Goal: Task Accomplishment & Management: Manage account settings

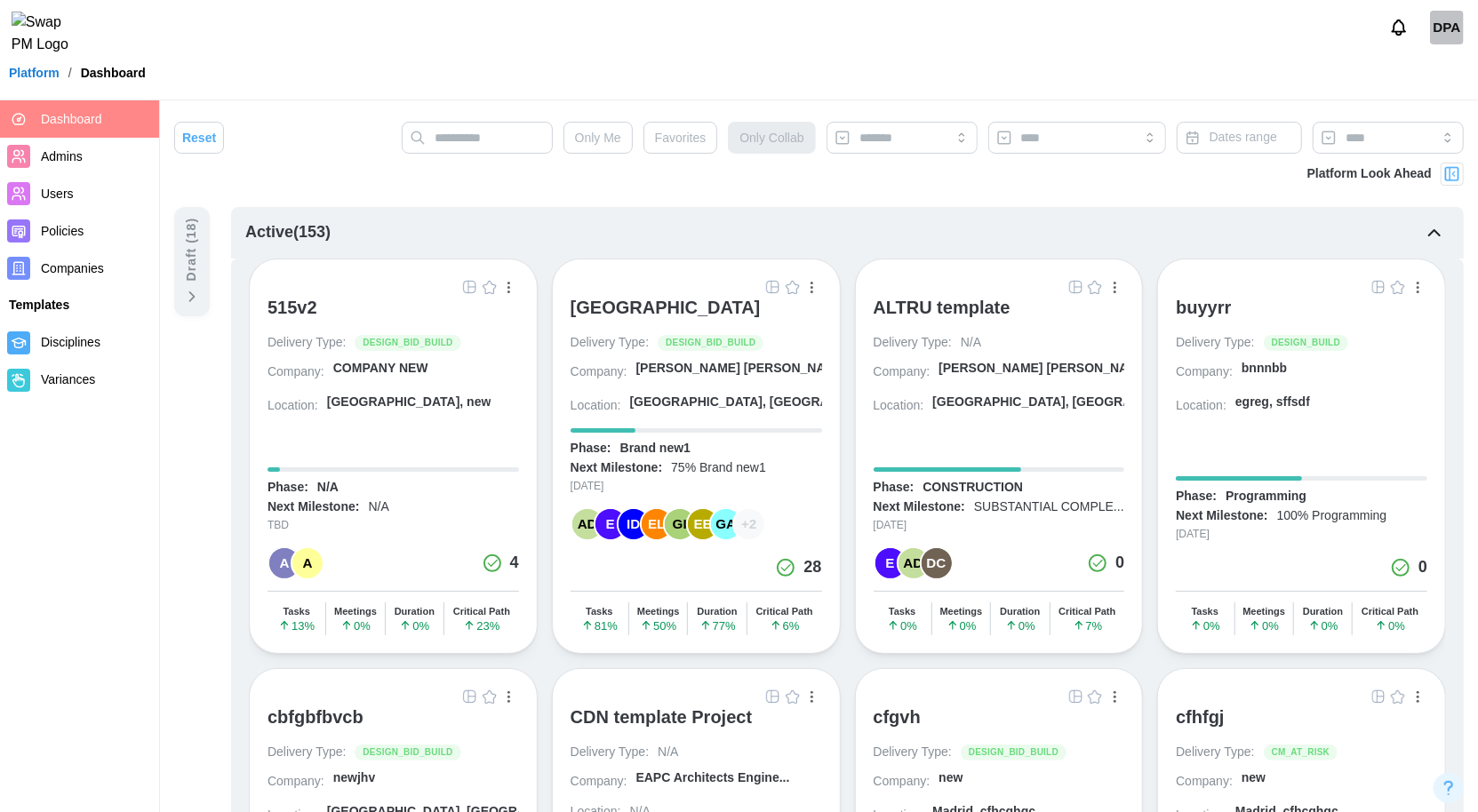
click at [771, 286] on img "button" at bounding box center [773, 286] width 15 height 15
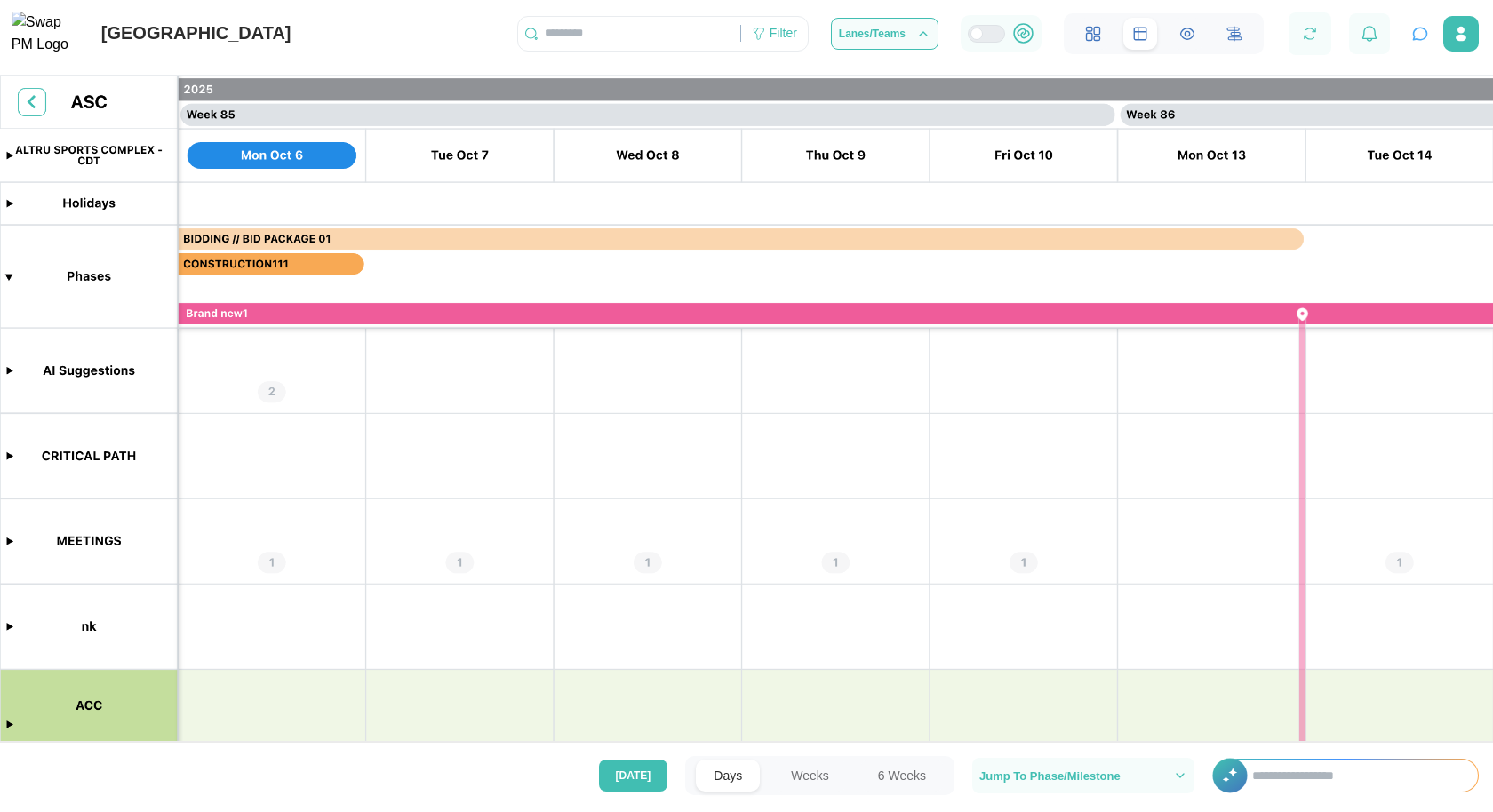
click at [10, 540] on canvas at bounding box center [746, 413] width 1493 height 676
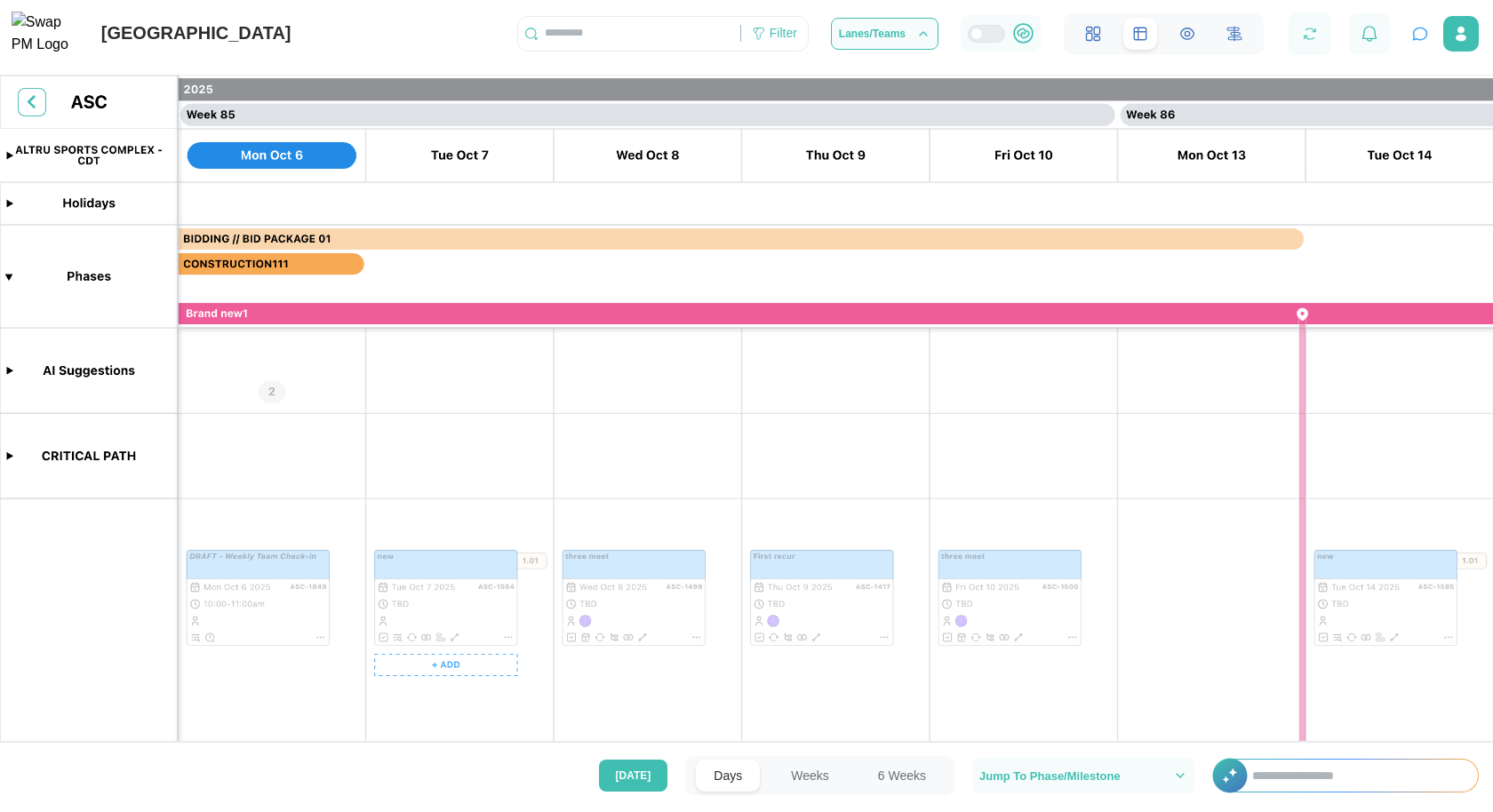
click at [426, 567] on canvas at bounding box center [746, 413] width 1493 height 676
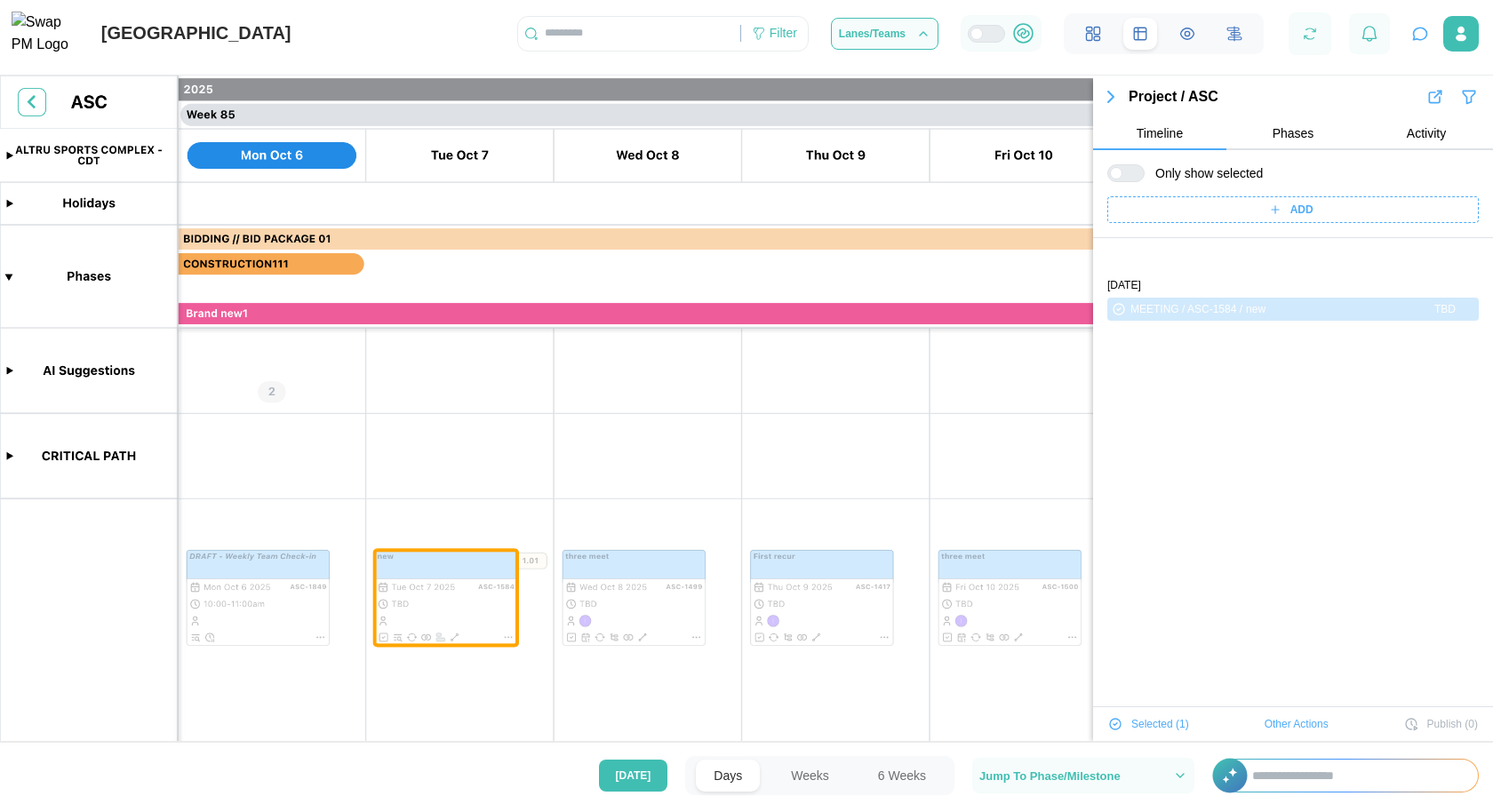
scroll to position [60, 0]
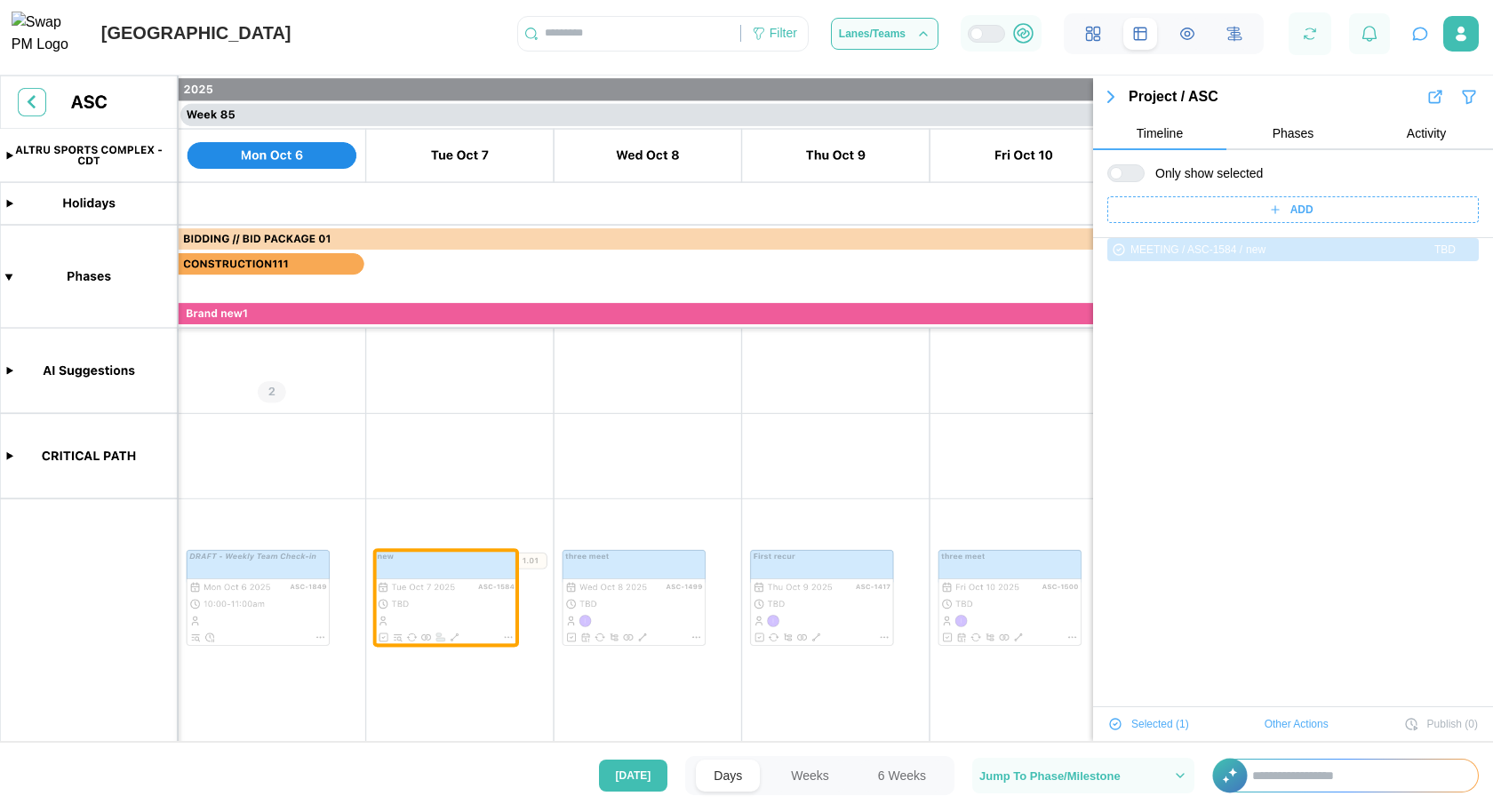
click at [1280, 732] on span "Other Actions" at bounding box center [1296, 723] width 64 height 24
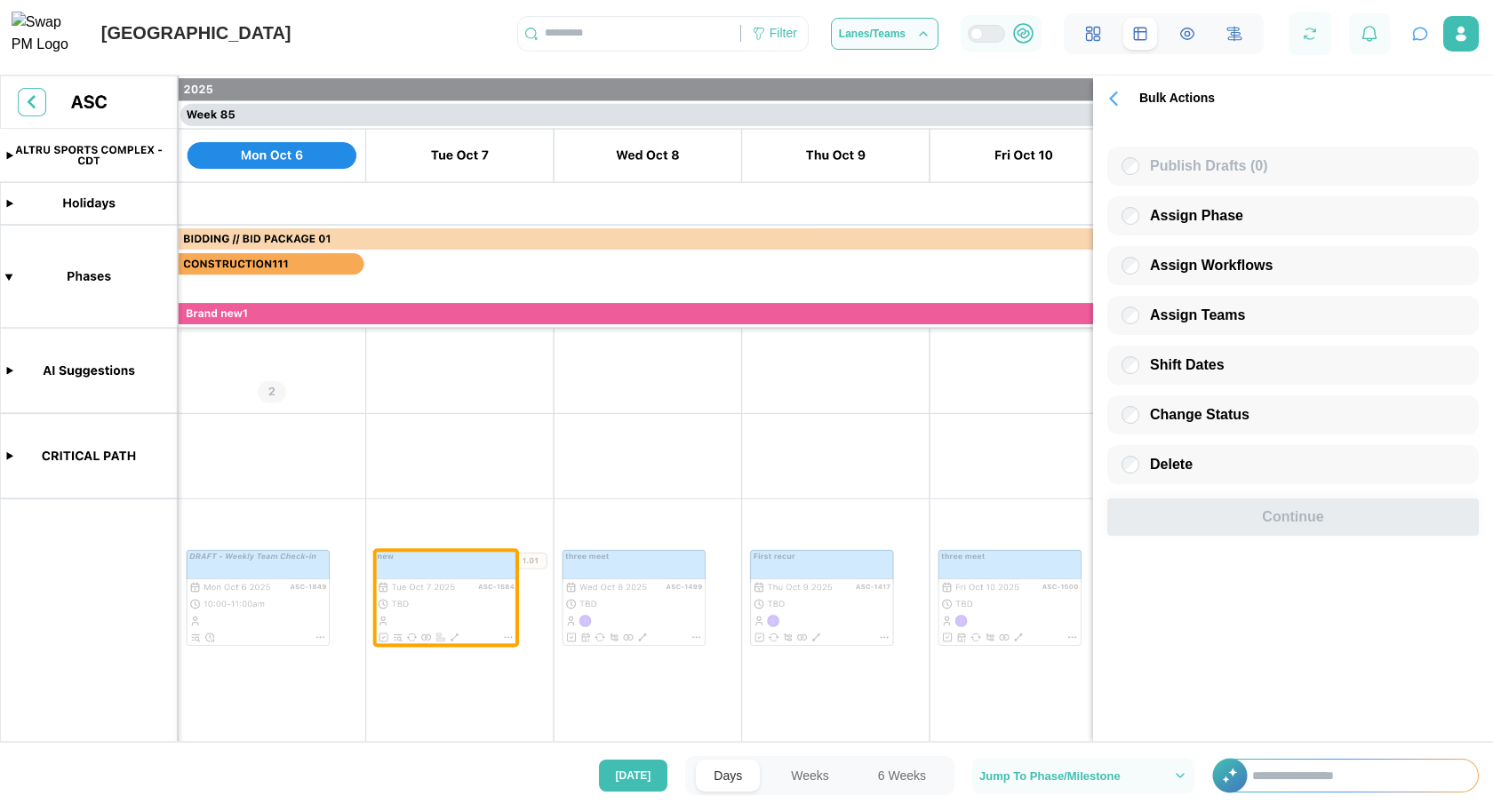
scroll to position [0, 0]
click at [1183, 266] on span "Assign Workflows" at bounding box center [1210, 265] width 122 height 15
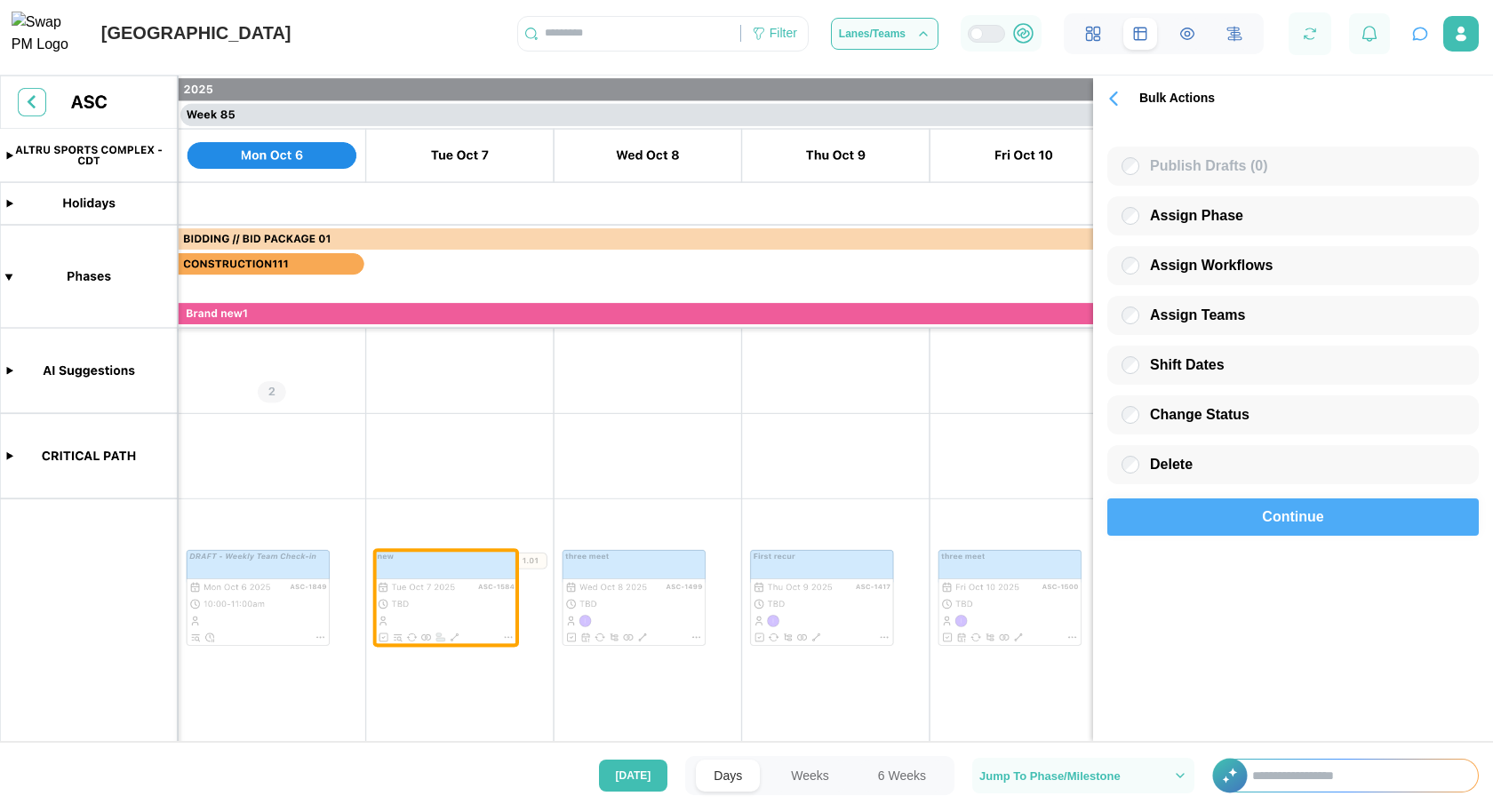
click at [1266, 533] on span "Continue" at bounding box center [1293, 517] width 62 height 35
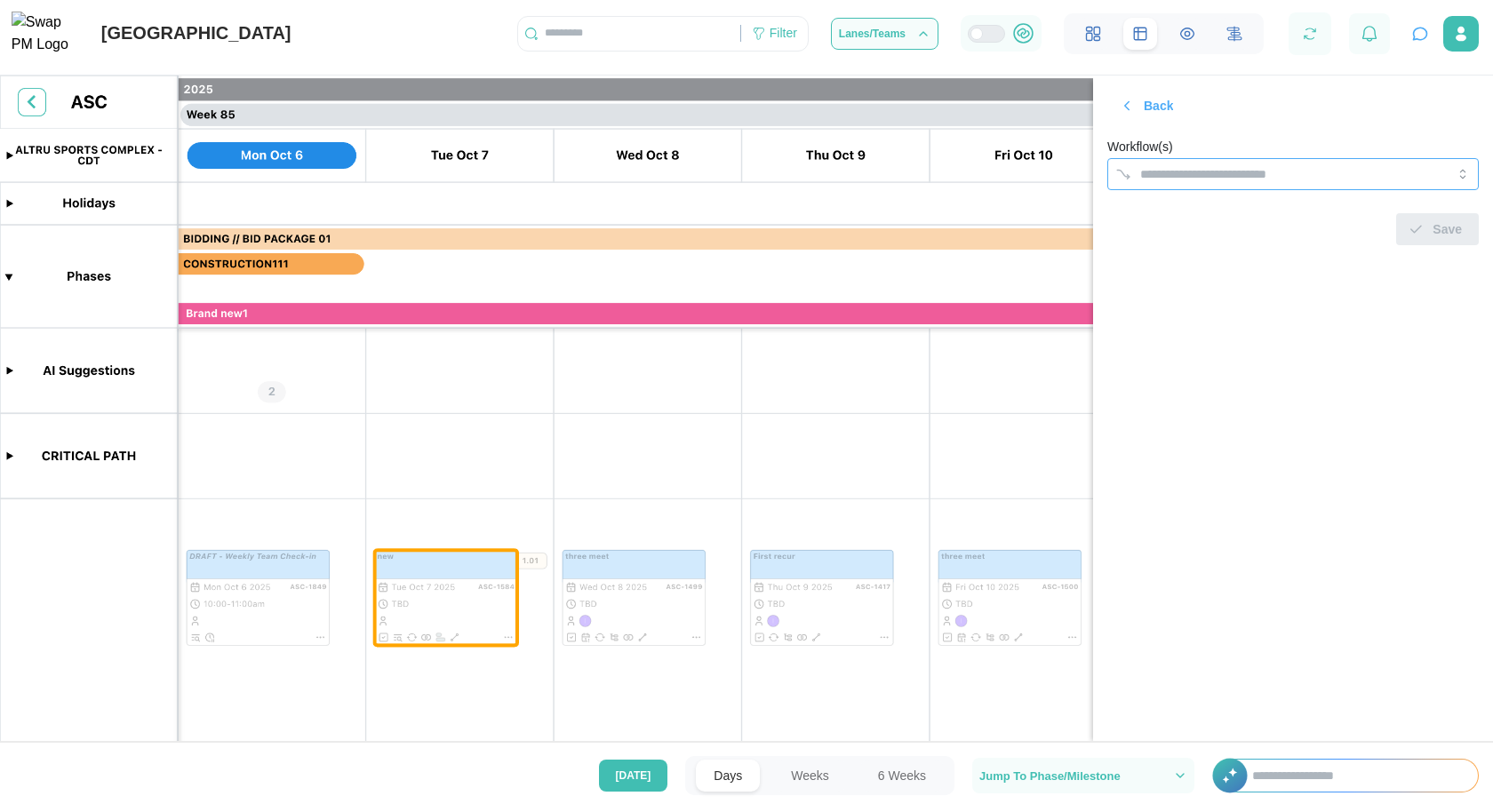
click at [1260, 170] on input "Workflow(s)" at bounding box center [1277, 174] width 274 height 15
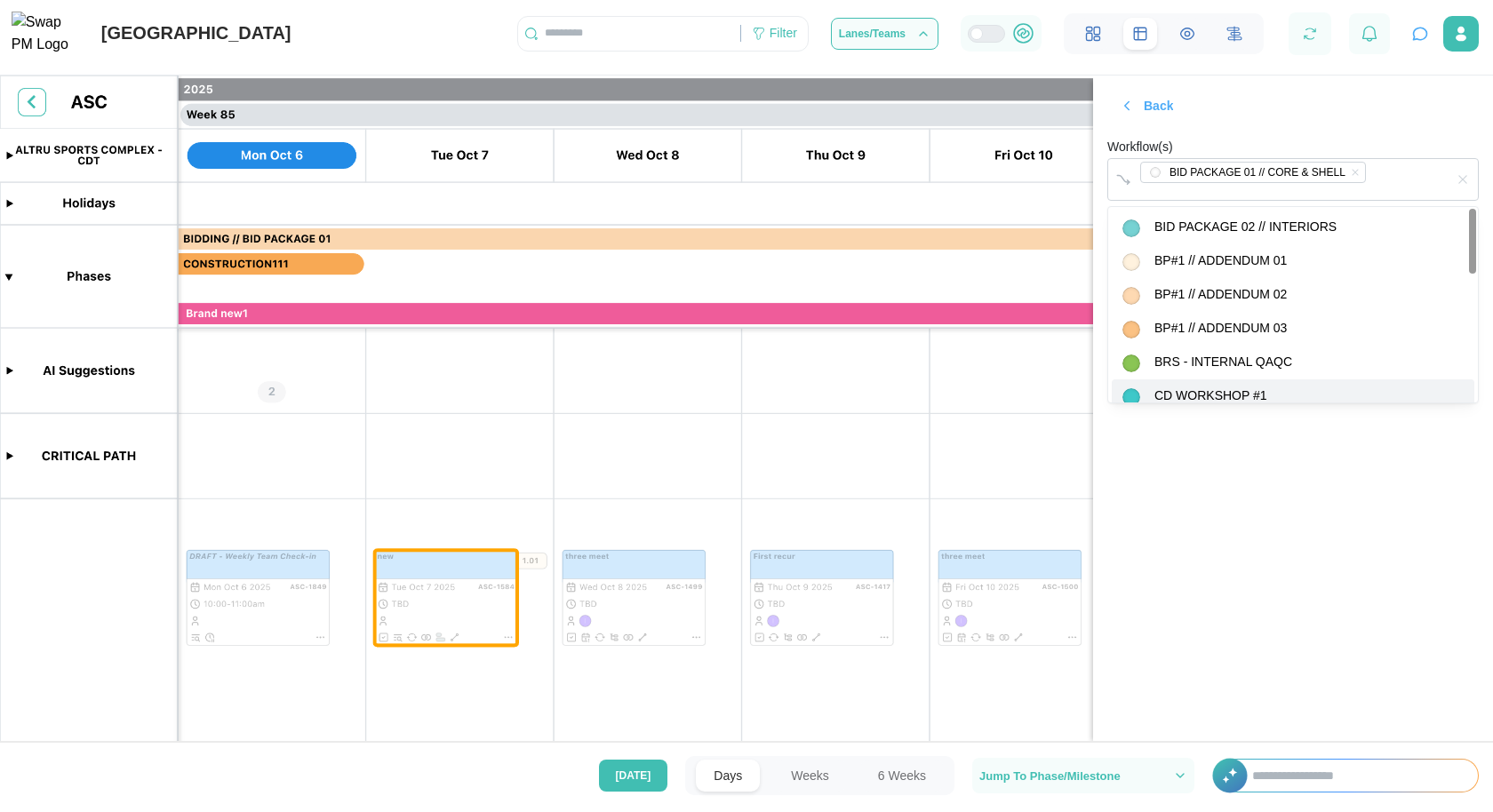
click at [1191, 552] on section "Back Workflow(s) BID PACKAGE 01 // CORE & SHELL Save" at bounding box center [1293, 407] width 400 height 665
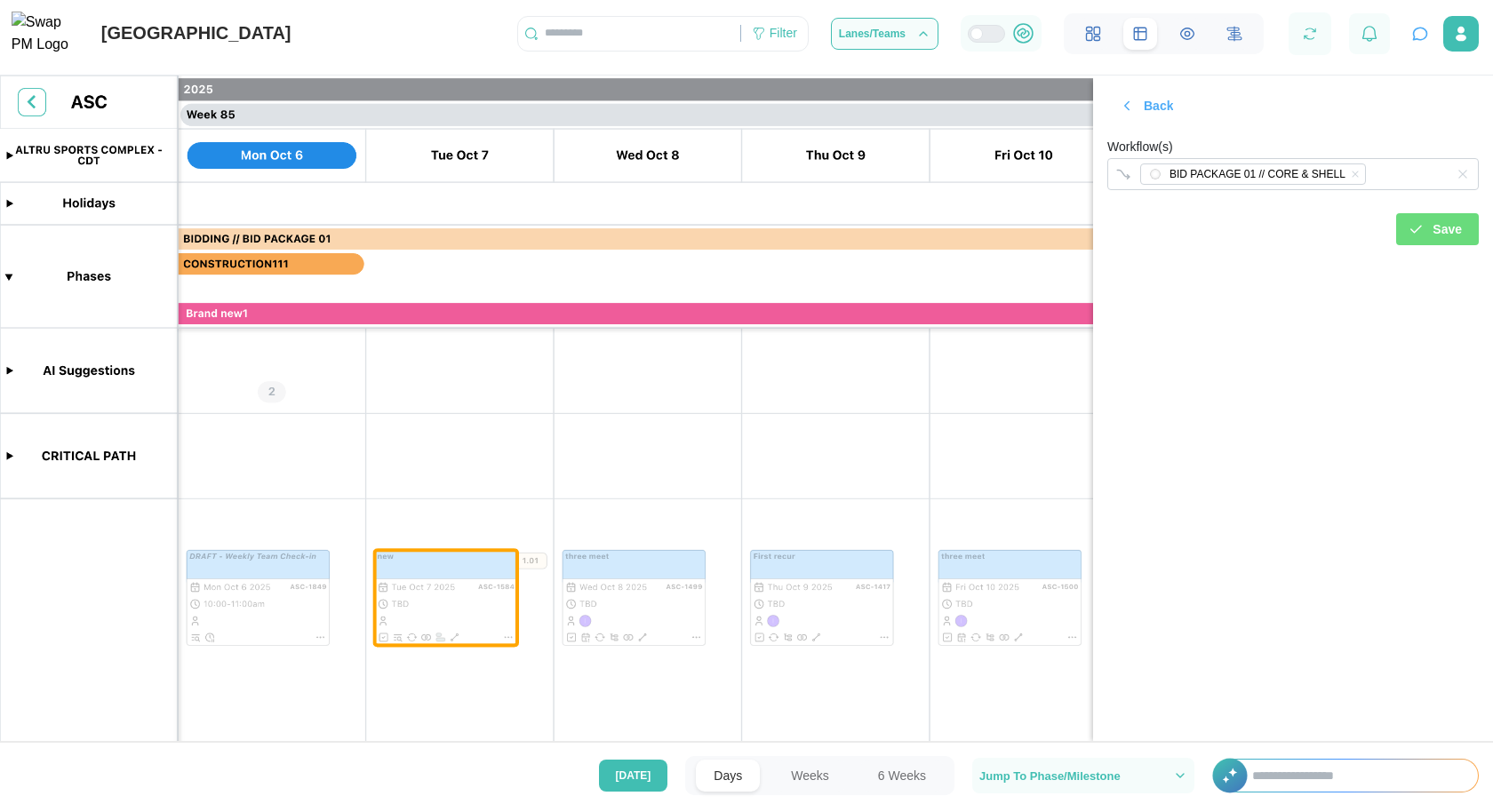
click at [1416, 240] on div "Save" at bounding box center [1434, 229] width 54 height 30
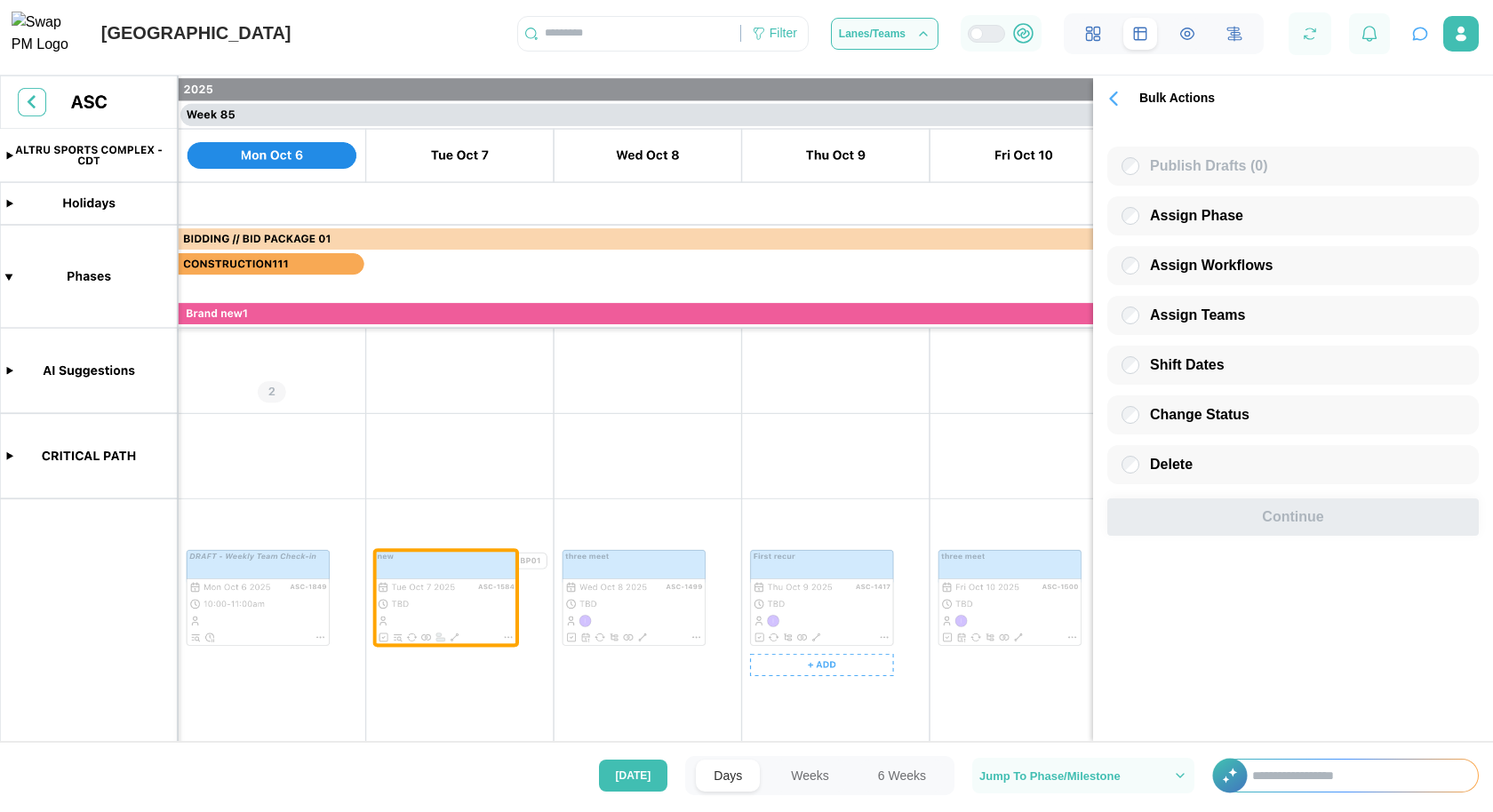
click at [669, 561] on canvas at bounding box center [746, 413] width 1493 height 676
click at [1218, 270] on span "Assign Workflows" at bounding box center [1210, 265] width 122 height 15
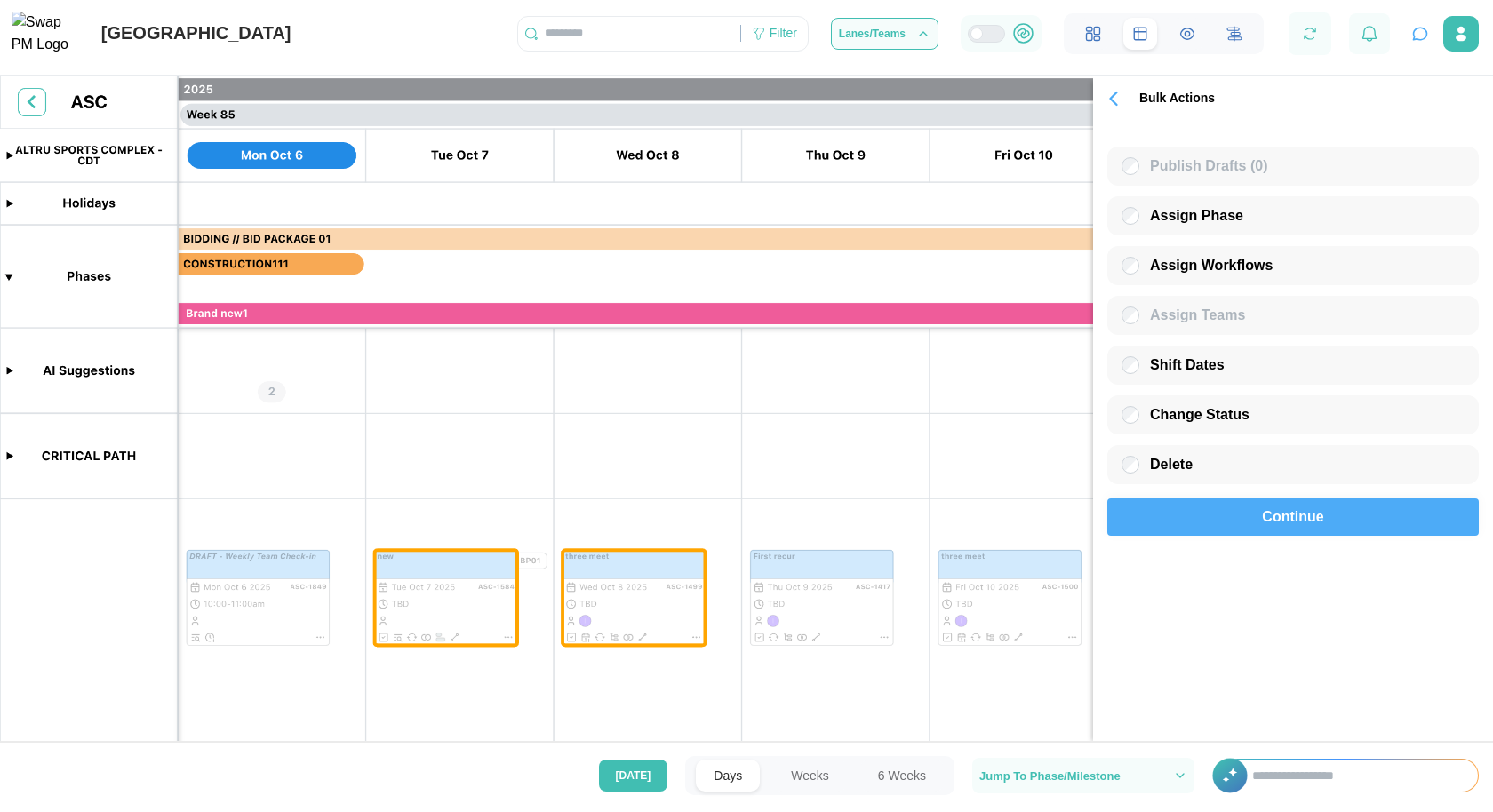
click at [1316, 534] on span "Continue" at bounding box center [1293, 517] width 62 height 35
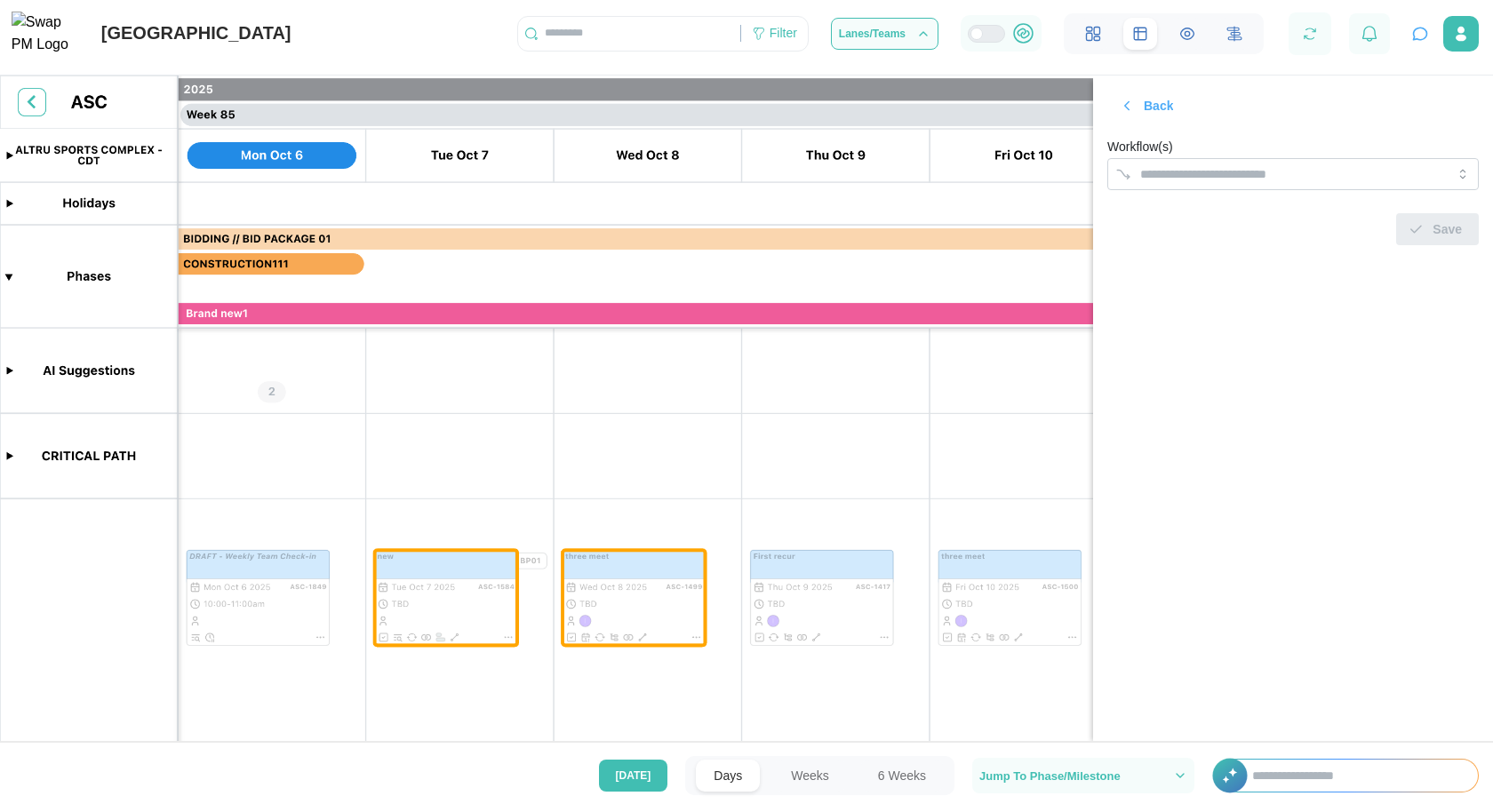
click at [1196, 149] on div "Workflow(s)" at bounding box center [1294, 162] width 372 height 54
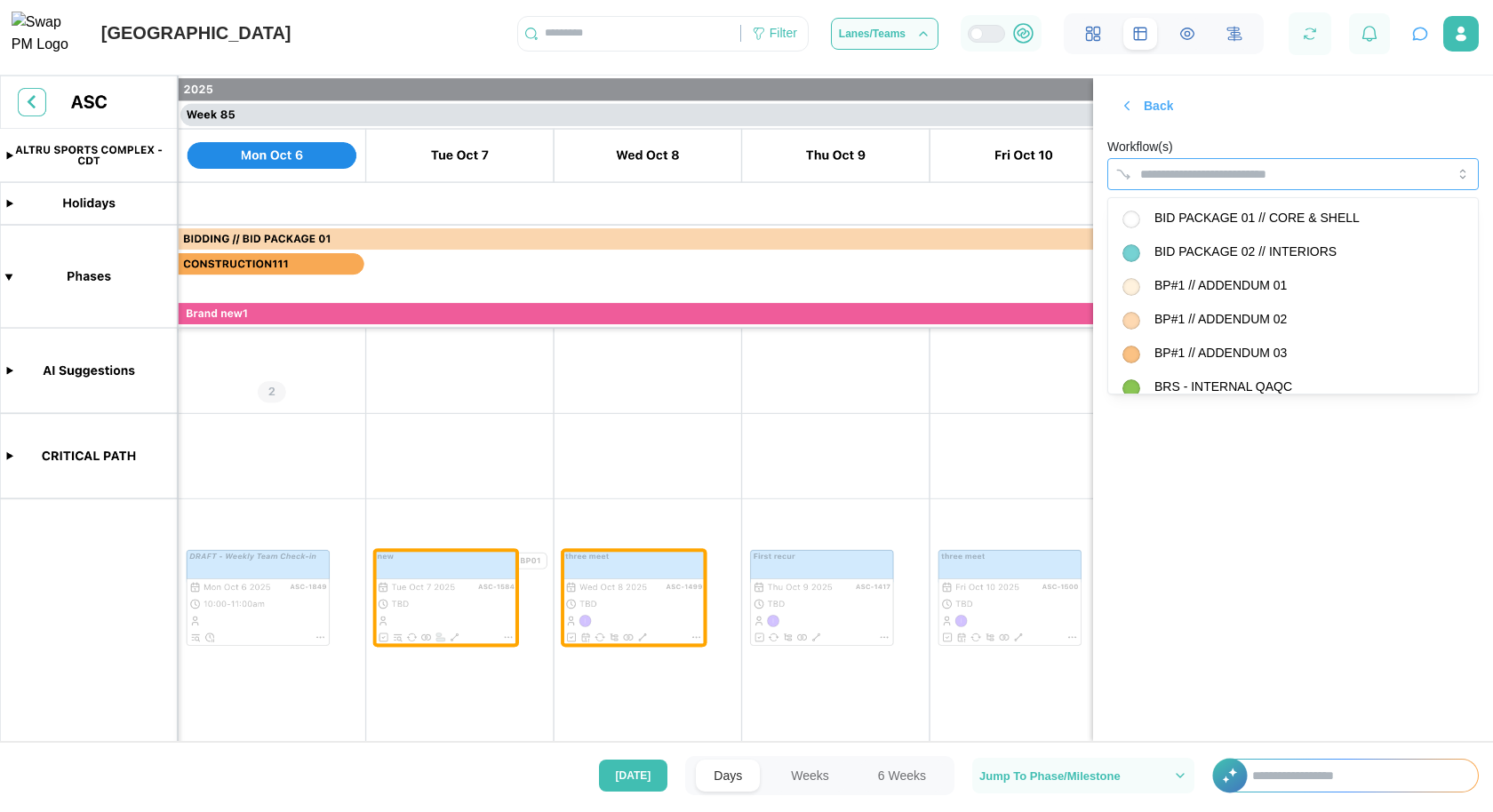
click at [1196, 165] on div at bounding box center [1275, 174] width 279 height 30
click at [1322, 577] on section "Back Workflow(s) BP#1 // ADDENDUM 01 Save" at bounding box center [1293, 407] width 400 height 665
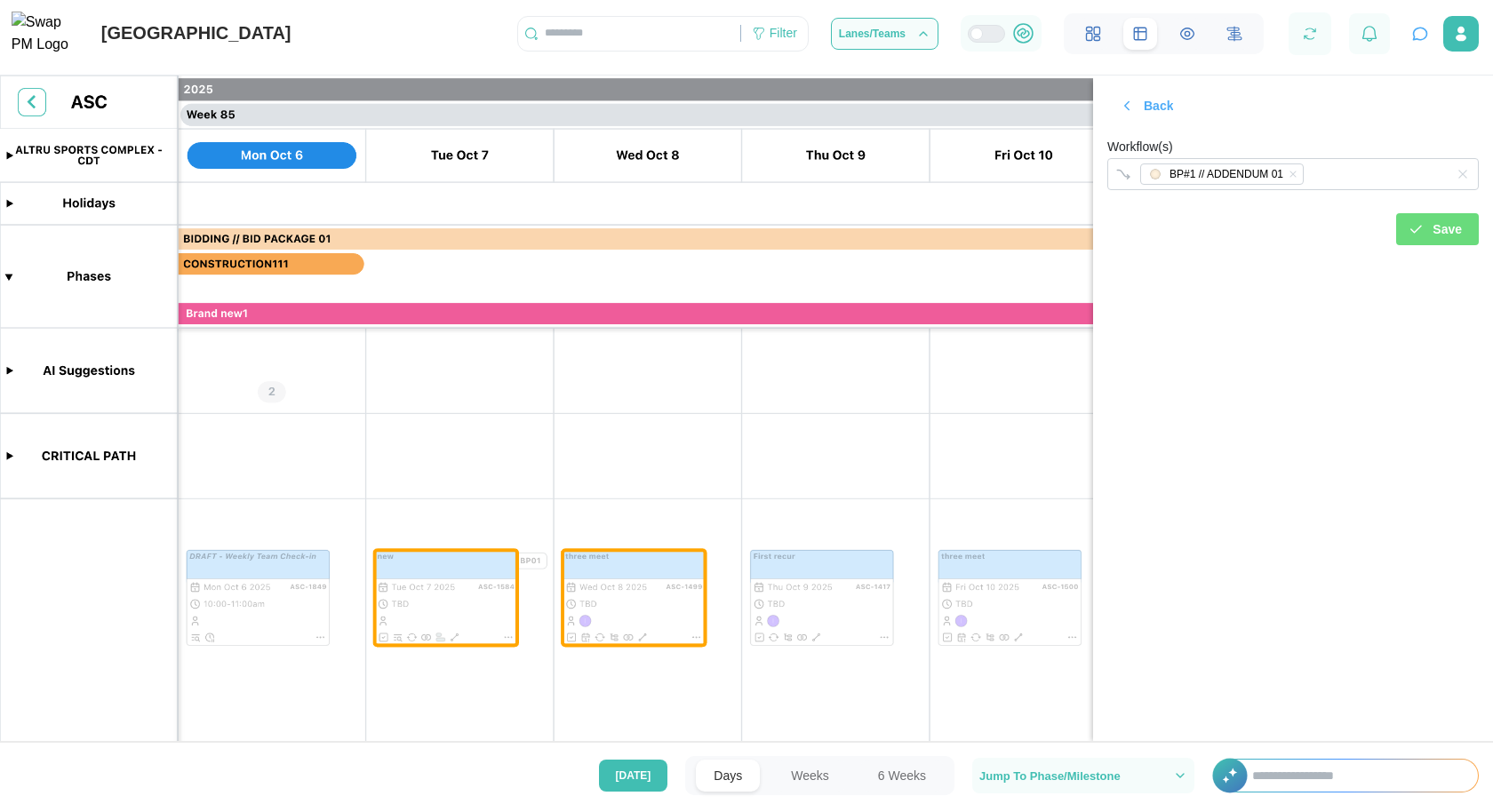
click at [1434, 248] on div "Back Workflow(s) BP#1 // ADDENDUM 01 Save" at bounding box center [1293, 167] width 400 height 184
click at [1434, 238] on span "Save" at bounding box center [1448, 229] width 29 height 30
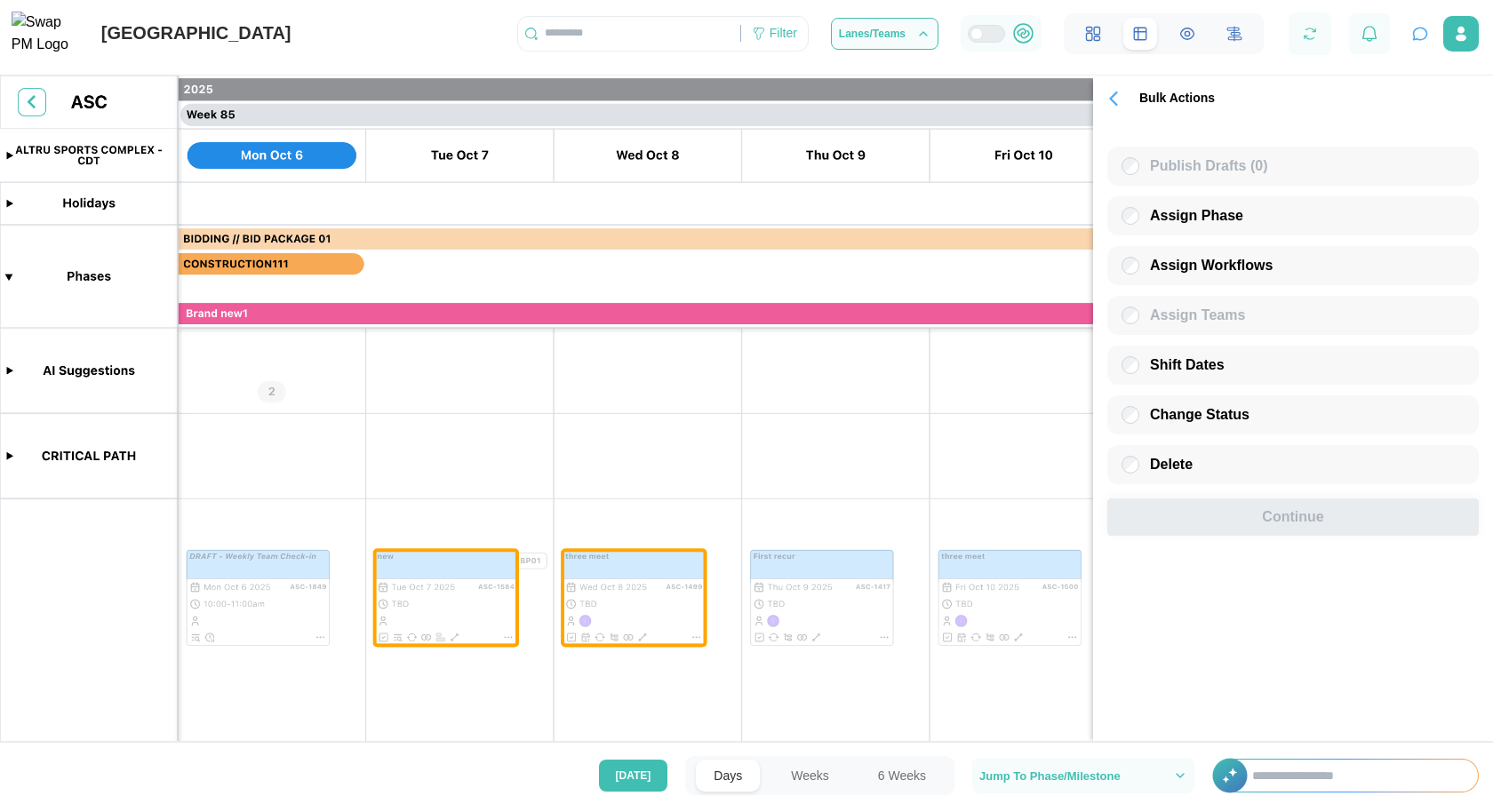
click at [1113, 98] on icon "button" at bounding box center [1114, 99] width 6 height 13
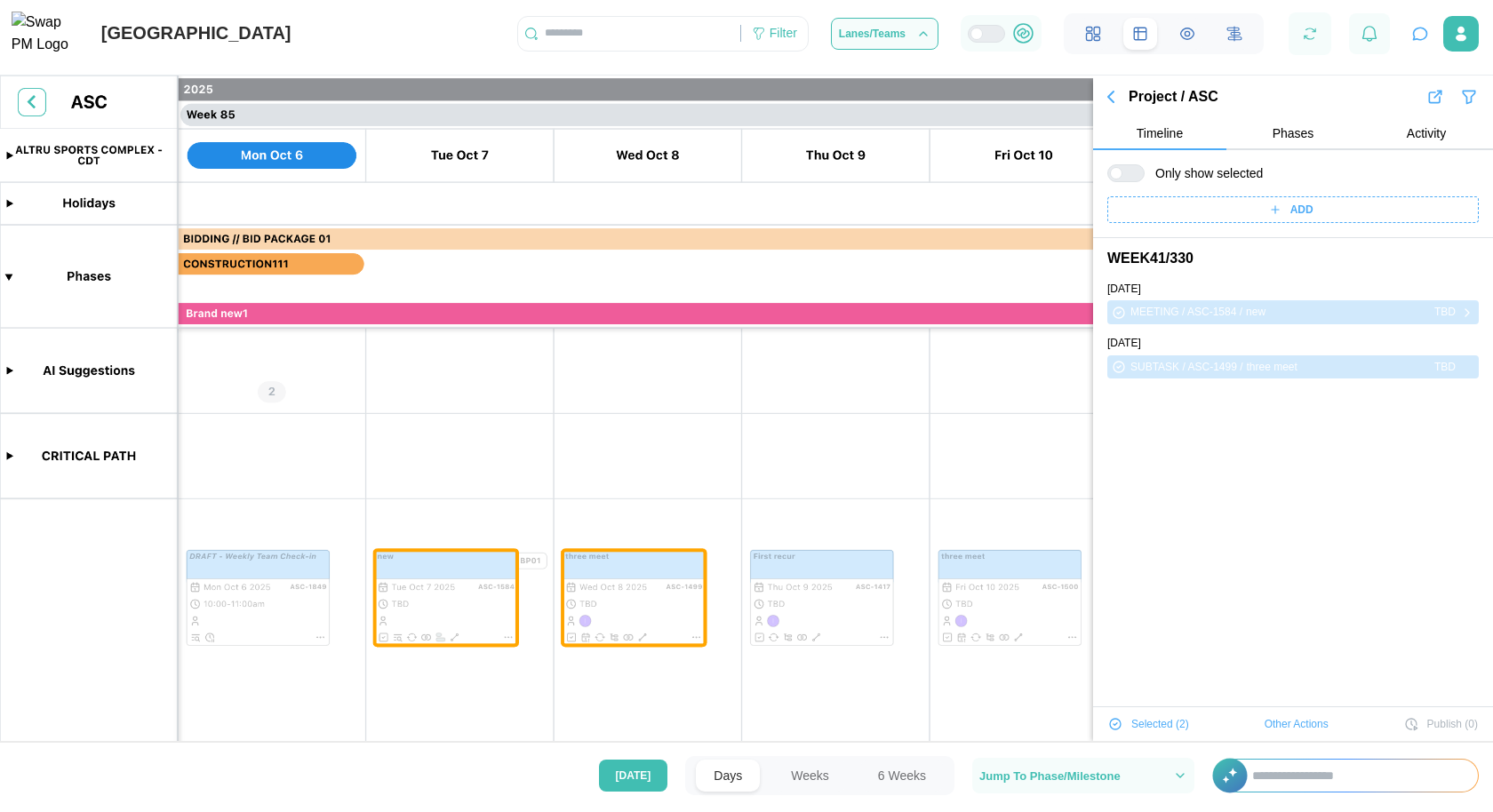
click at [1115, 105] on icon "button" at bounding box center [1112, 97] width 22 height 21
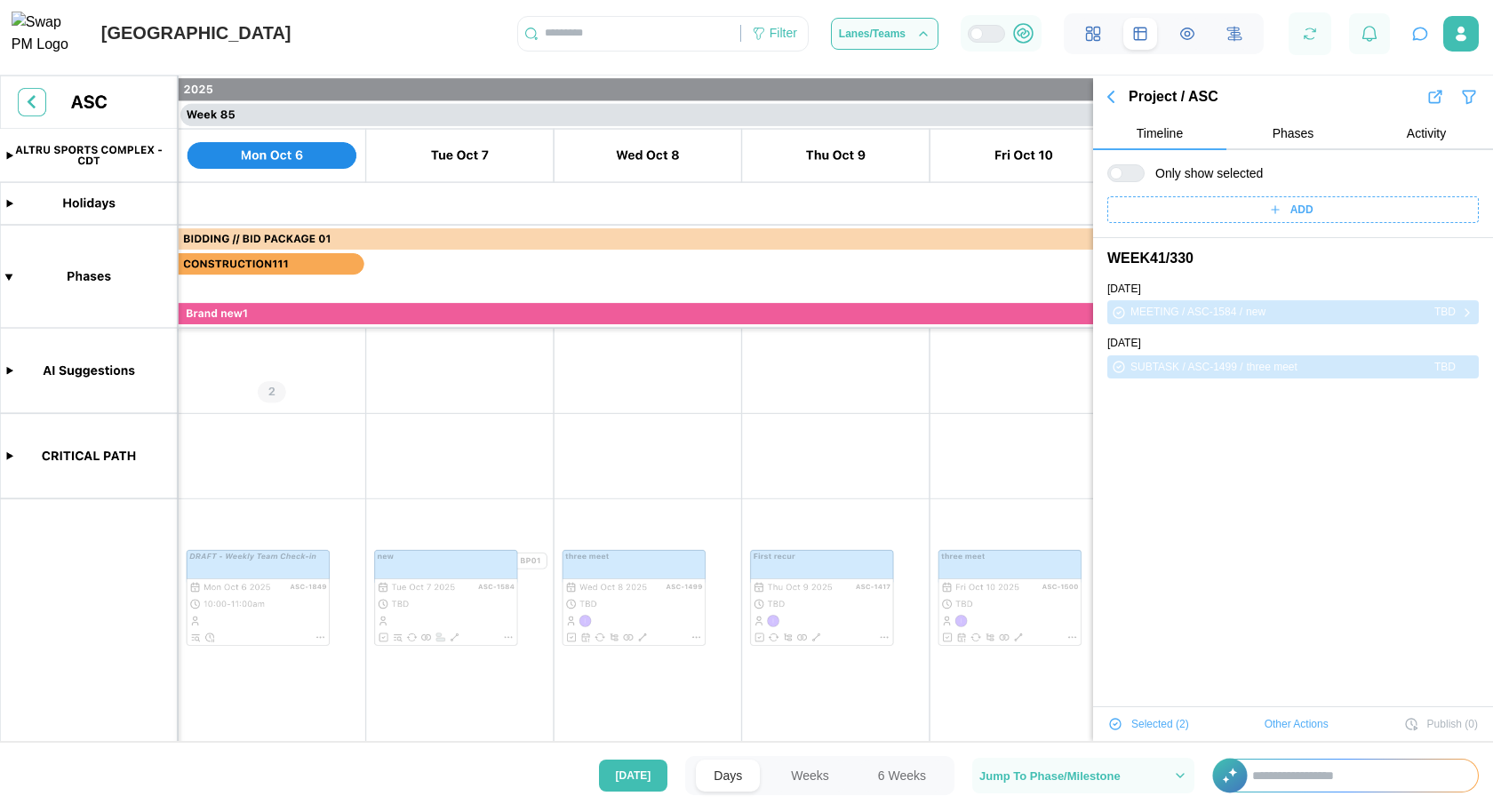
click at [1116, 103] on icon "button" at bounding box center [1112, 97] width 22 height 21
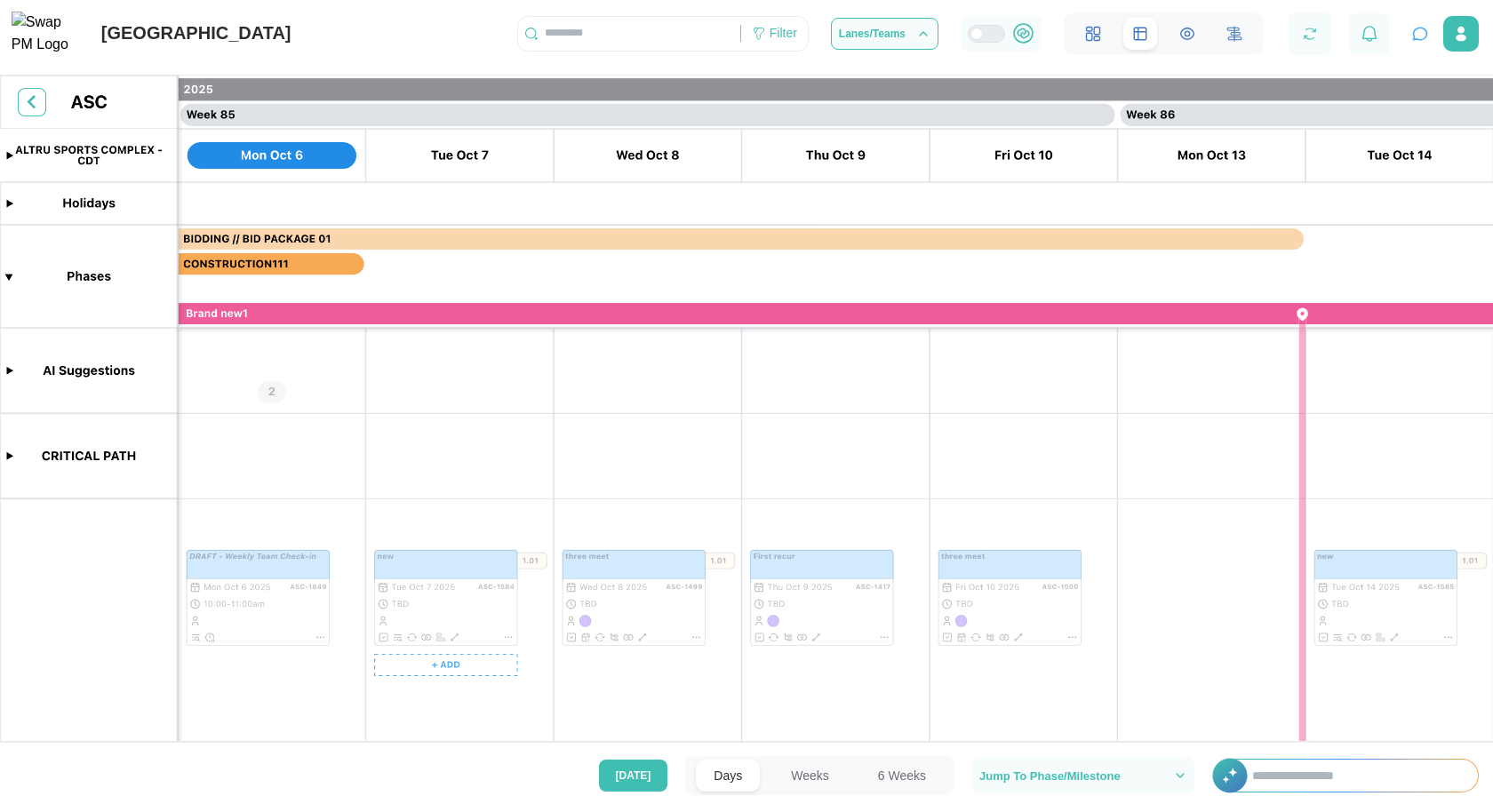
click at [454, 606] on canvas at bounding box center [746, 413] width 1493 height 676
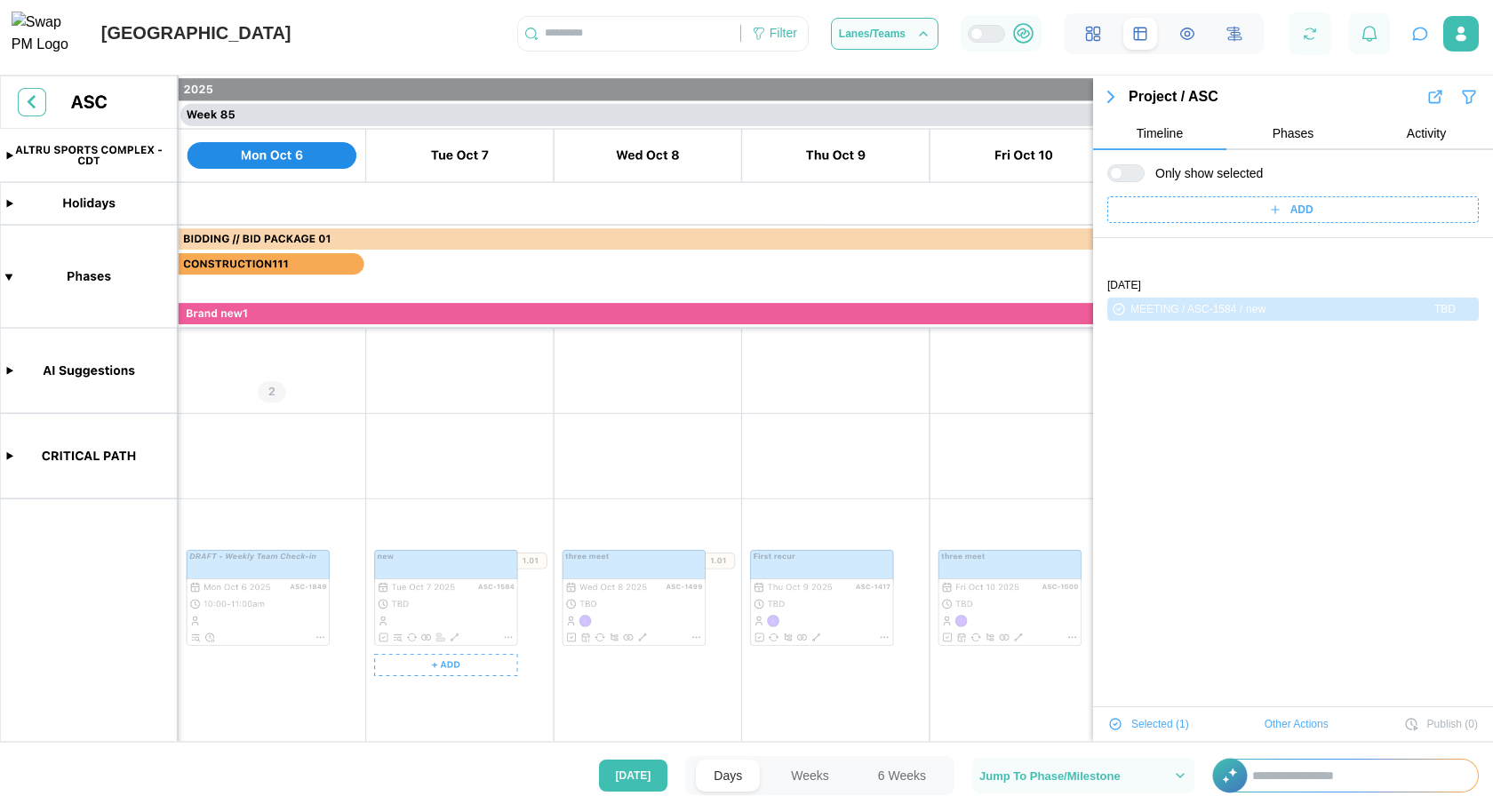
scroll to position [60, 0]
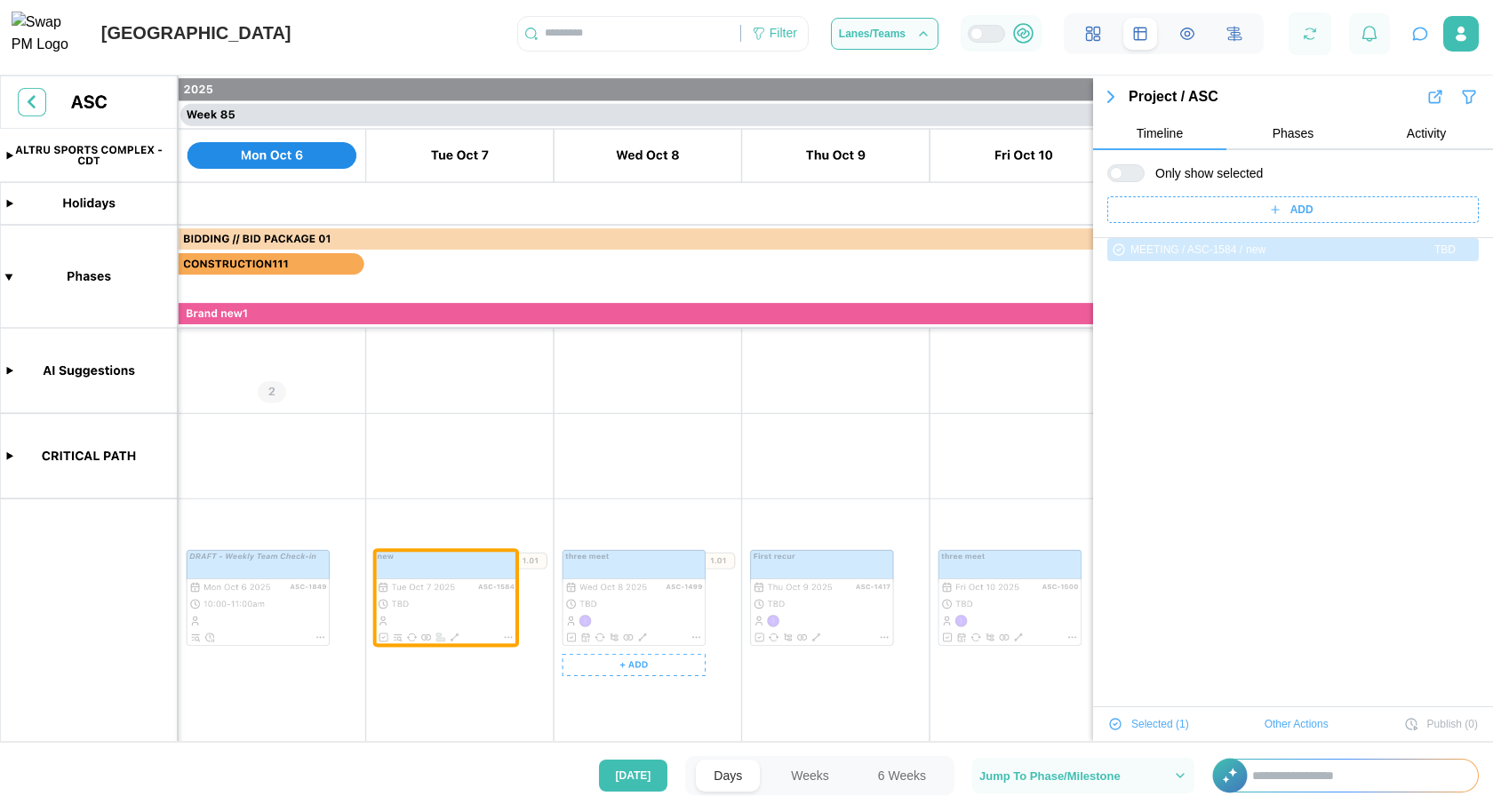
click at [657, 573] on canvas at bounding box center [746, 413] width 1493 height 676
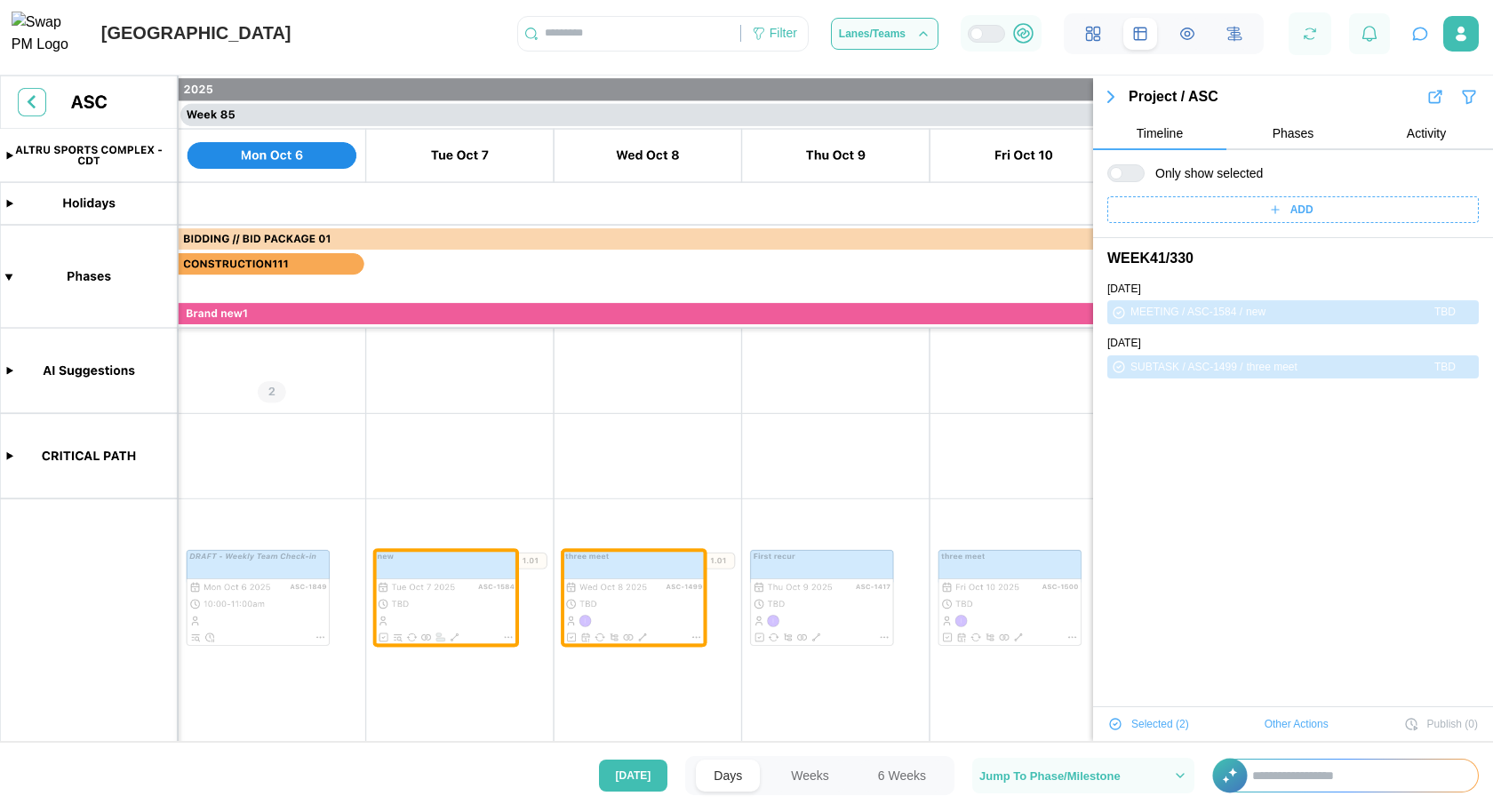
click at [1281, 720] on span "Other Actions" at bounding box center [1296, 723] width 64 height 24
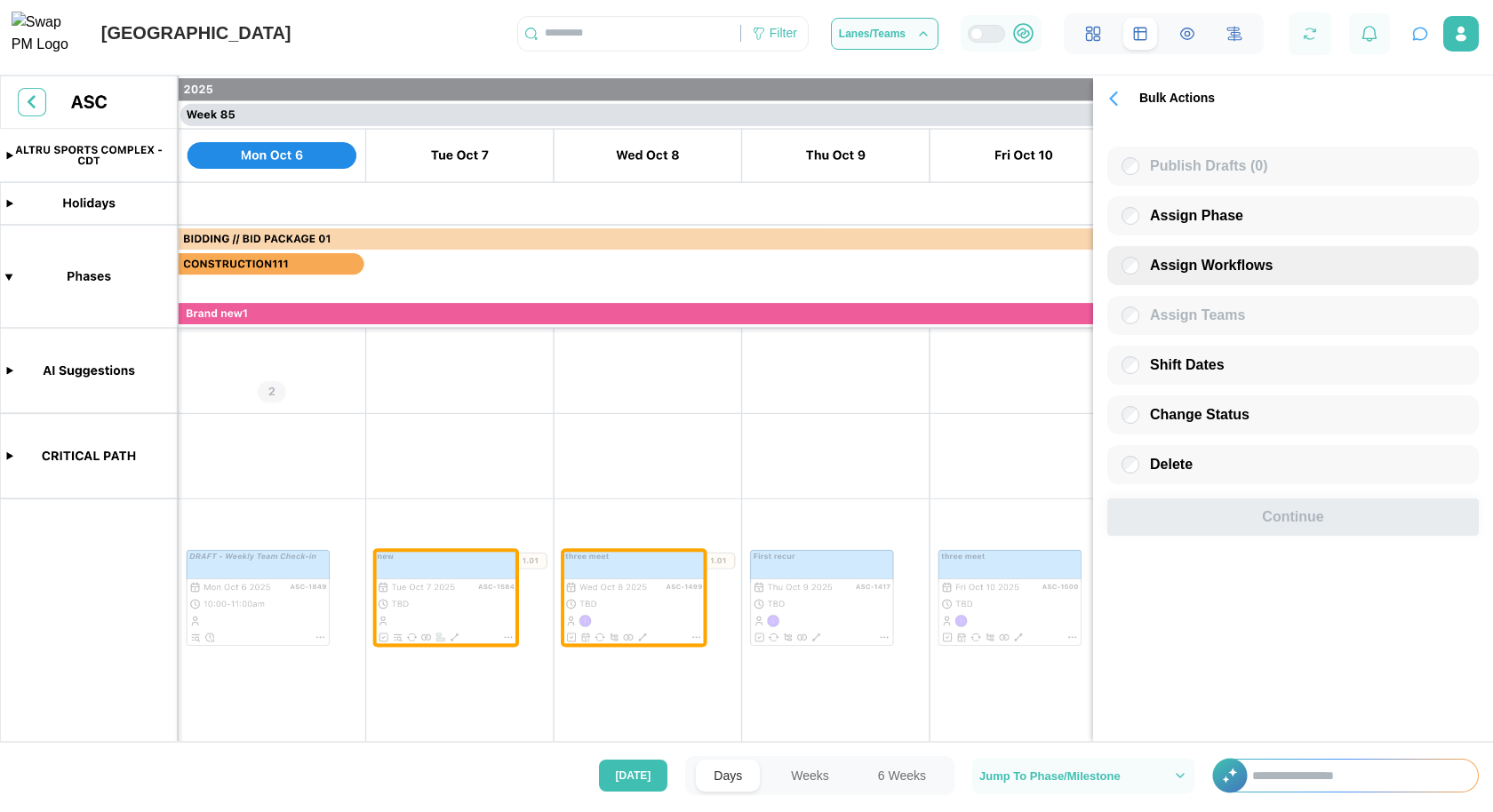
click at [1256, 273] on span "Assign Workflows" at bounding box center [1210, 265] width 122 height 15
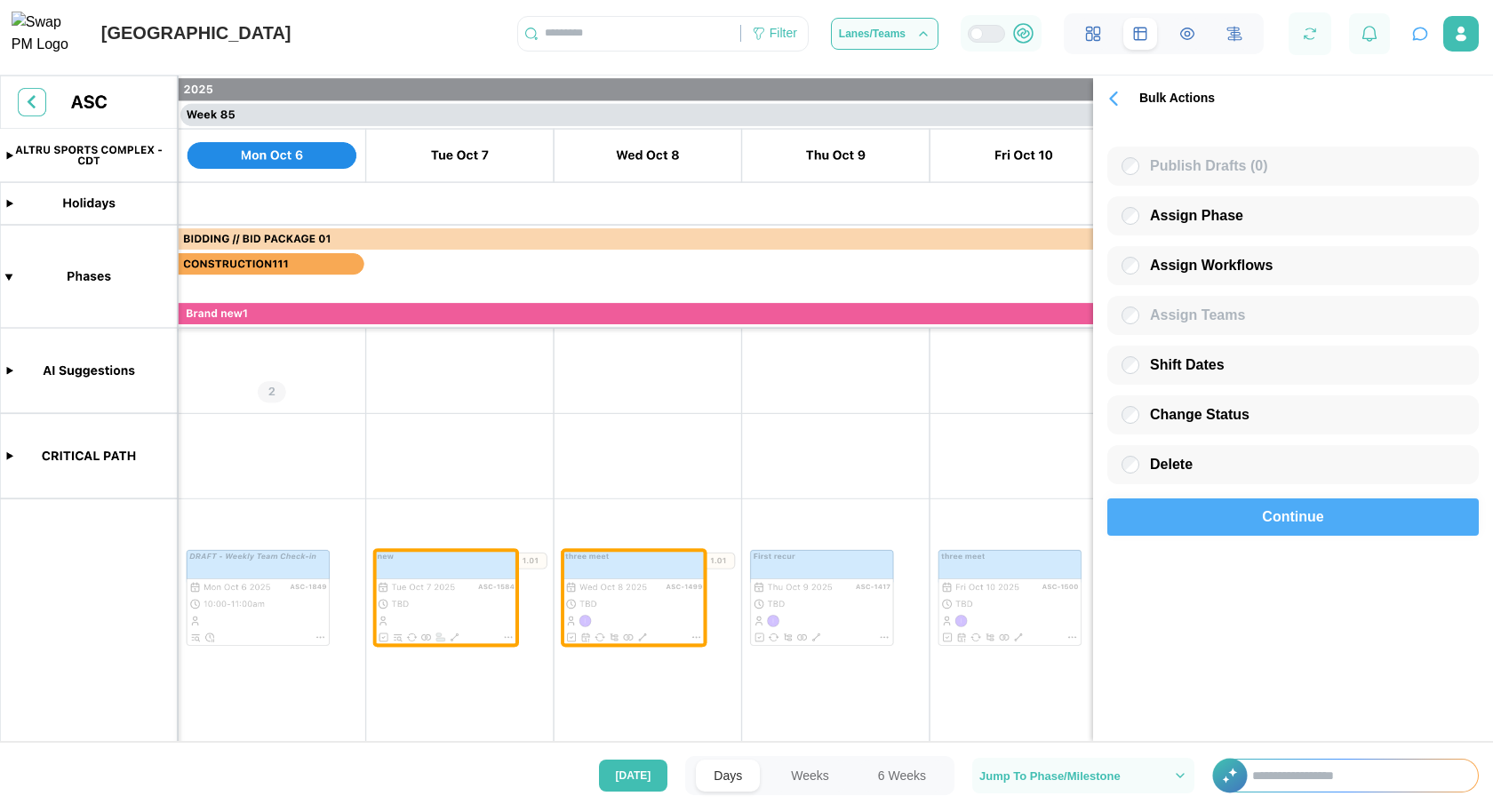
click at [1309, 522] on span "Continue" at bounding box center [1293, 517] width 62 height 35
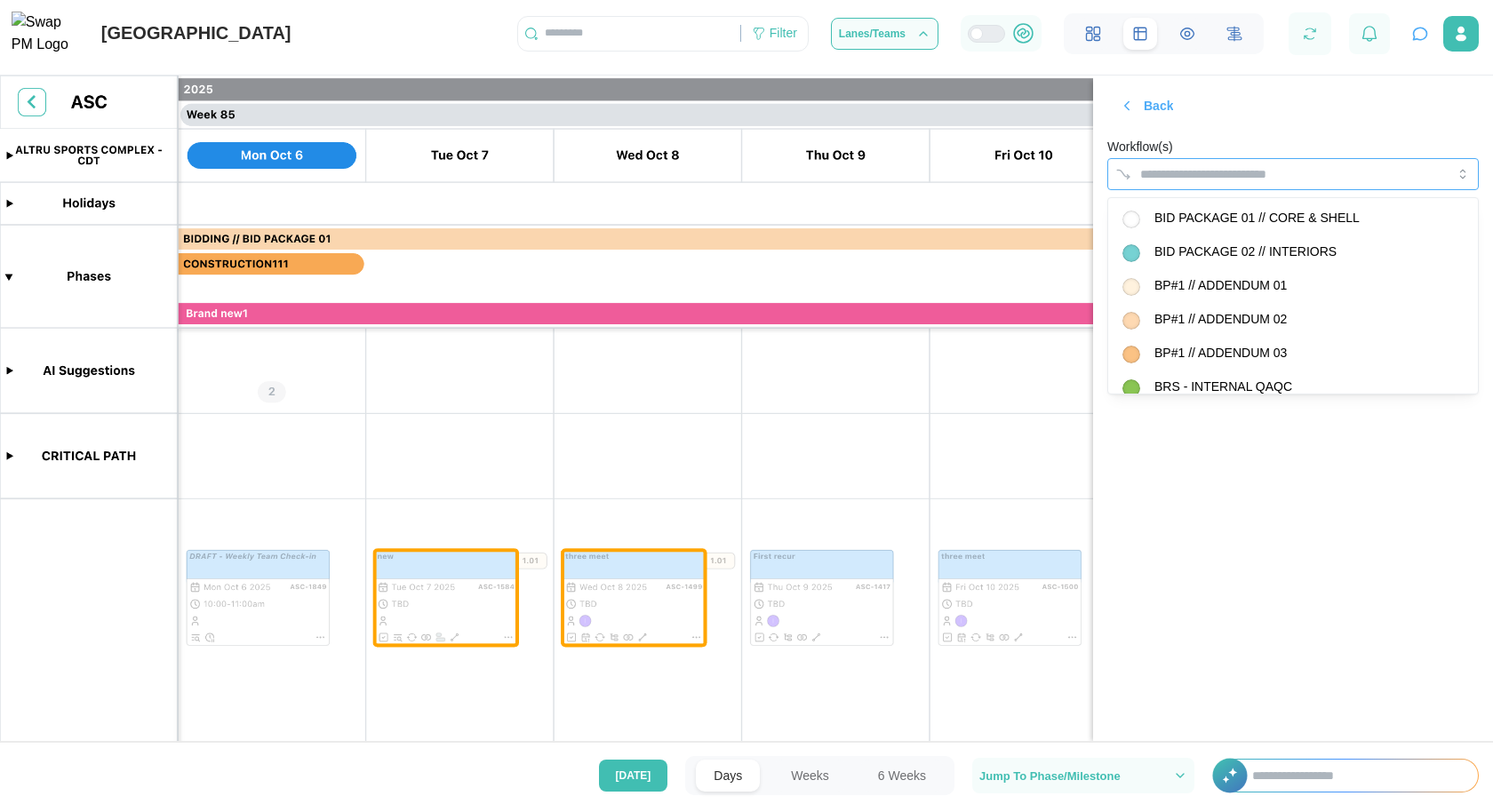
click at [1251, 171] on input "Workflow(s)" at bounding box center [1277, 174] width 274 height 15
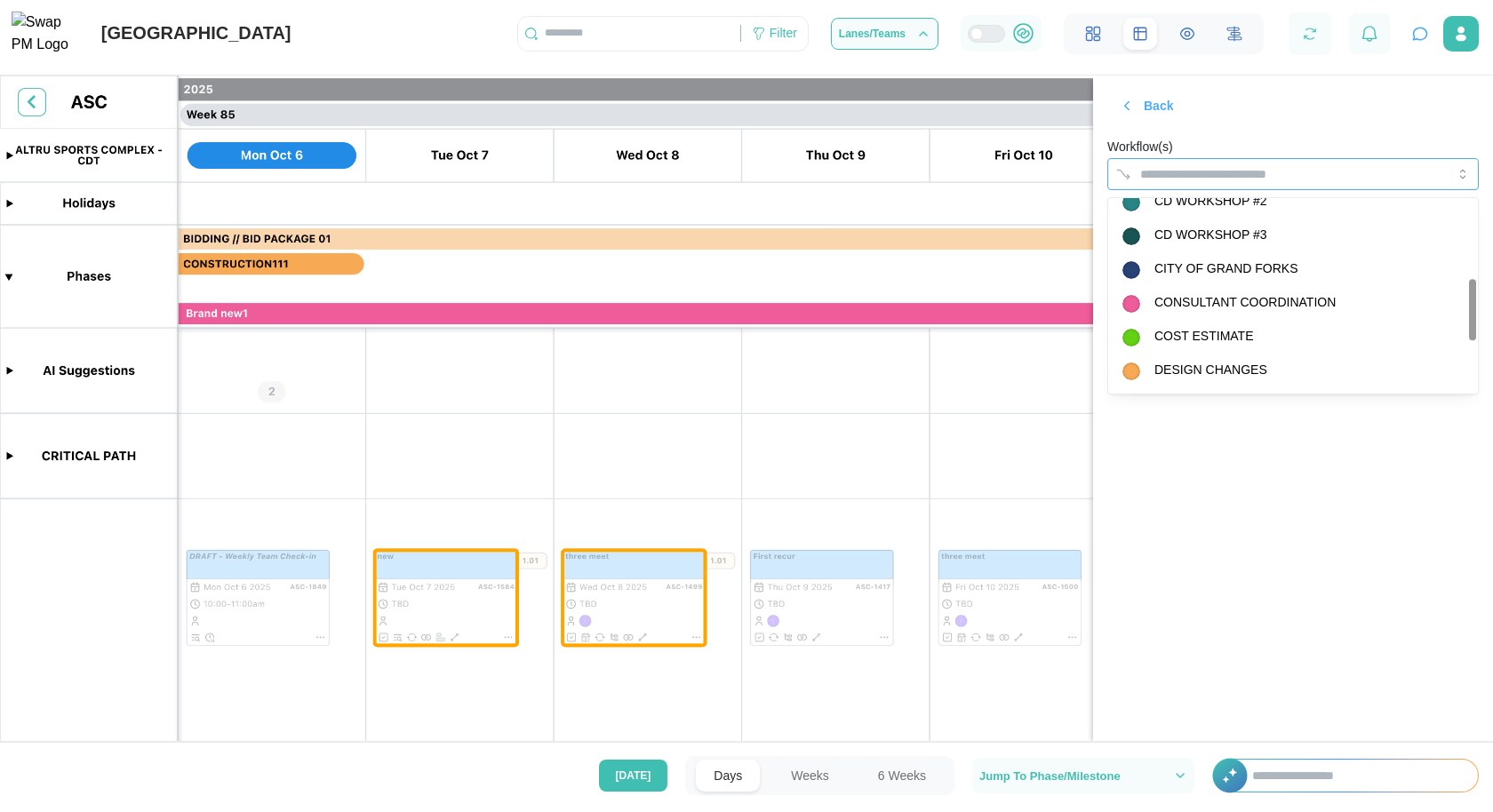
scroll to position [256, 0]
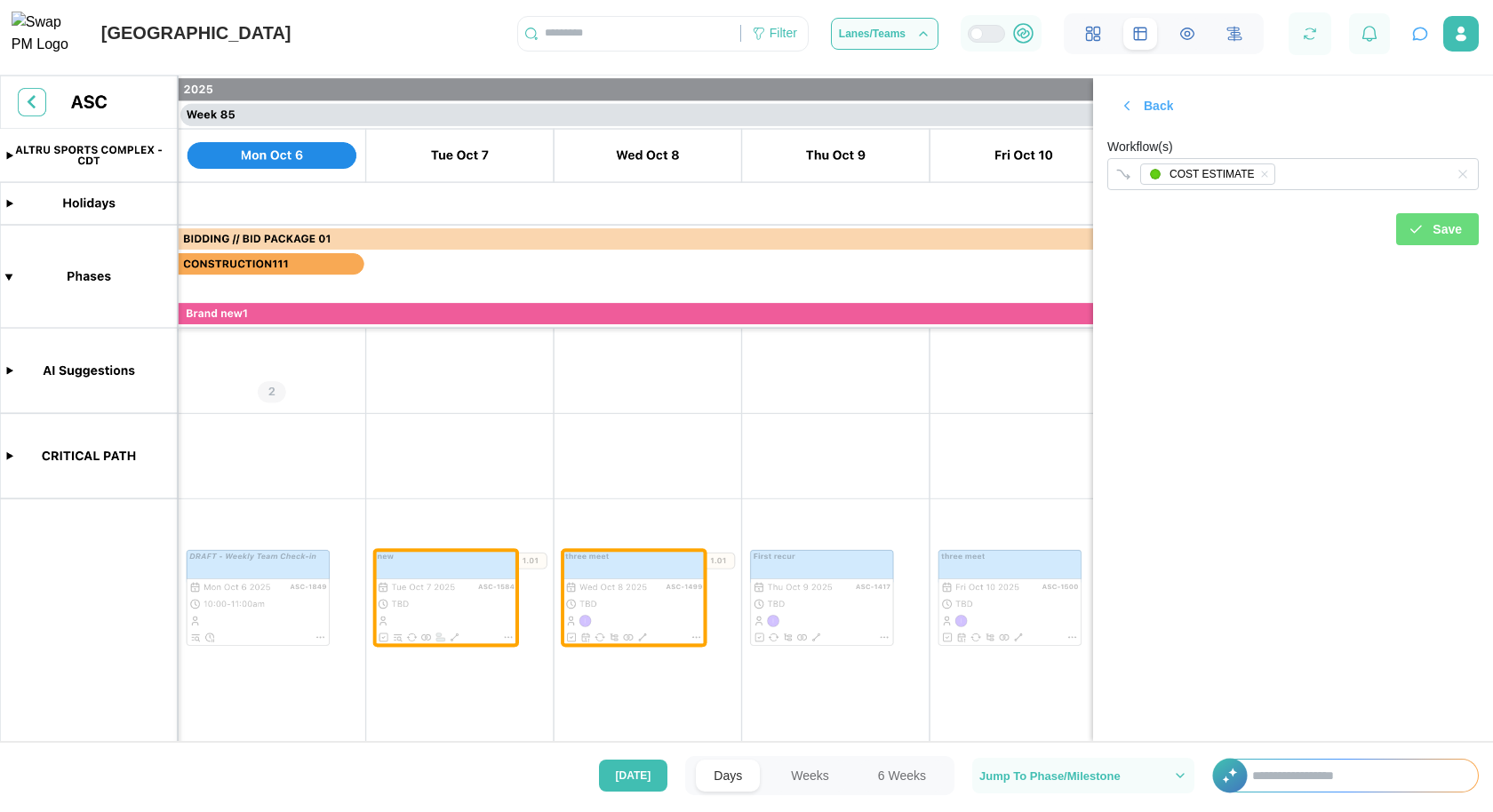
click at [1323, 573] on section "Back Workflow(s) COST ESTIMATE Save" at bounding box center [1293, 407] width 400 height 665
click at [1433, 229] on span "Save" at bounding box center [1448, 229] width 29 height 30
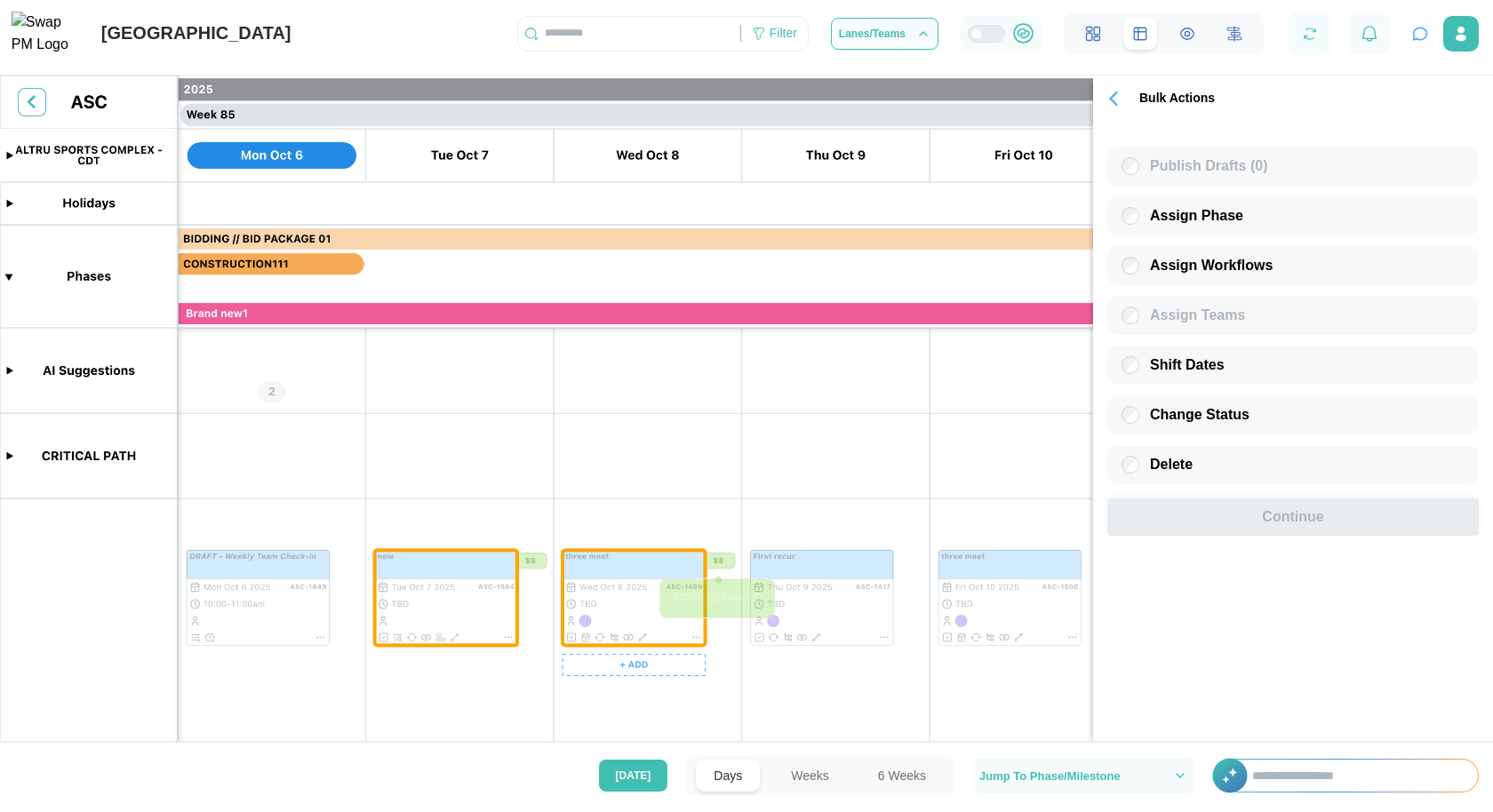
click at [718, 563] on canvas at bounding box center [746, 413] width 1493 height 676
click at [640, 599] on canvas at bounding box center [746, 413] width 1493 height 676
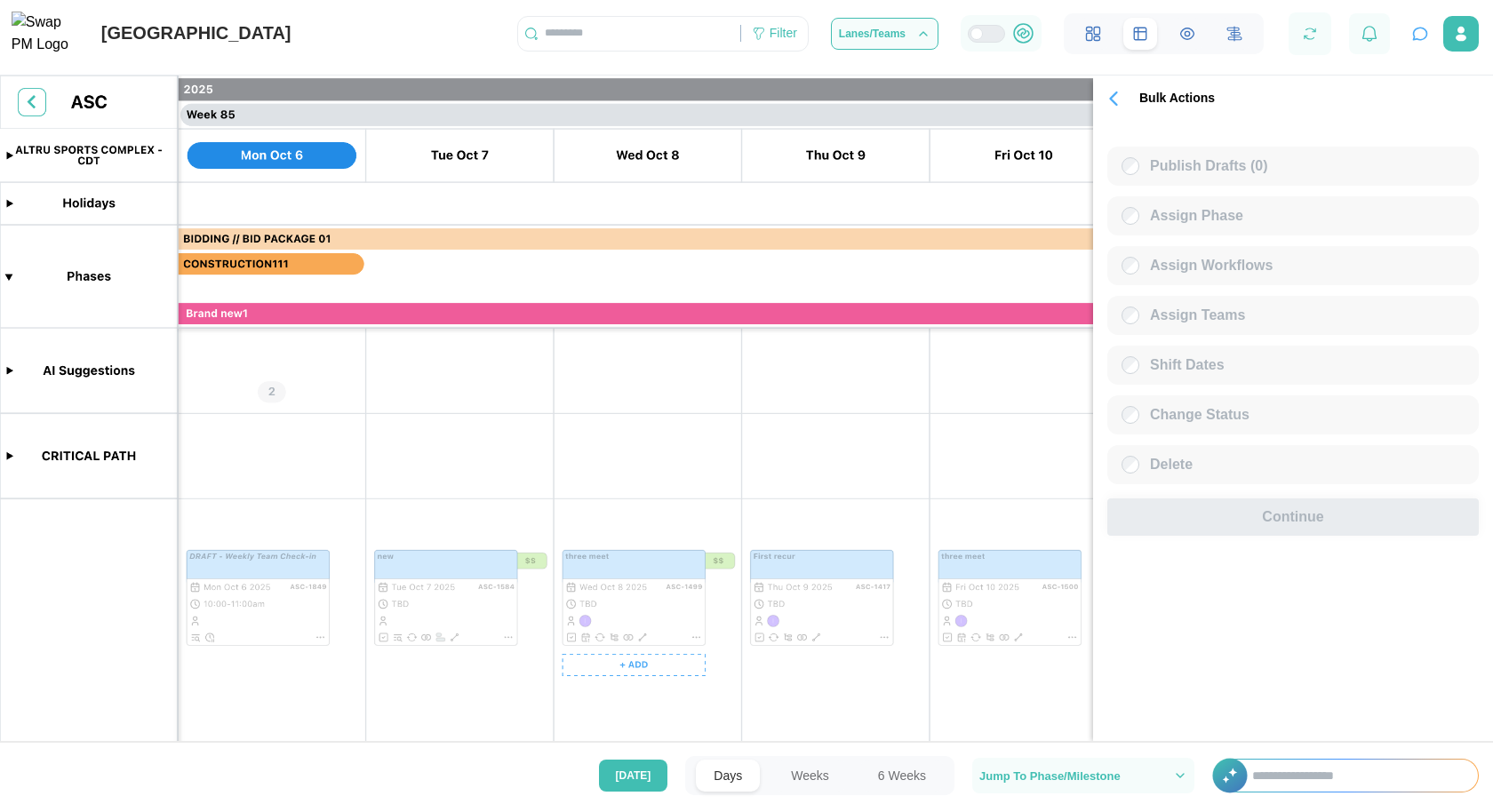
click at [614, 573] on canvas at bounding box center [746, 413] width 1493 height 676
click at [439, 577] on canvas at bounding box center [746, 413] width 1493 height 676
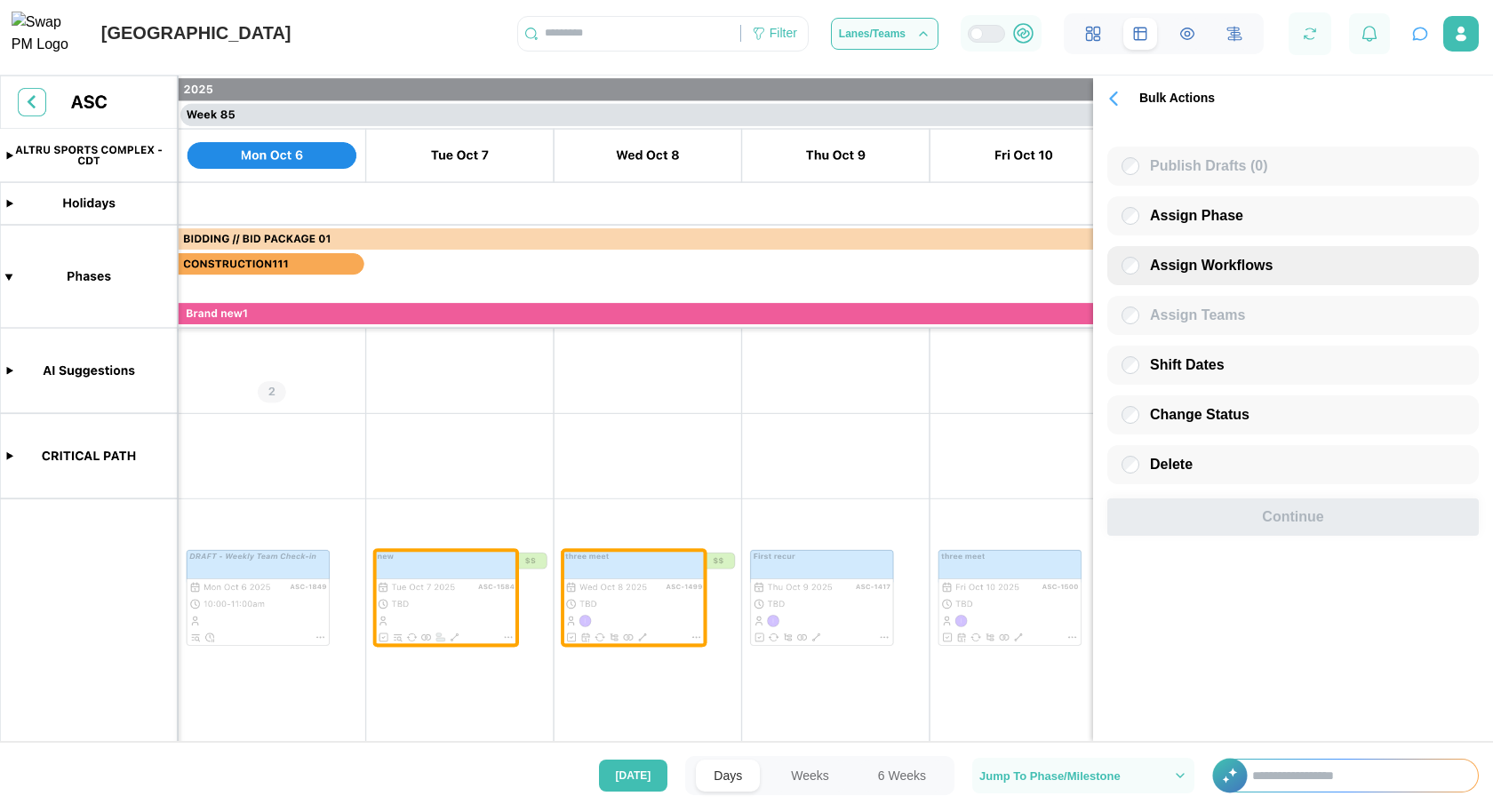
click at [1202, 266] on span "Assign Workflows" at bounding box center [1210, 265] width 122 height 15
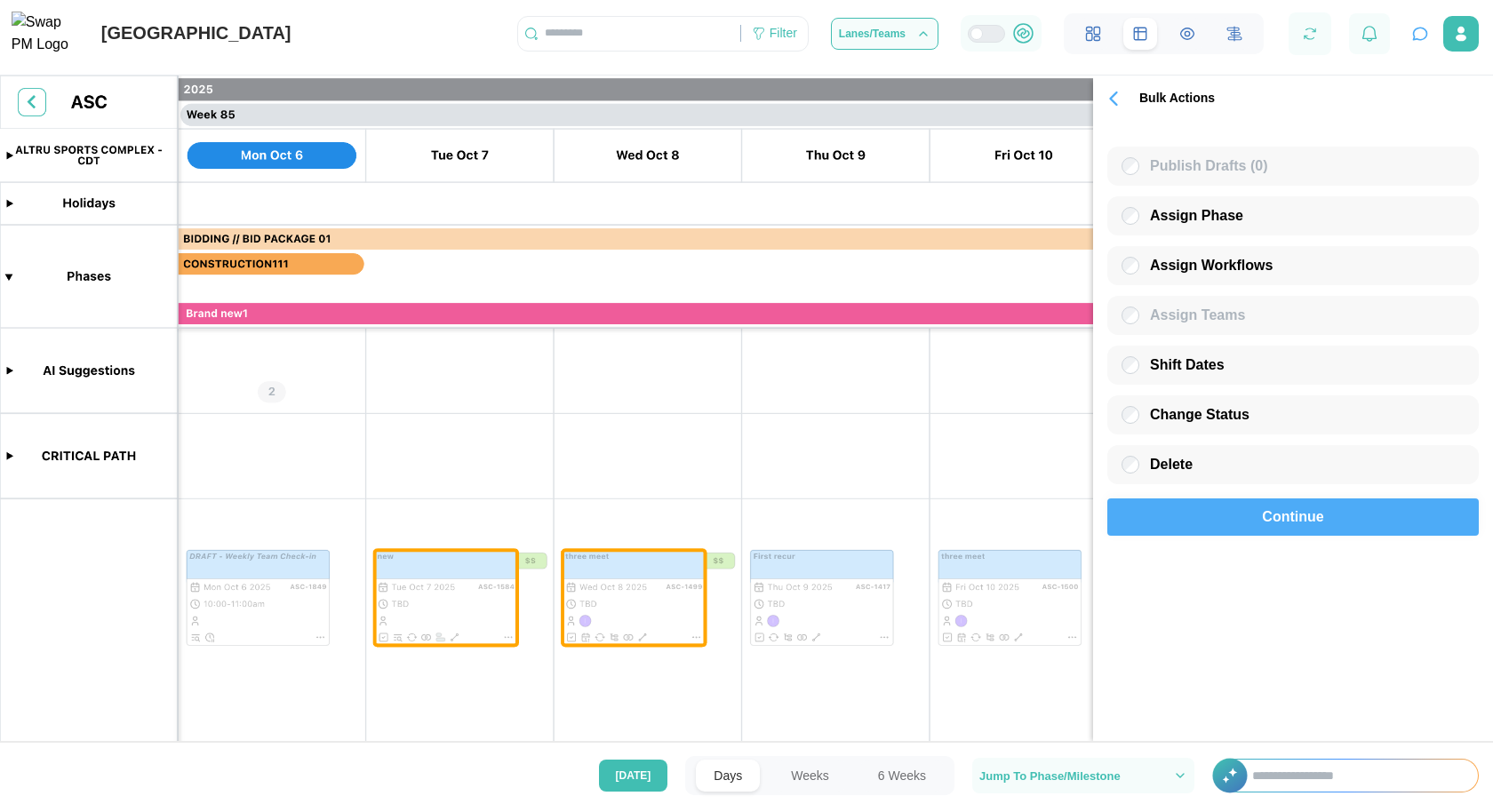
click at [1275, 529] on span "Continue" at bounding box center [1293, 517] width 62 height 35
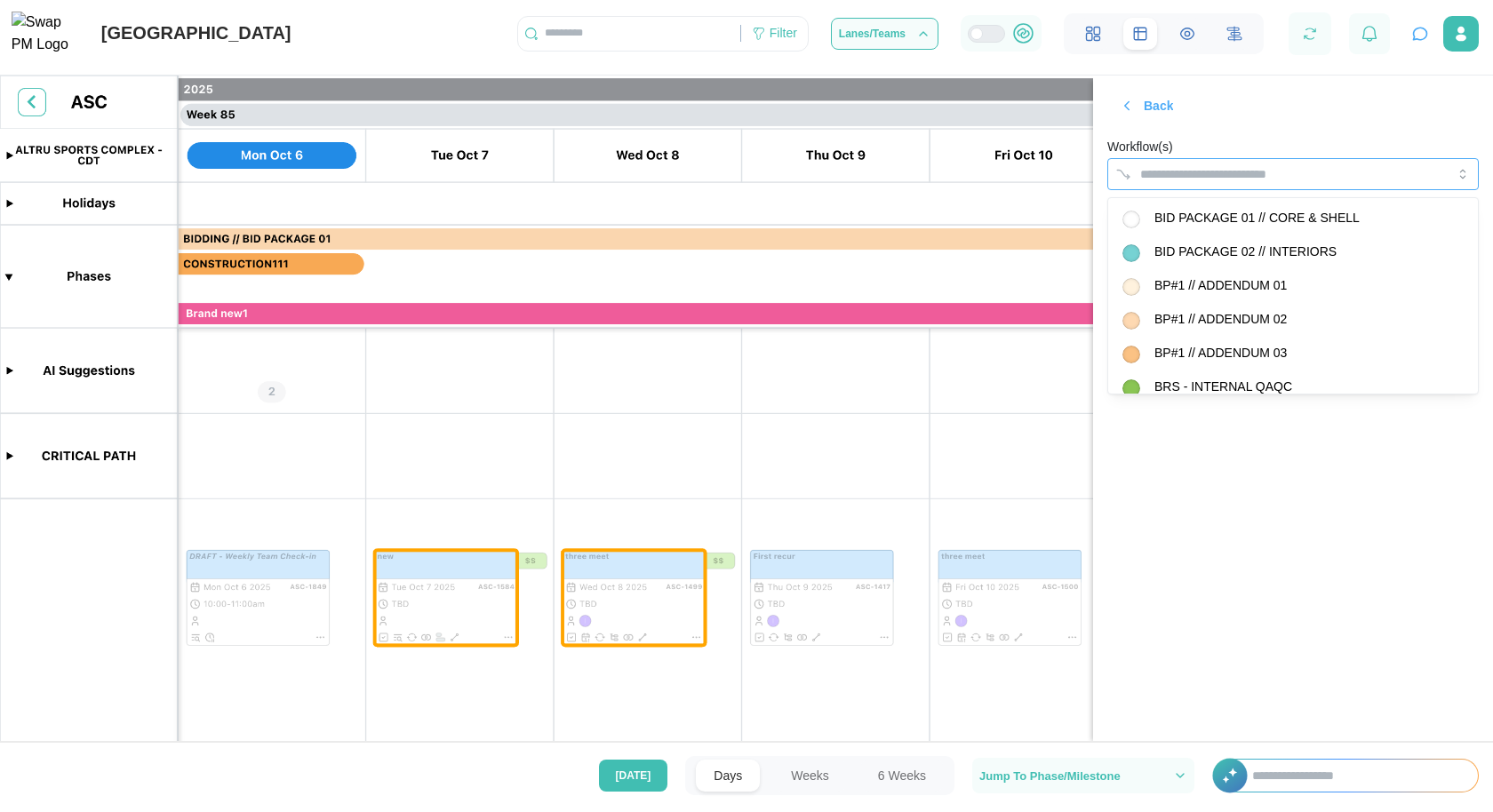
click at [1208, 168] on input "Workflow(s)" at bounding box center [1277, 174] width 274 height 15
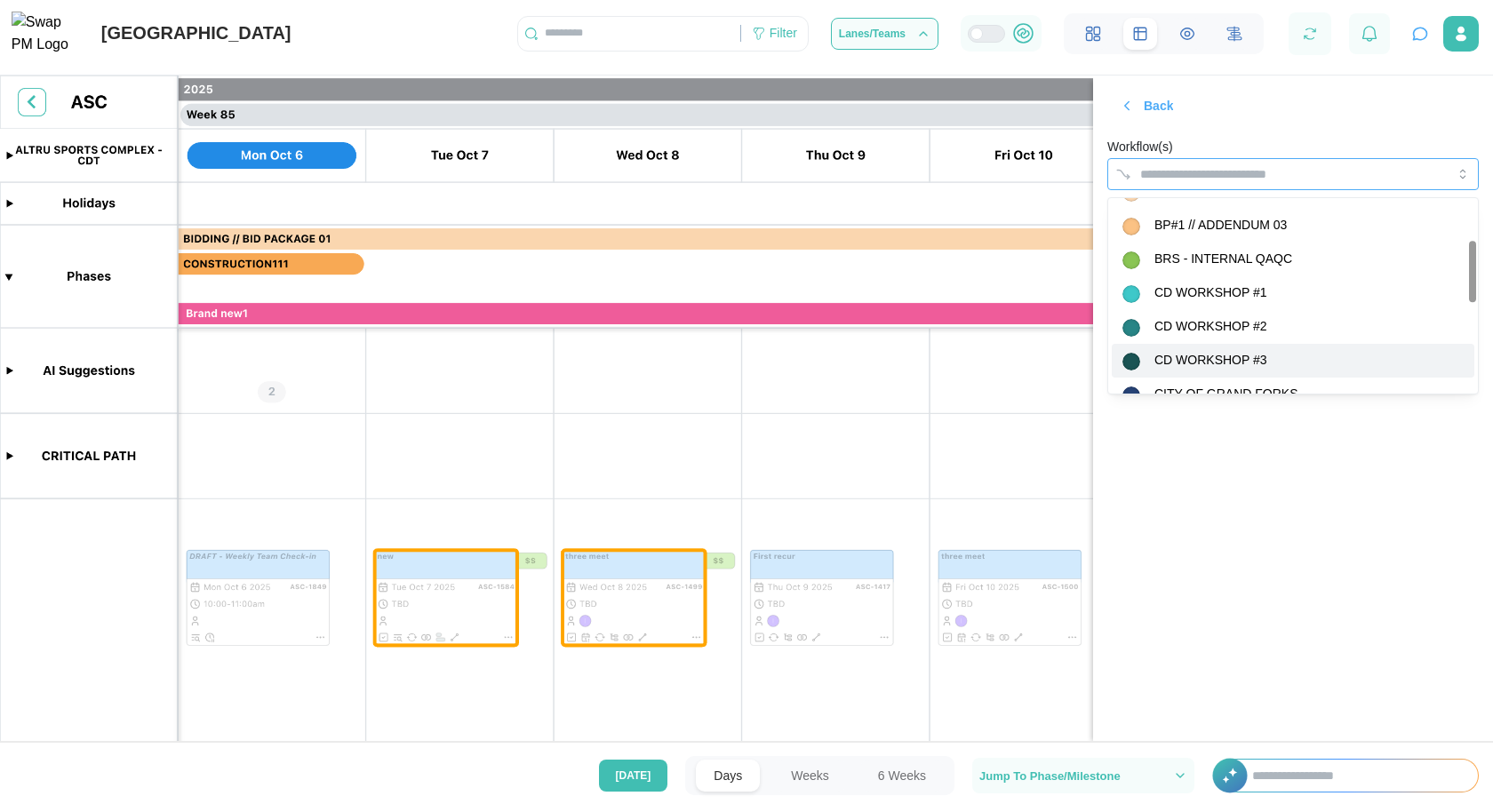
scroll to position [157, 0]
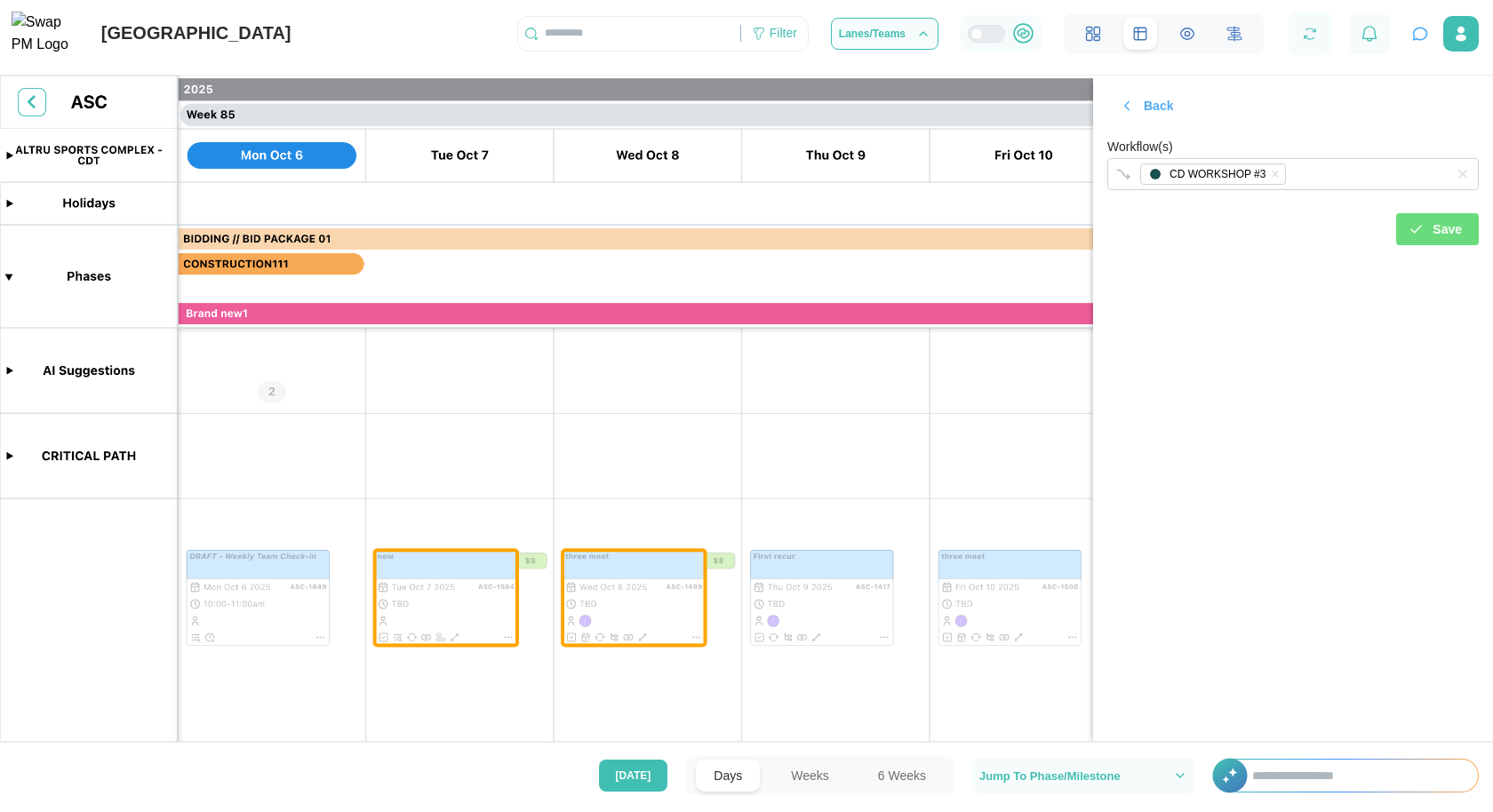
click at [1305, 579] on section "Back Workflow(s) CD WORKSHOP #3 Save" at bounding box center [1293, 407] width 400 height 665
click at [1430, 232] on div "Save" at bounding box center [1434, 229] width 54 height 30
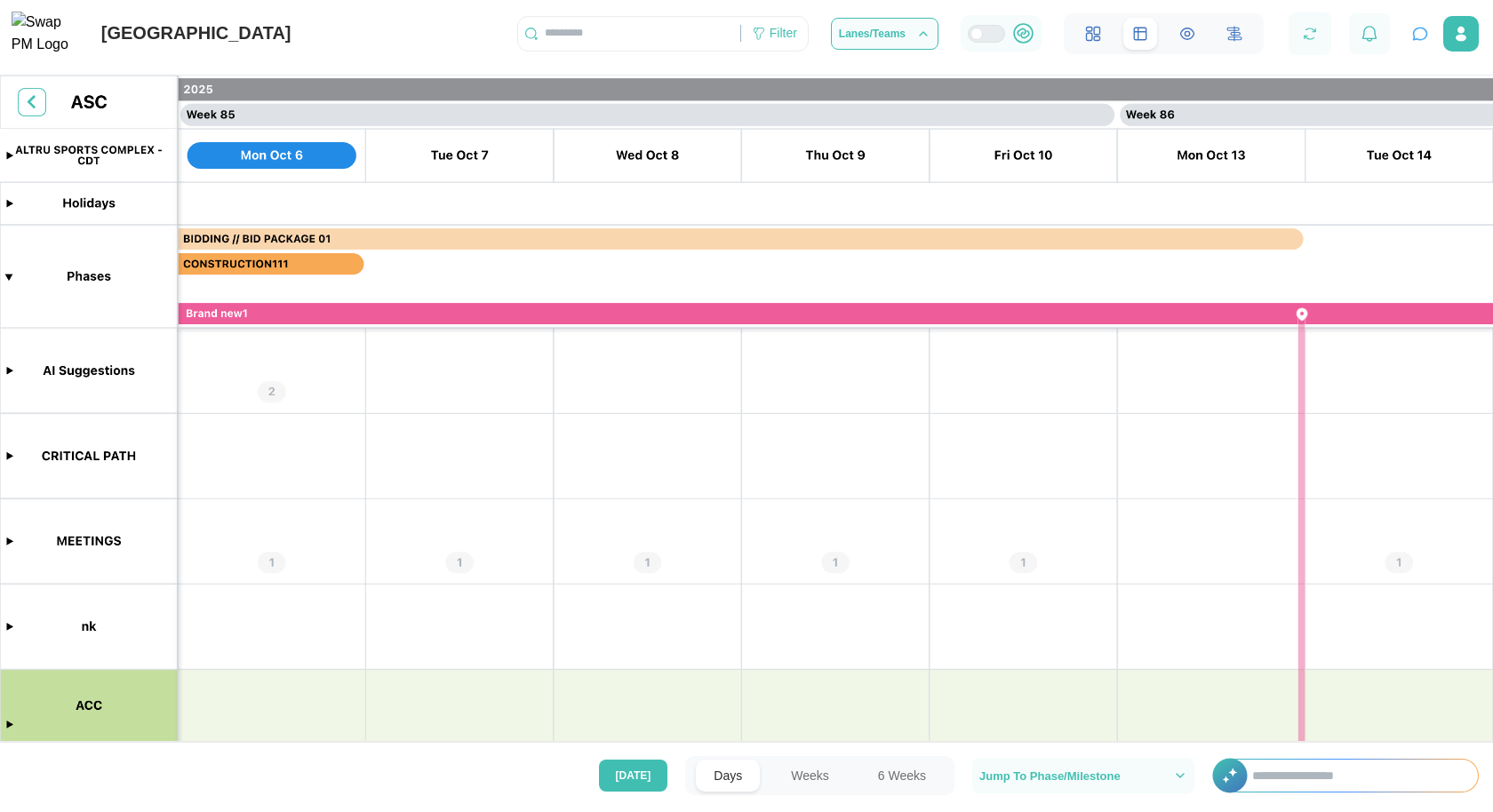
click at [5, 537] on canvas at bounding box center [746, 413] width 1493 height 676
click at [8, 543] on canvas at bounding box center [746, 413] width 1493 height 676
click at [10, 541] on canvas at bounding box center [746, 413] width 1493 height 676
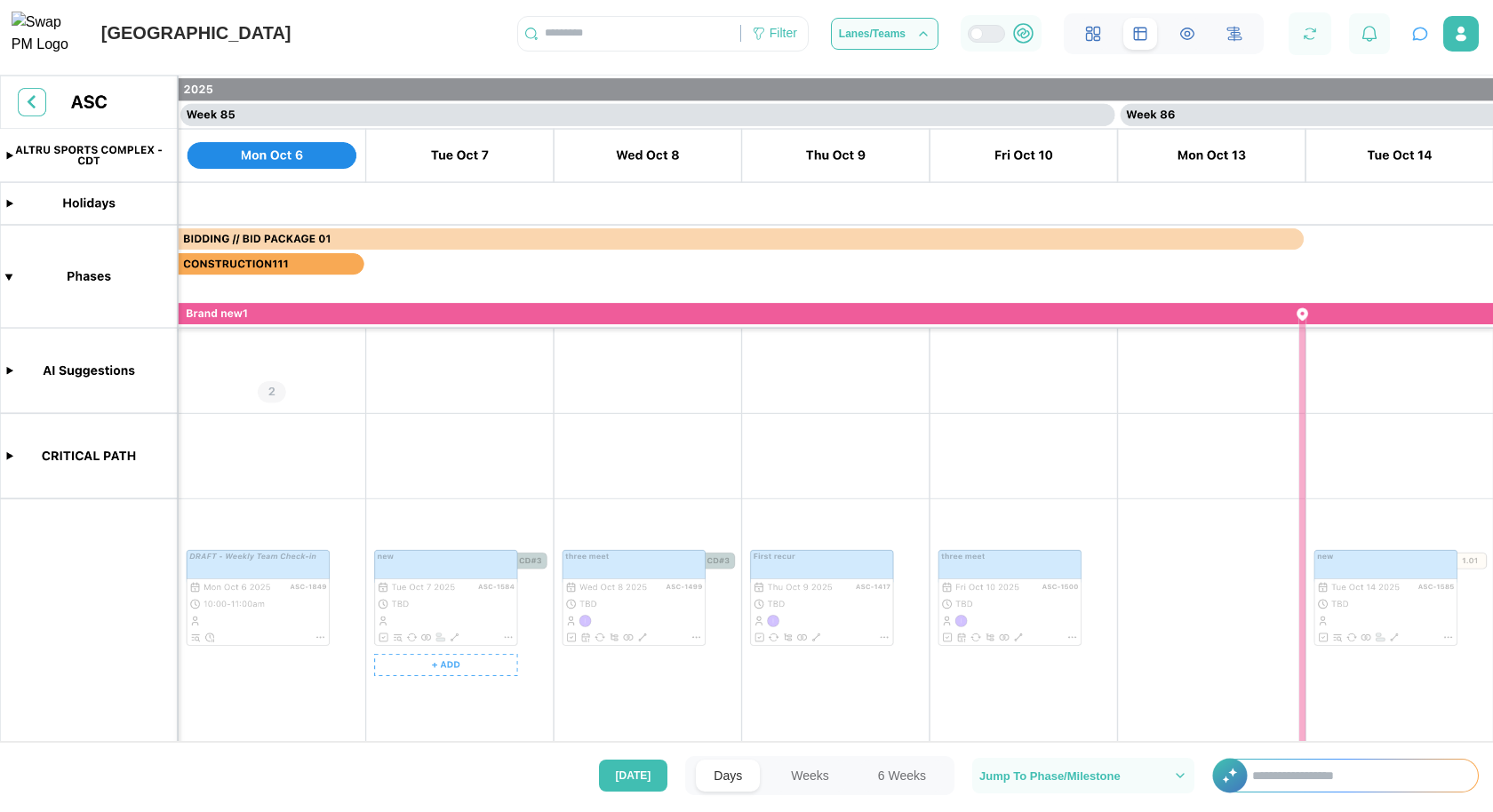
scroll to position [21, 0]
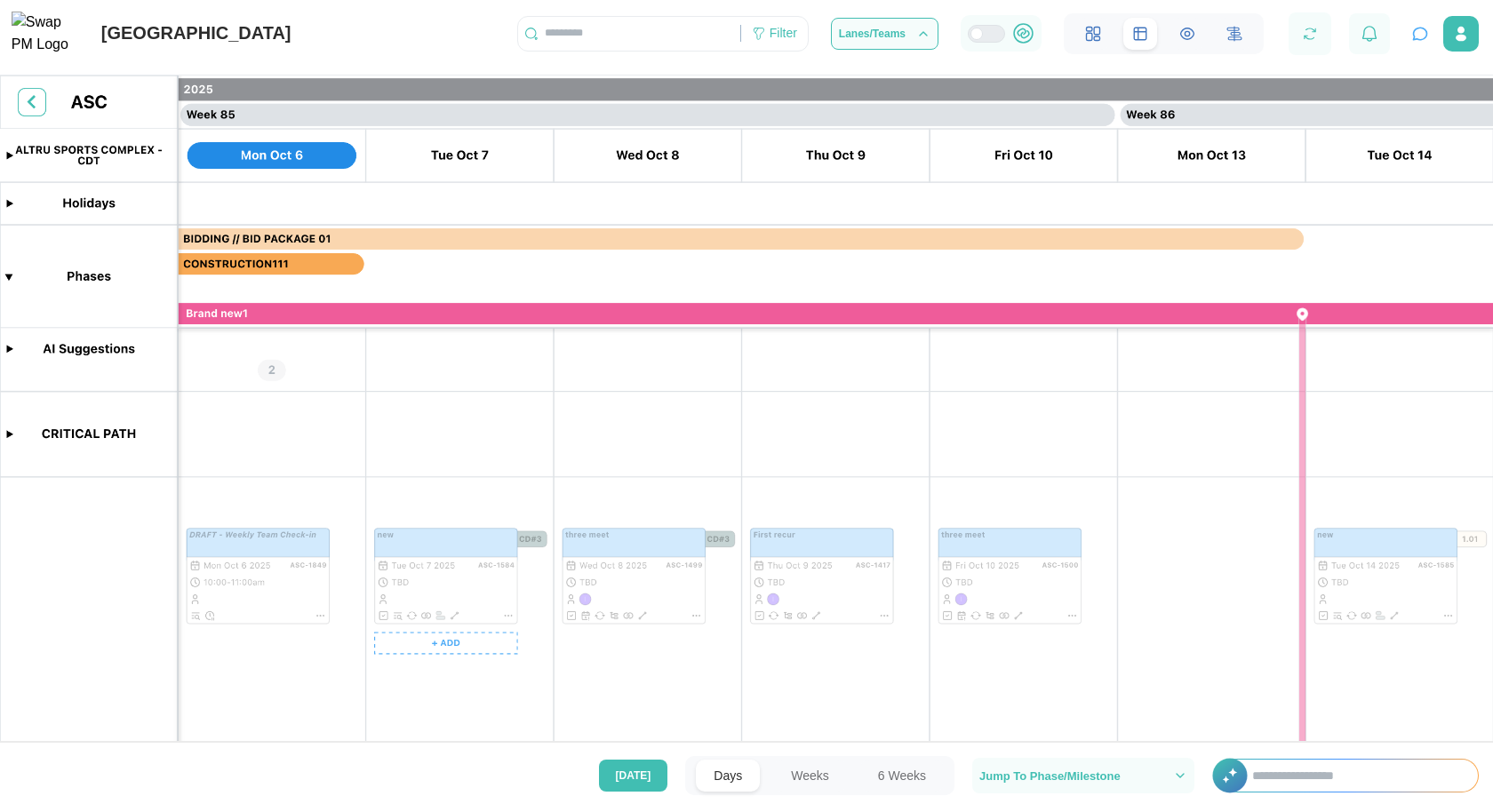
click at [493, 577] on canvas at bounding box center [746, 413] width 1493 height 676
click at [708, 566] on canvas at bounding box center [746, 413] width 1493 height 676
click at [680, 563] on canvas at bounding box center [746, 413] width 1493 height 676
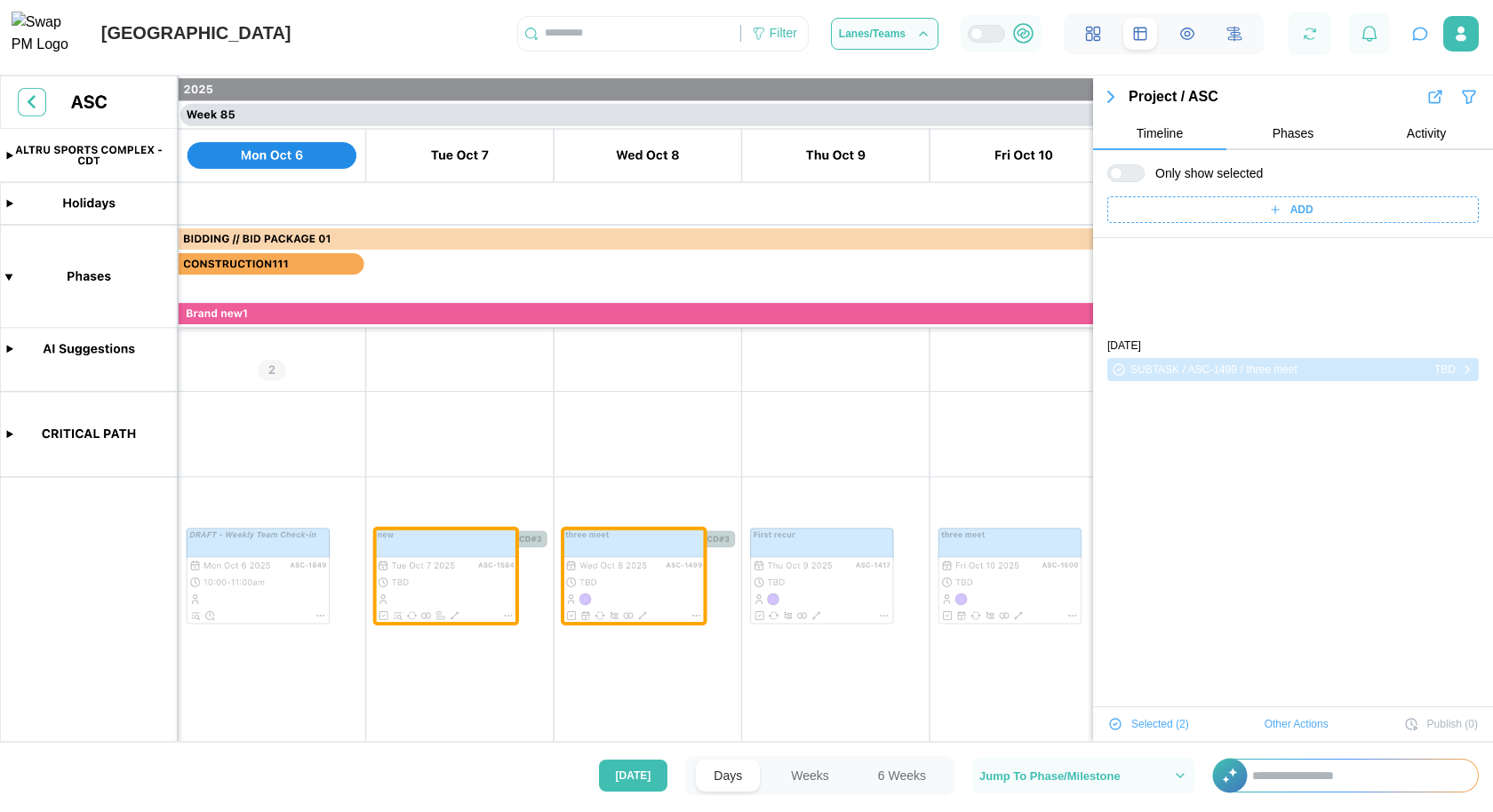
scroll to position [121, 0]
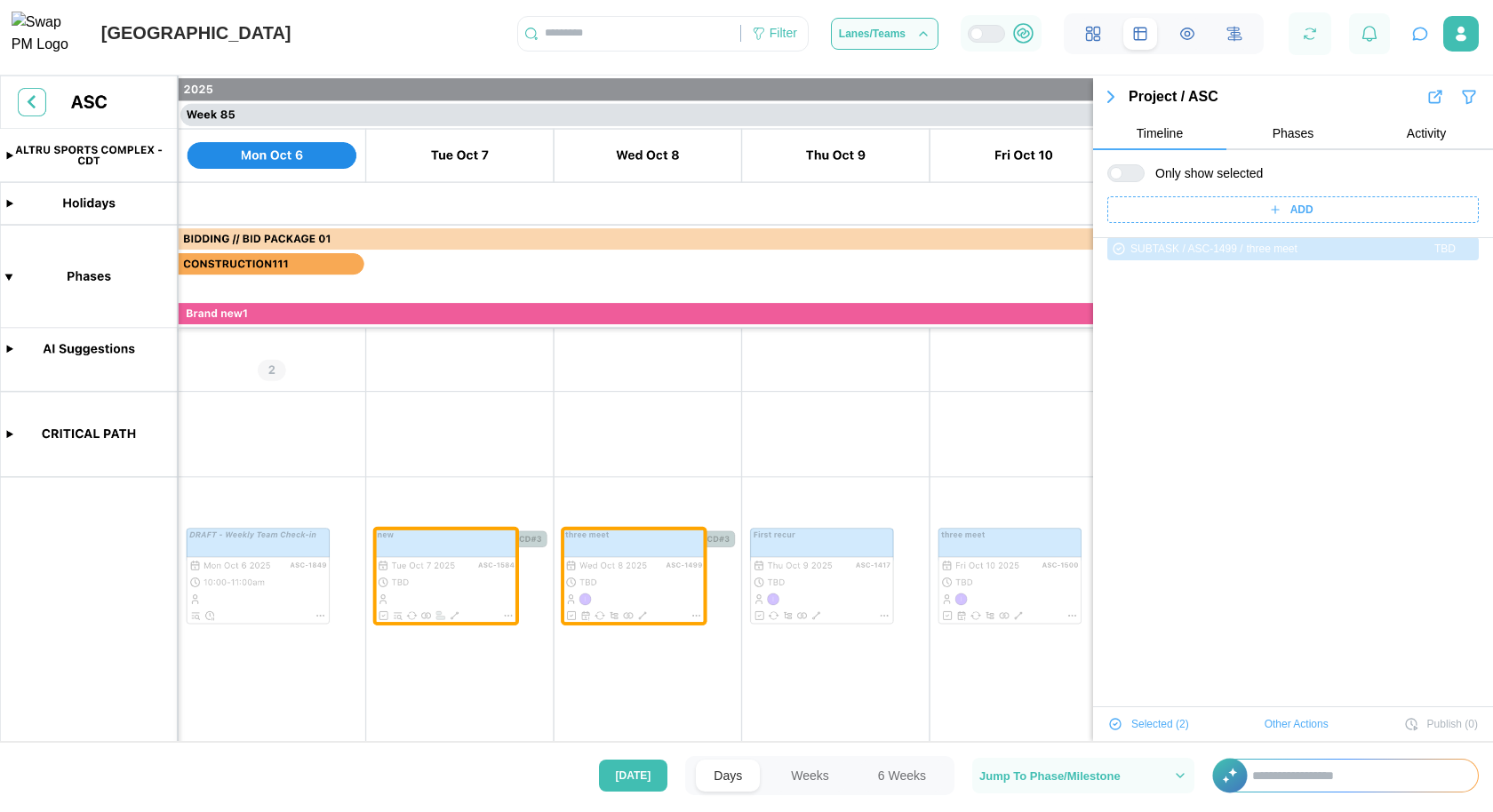
click at [1296, 719] on span "Other Actions" at bounding box center [1296, 723] width 64 height 24
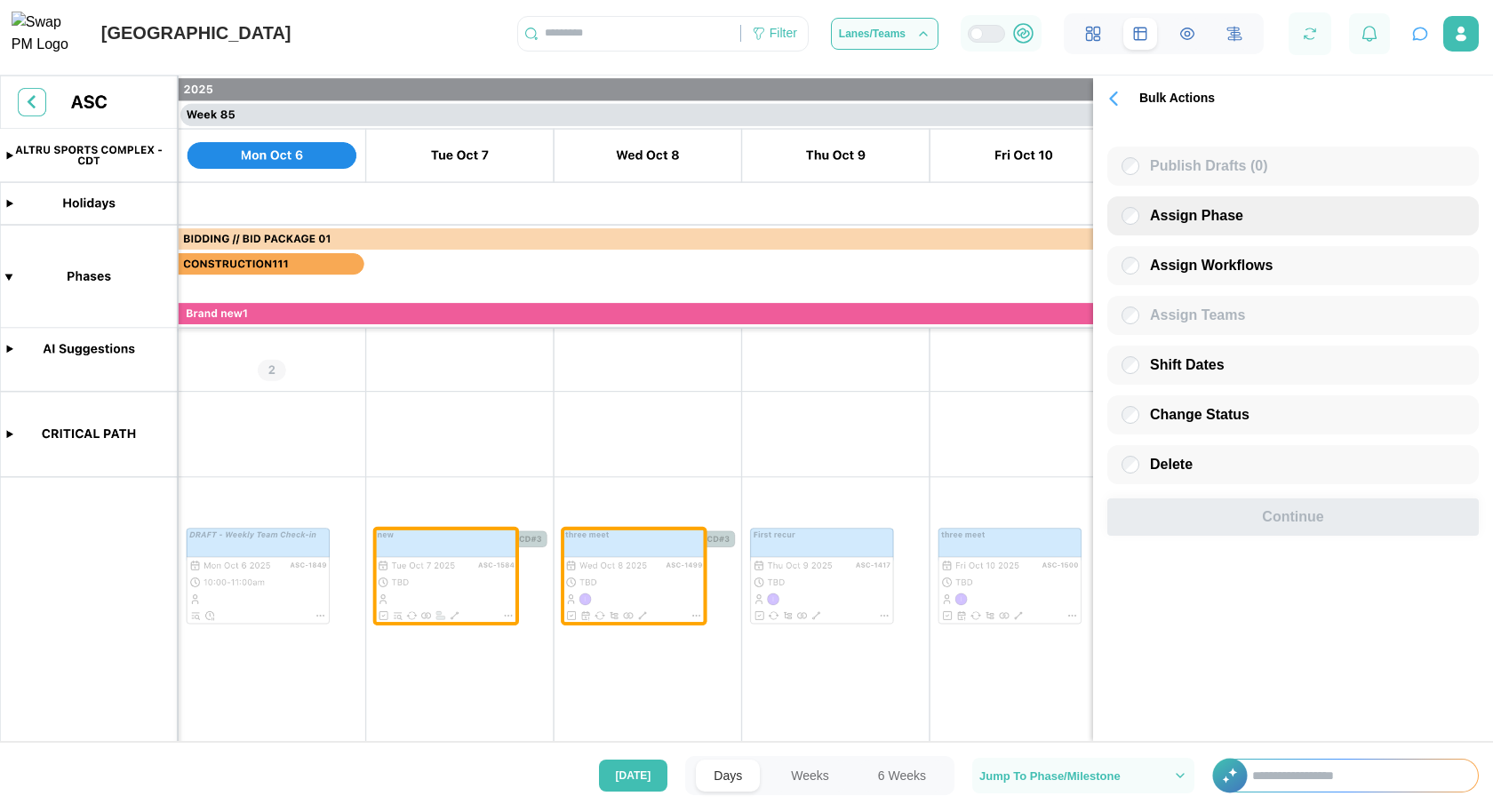
scroll to position [0, 0]
click at [1225, 266] on span "Assign Workflows" at bounding box center [1210, 265] width 122 height 15
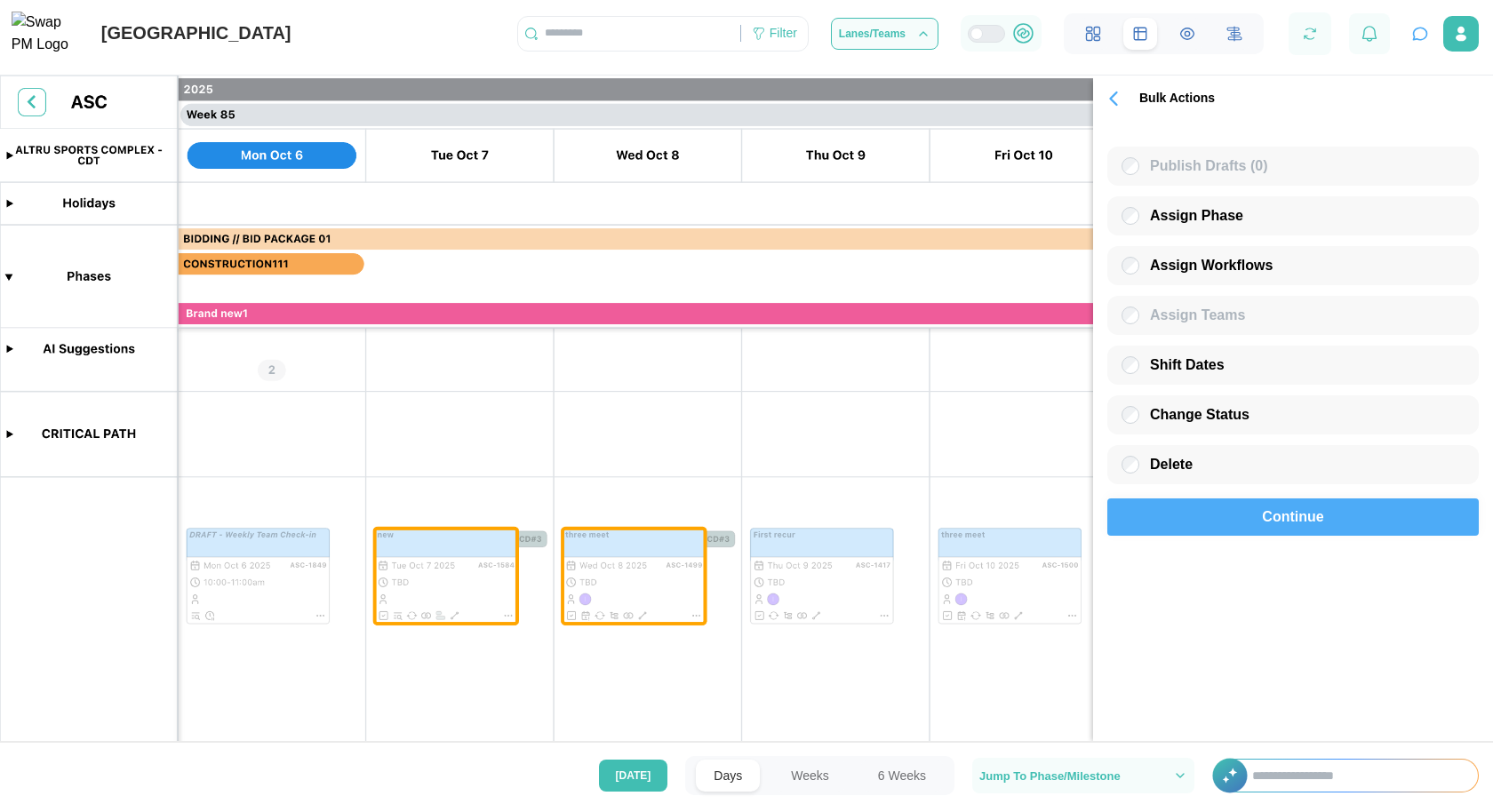
click at [1265, 523] on span "Continue" at bounding box center [1293, 517] width 62 height 35
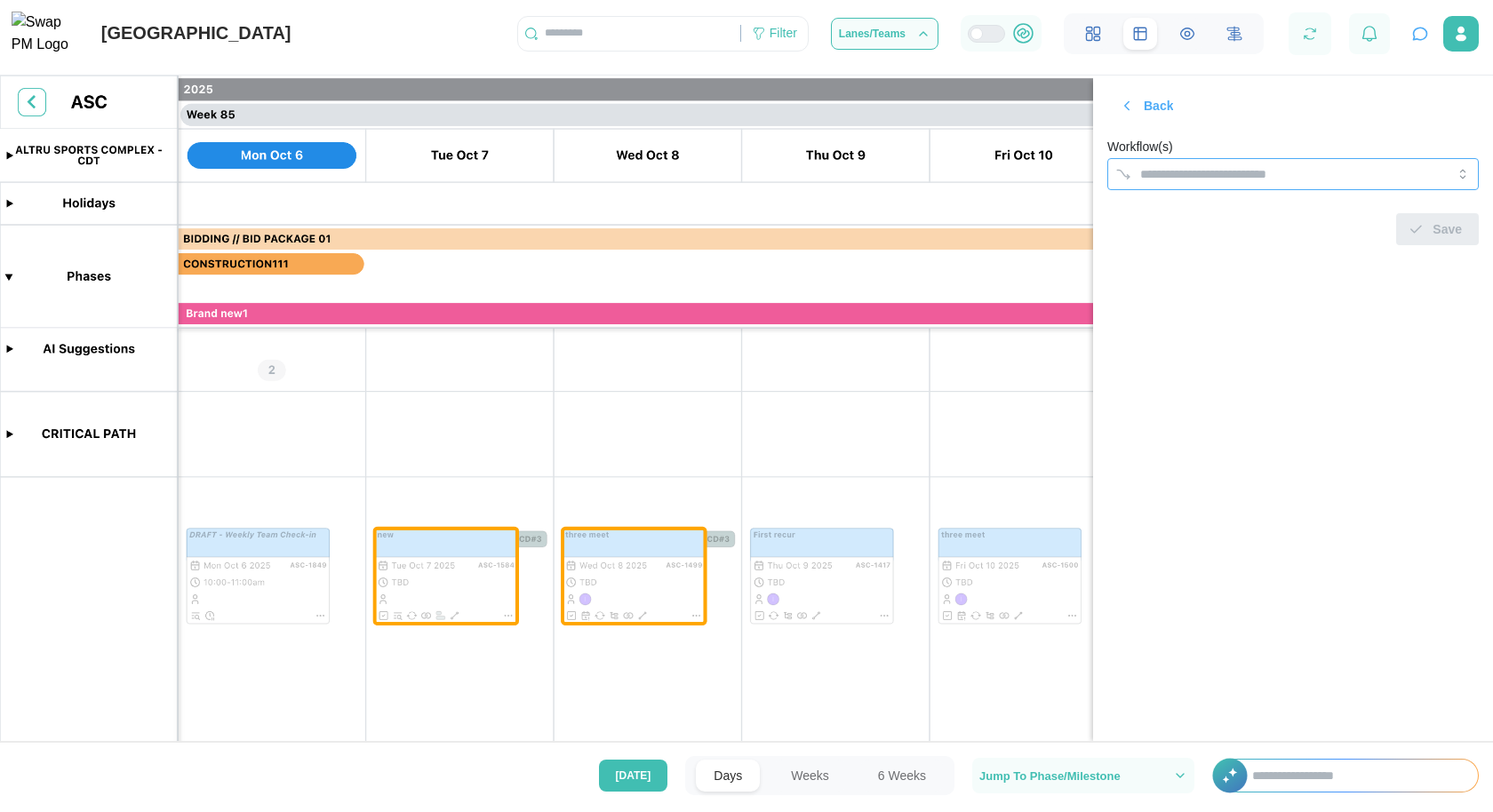
click at [1248, 170] on input "Workflow(s)" at bounding box center [1277, 174] width 274 height 15
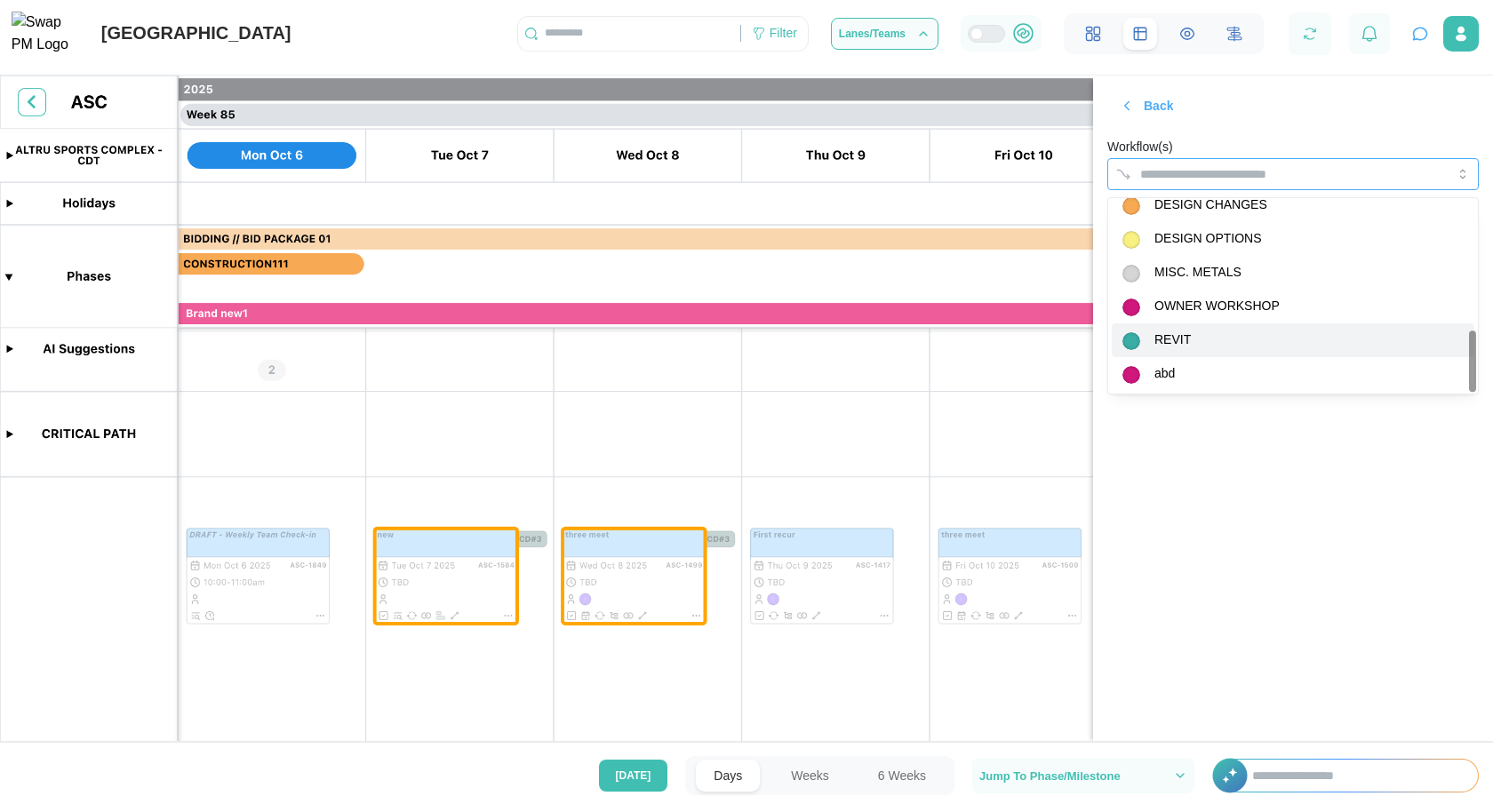
scroll to position [385, 0]
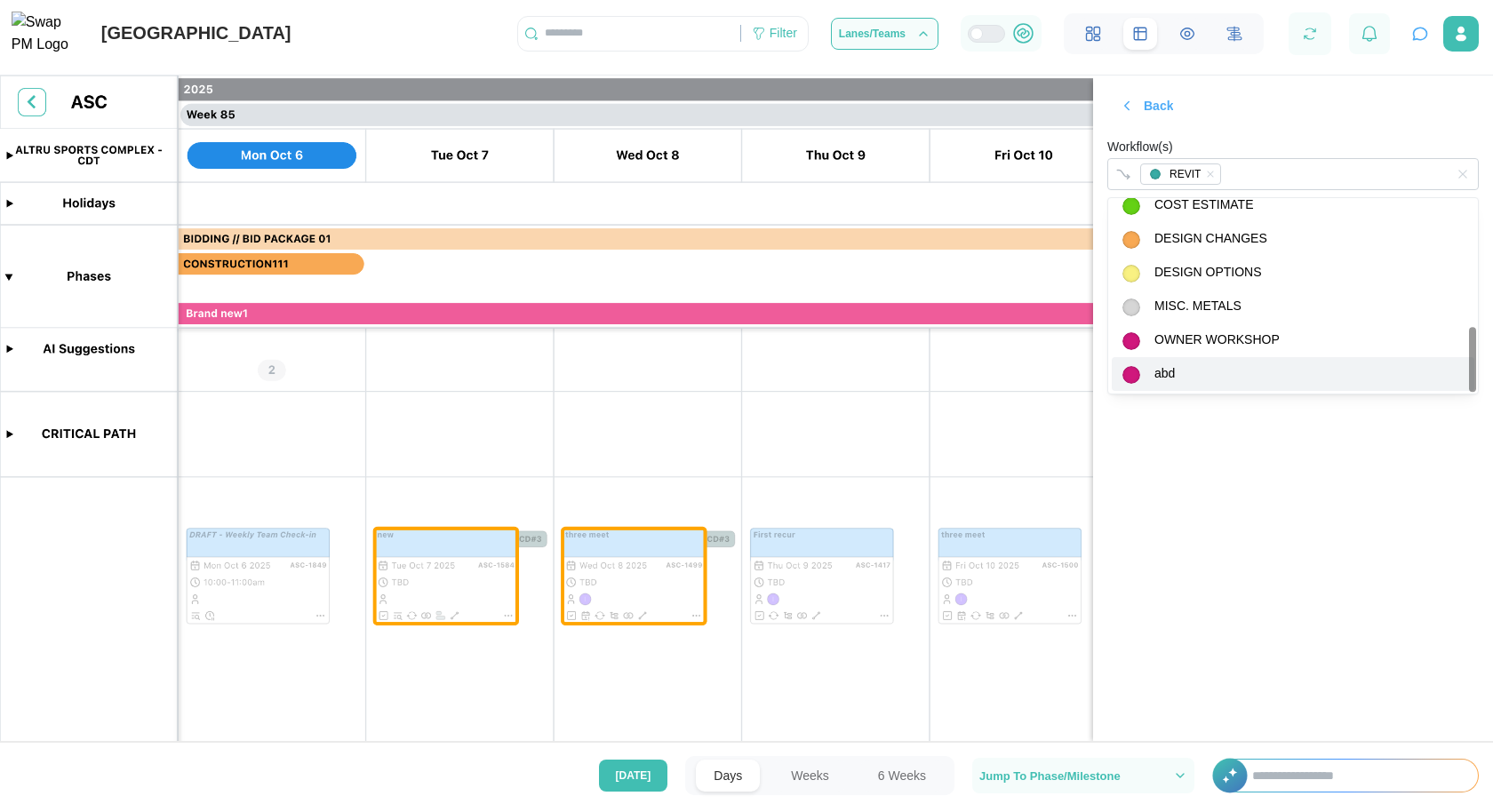
click at [1260, 467] on section "Back Workflow(s) REVIT Save" at bounding box center [1293, 407] width 400 height 665
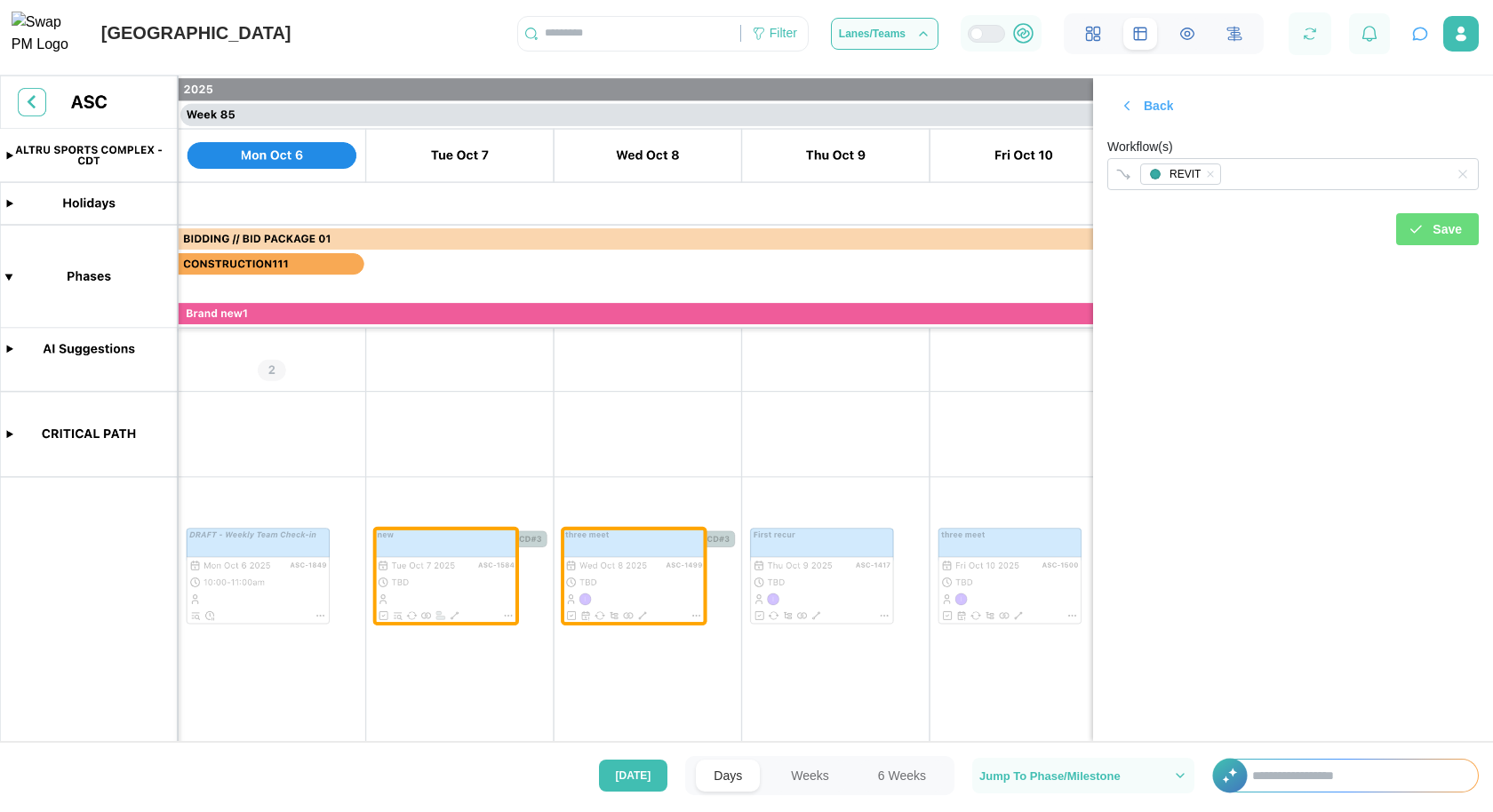
click at [1425, 220] on div "Save" at bounding box center [1434, 229] width 54 height 30
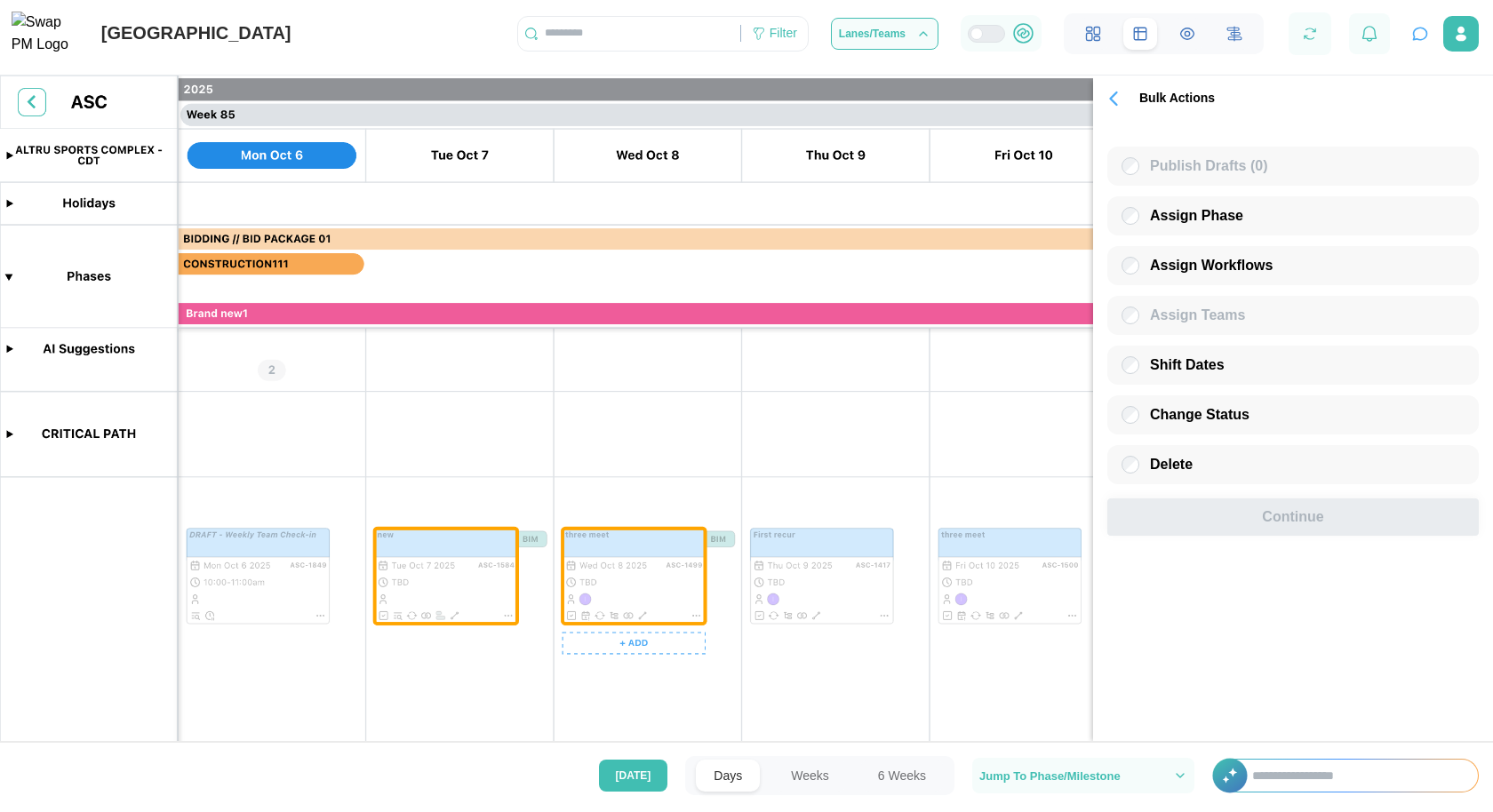
click at [501, 572] on canvas at bounding box center [746, 413] width 1493 height 676
click at [633, 575] on canvas at bounding box center [746, 413] width 1493 height 676
click at [418, 585] on canvas at bounding box center [746, 413] width 1493 height 676
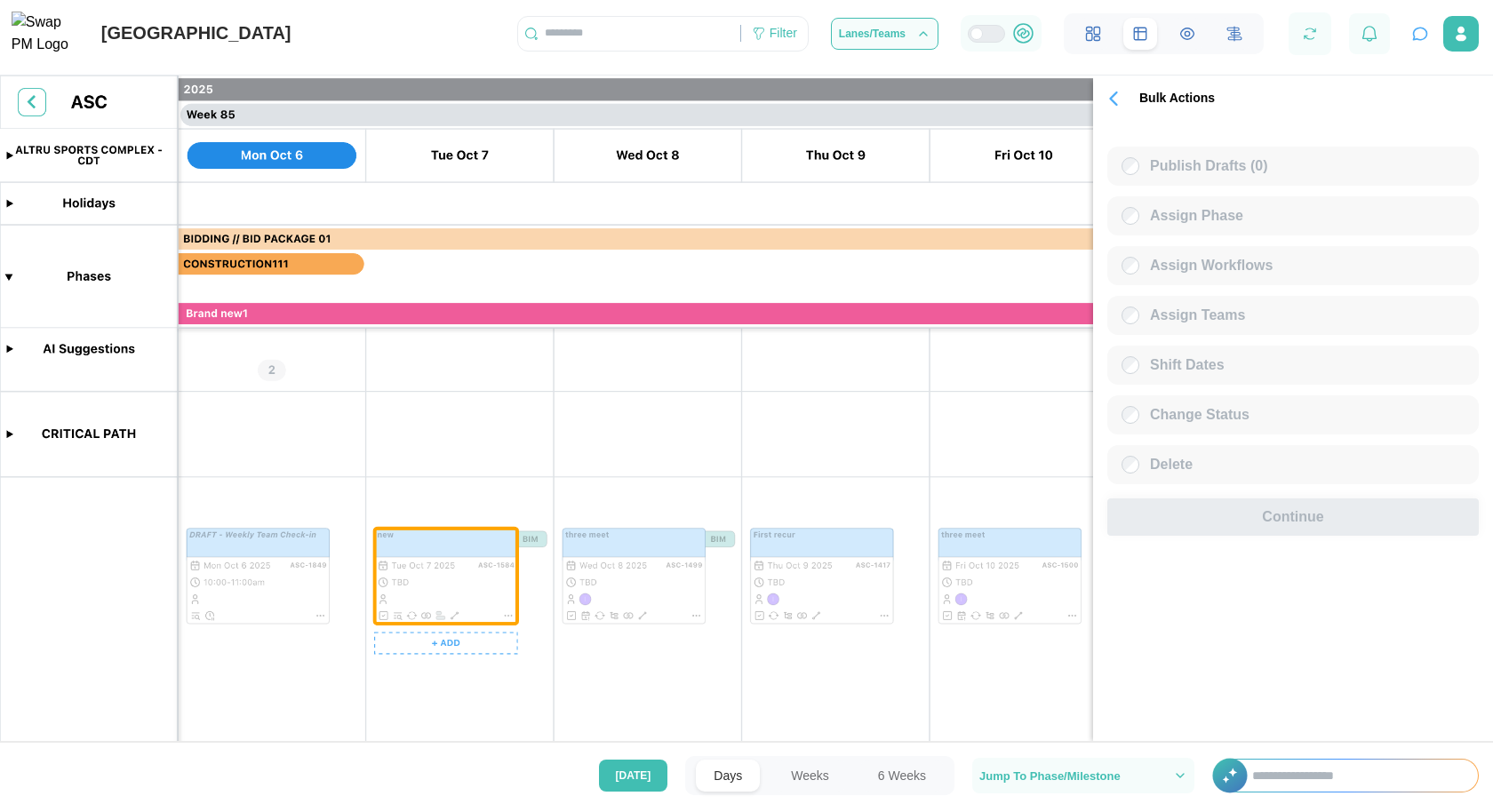
click at [608, 582] on canvas at bounding box center [746, 413] width 1493 height 676
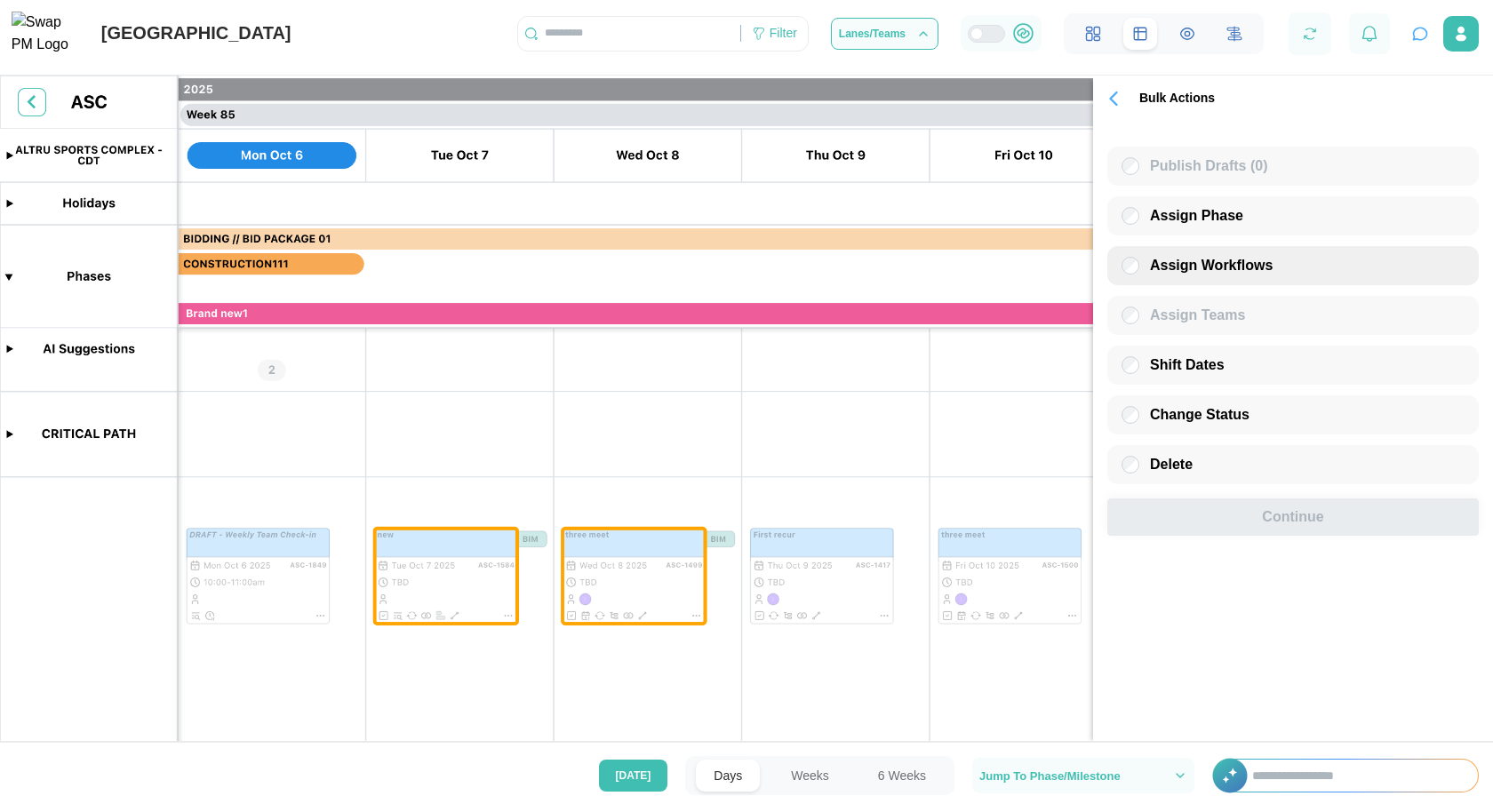
click at [1150, 269] on label "Assign Workflows" at bounding box center [1207, 266] width 133 height 18
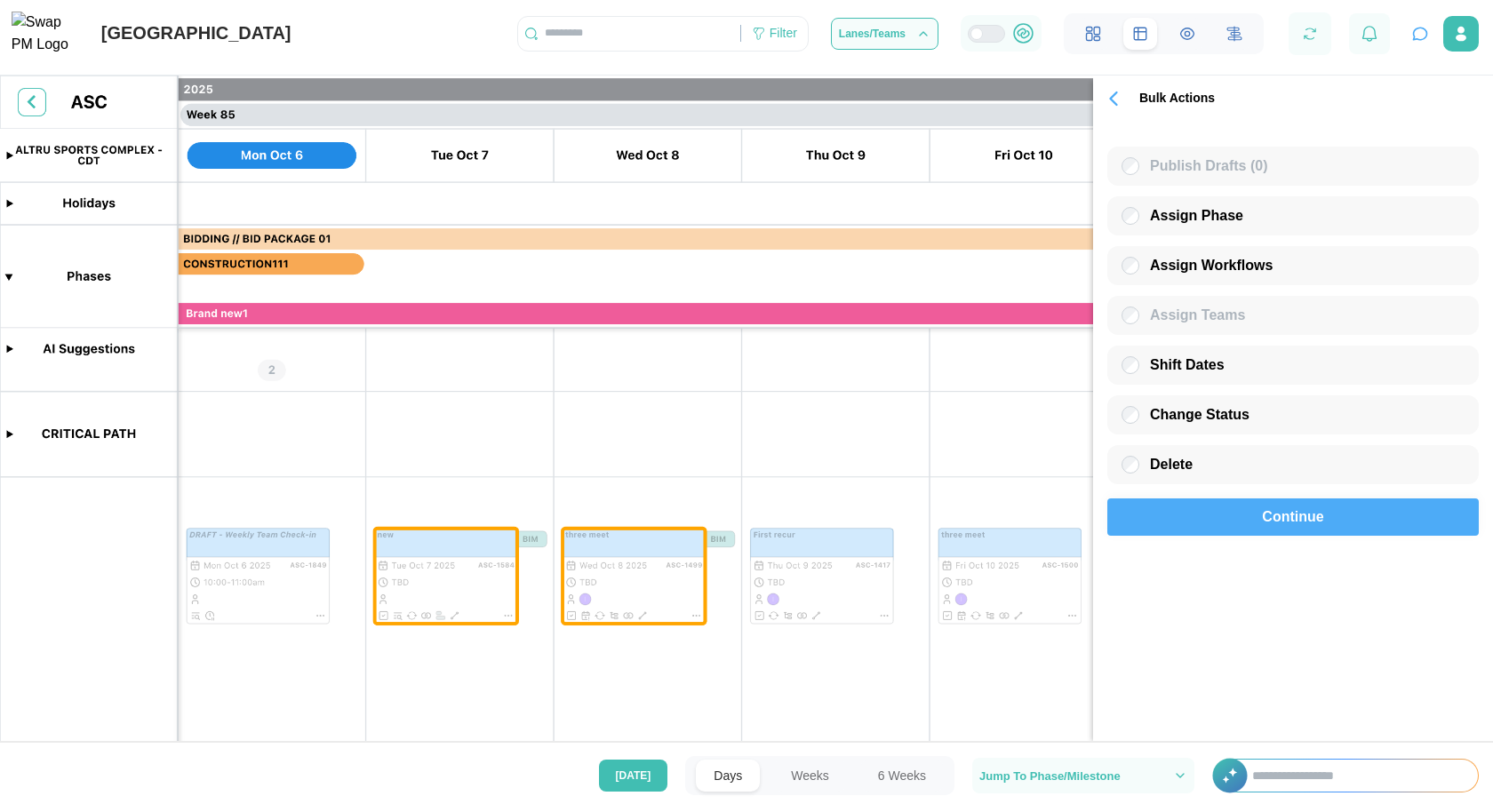
click at [1304, 521] on span "Continue" at bounding box center [1293, 517] width 62 height 35
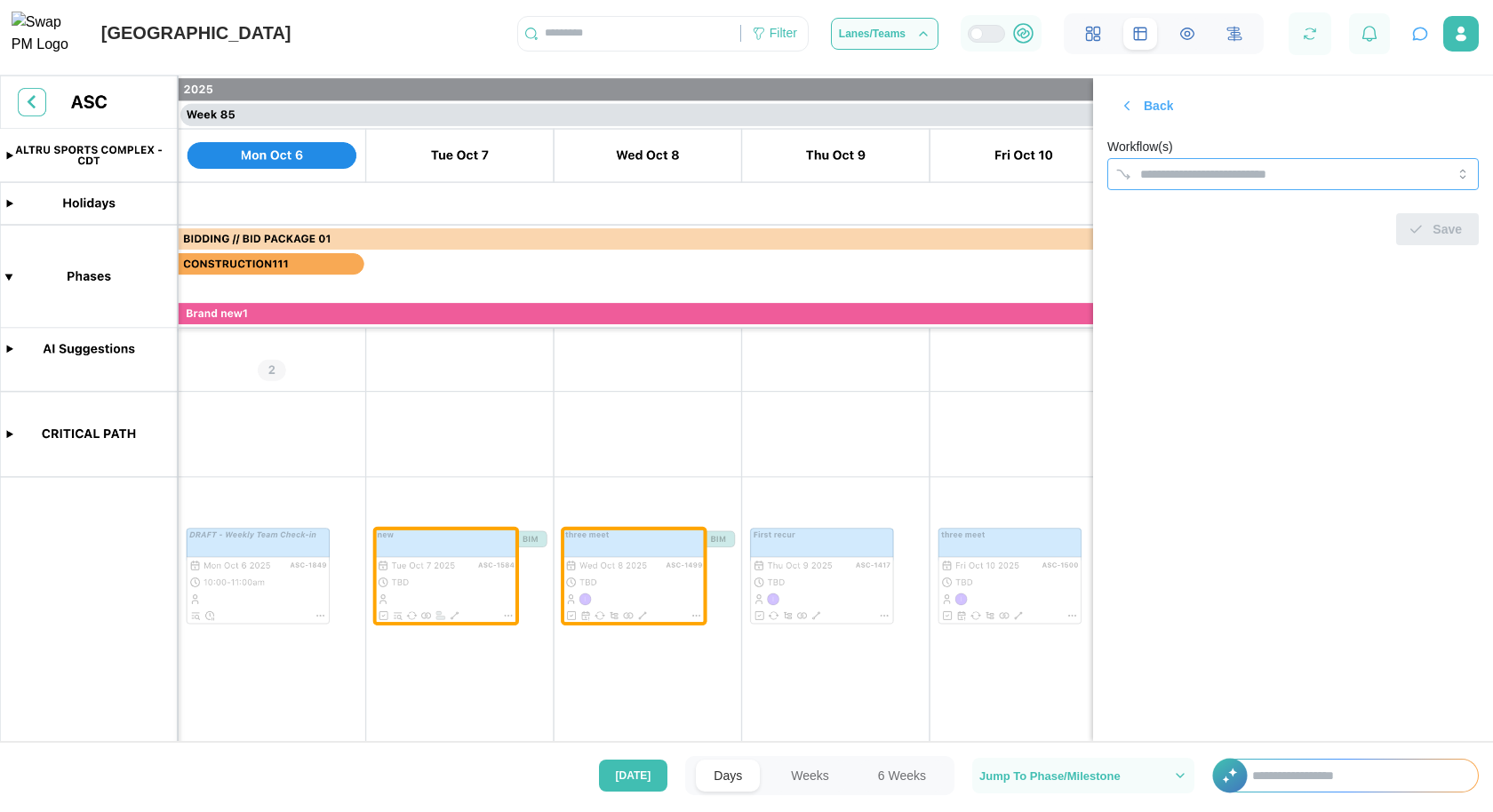
click at [1235, 179] on input "Workflow(s)" at bounding box center [1277, 174] width 274 height 15
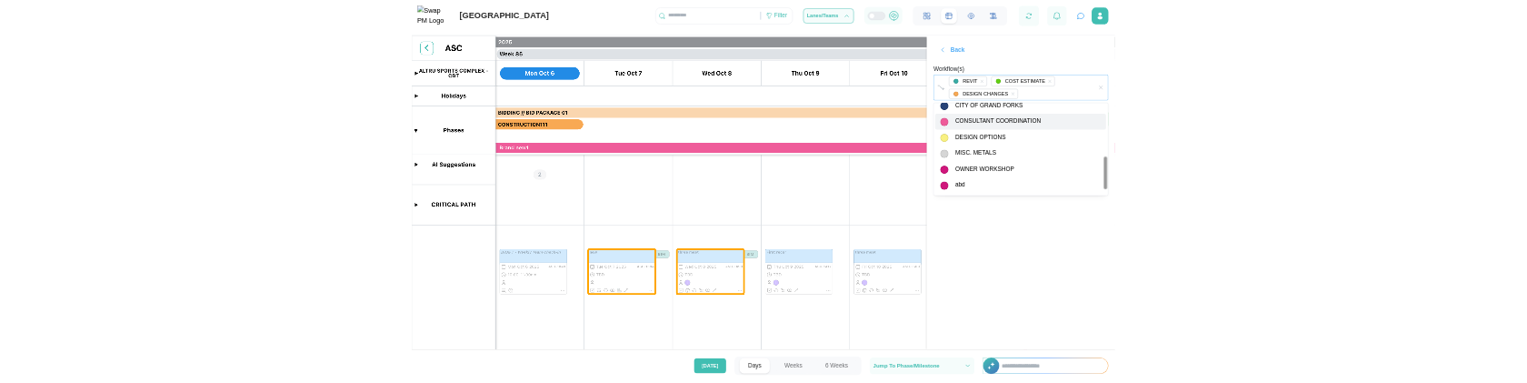
scroll to position [325, 0]
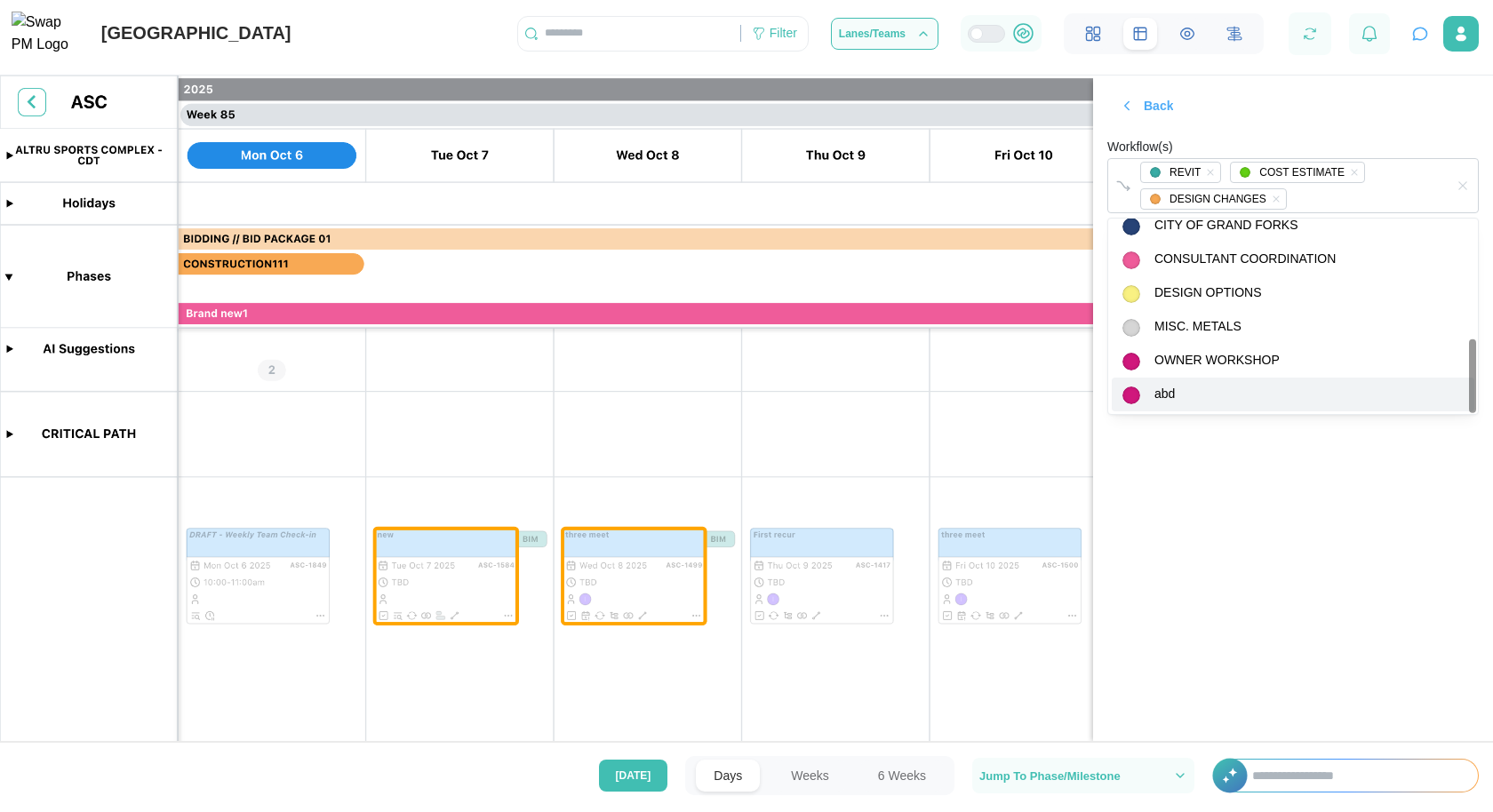
click at [1331, 526] on section "Back Workflow(s) REVIT COST ESTIMATE DESIGN CHANGES Save" at bounding box center [1293, 407] width 400 height 665
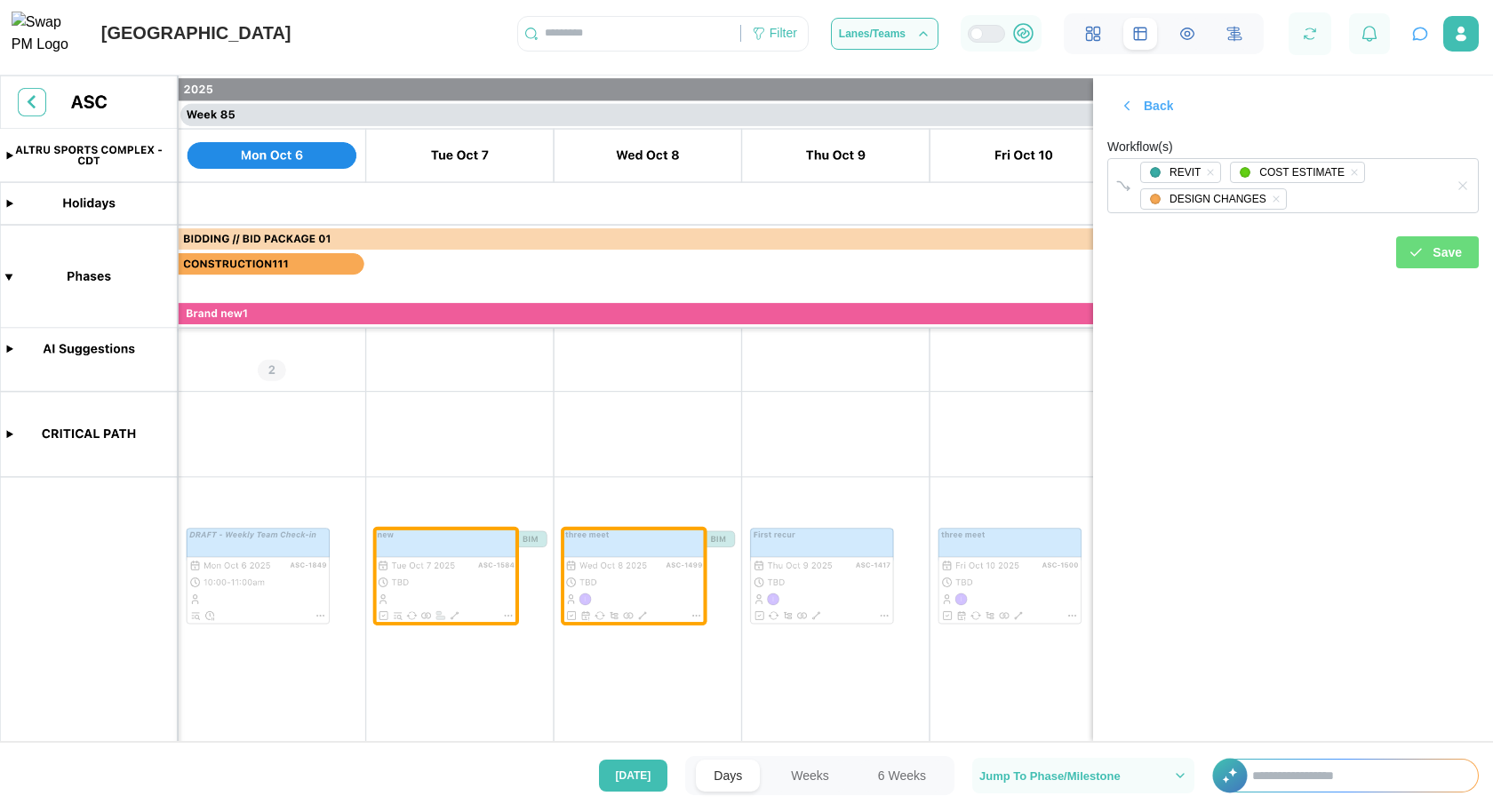
click at [1459, 249] on span "Save" at bounding box center [1448, 252] width 29 height 30
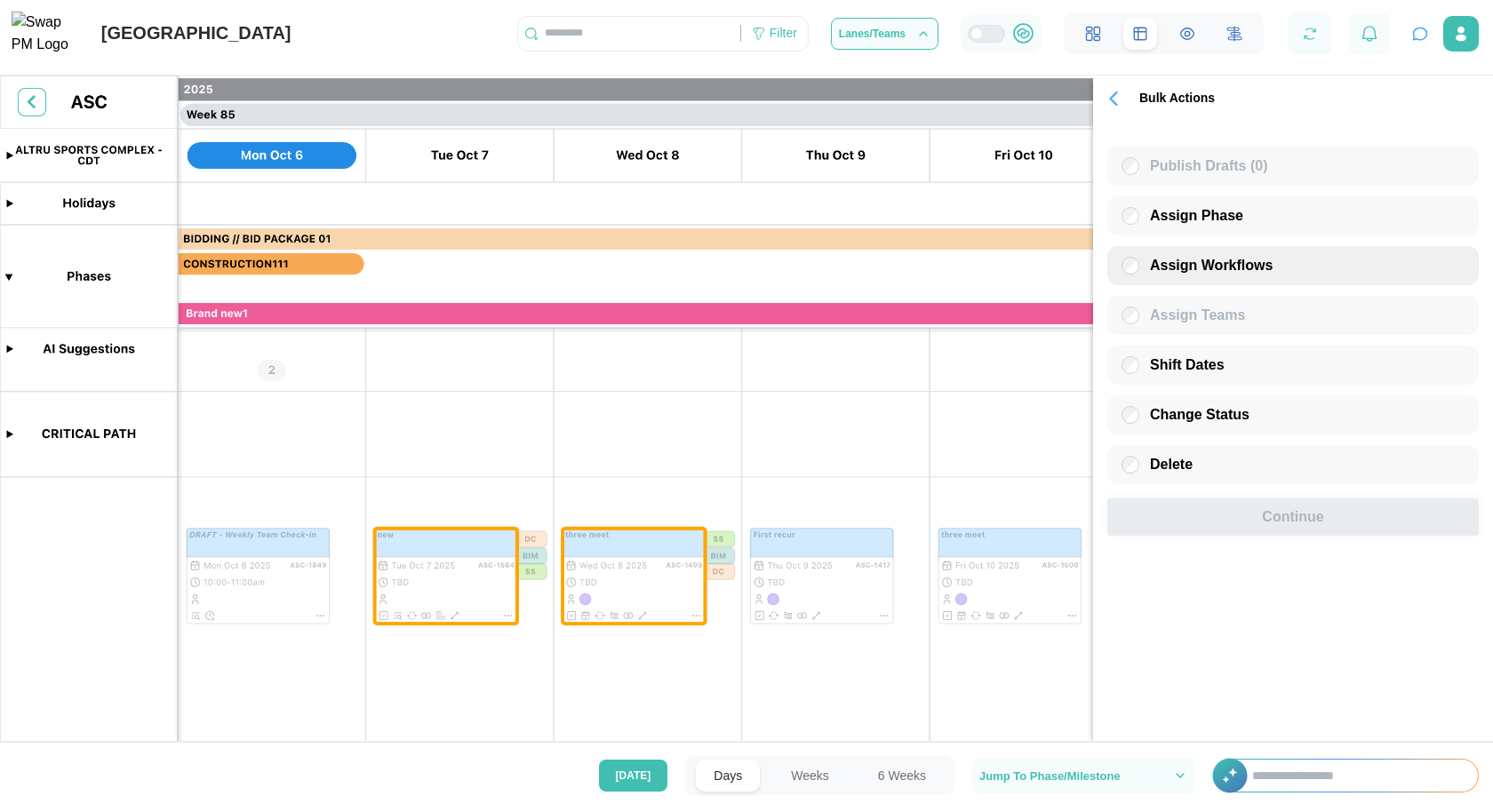
click at [1186, 268] on span "Assign Workflows" at bounding box center [1210, 265] width 122 height 15
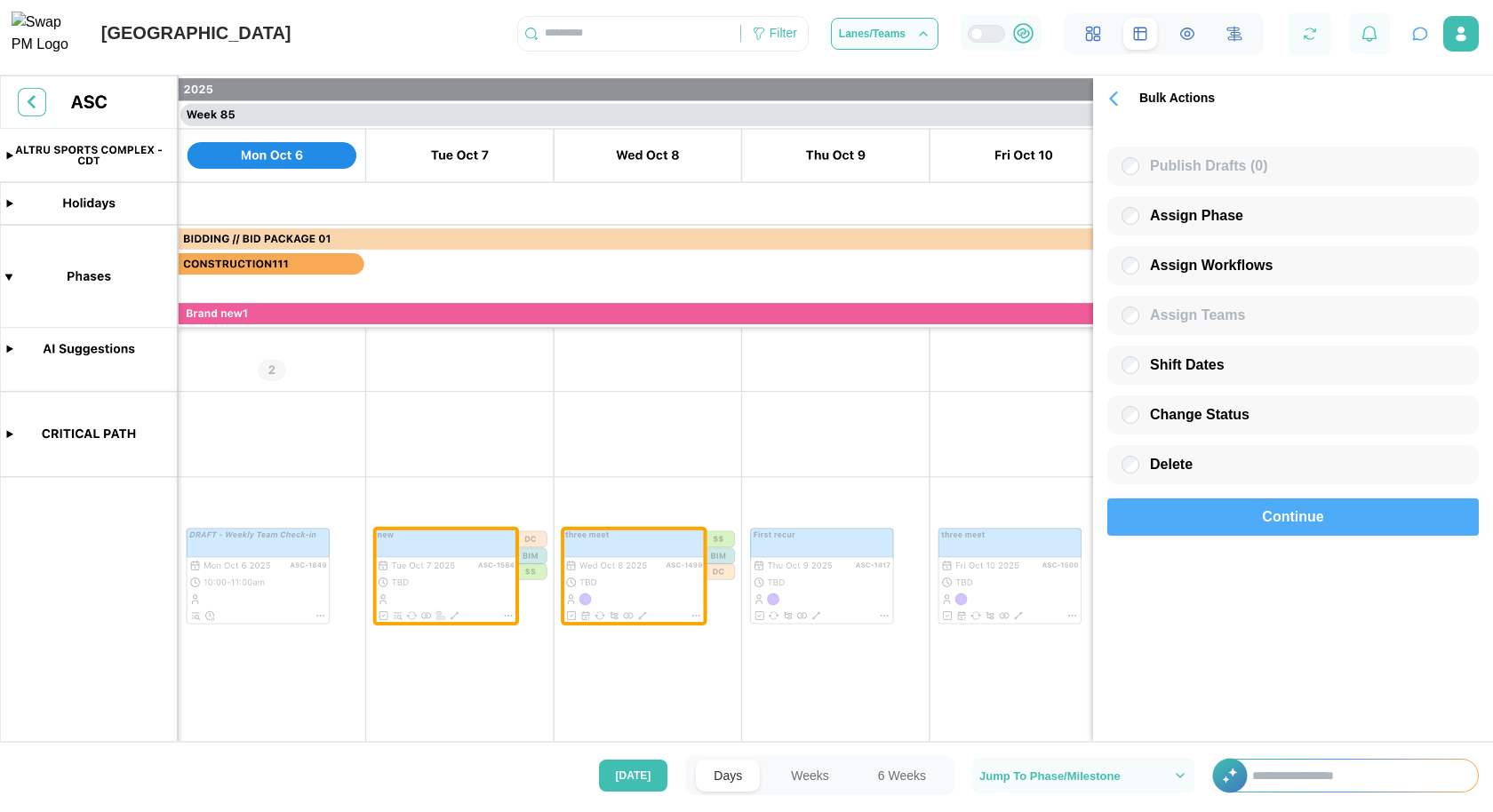
click at [1238, 515] on div "Continue" at bounding box center [1294, 517] width 330 height 35
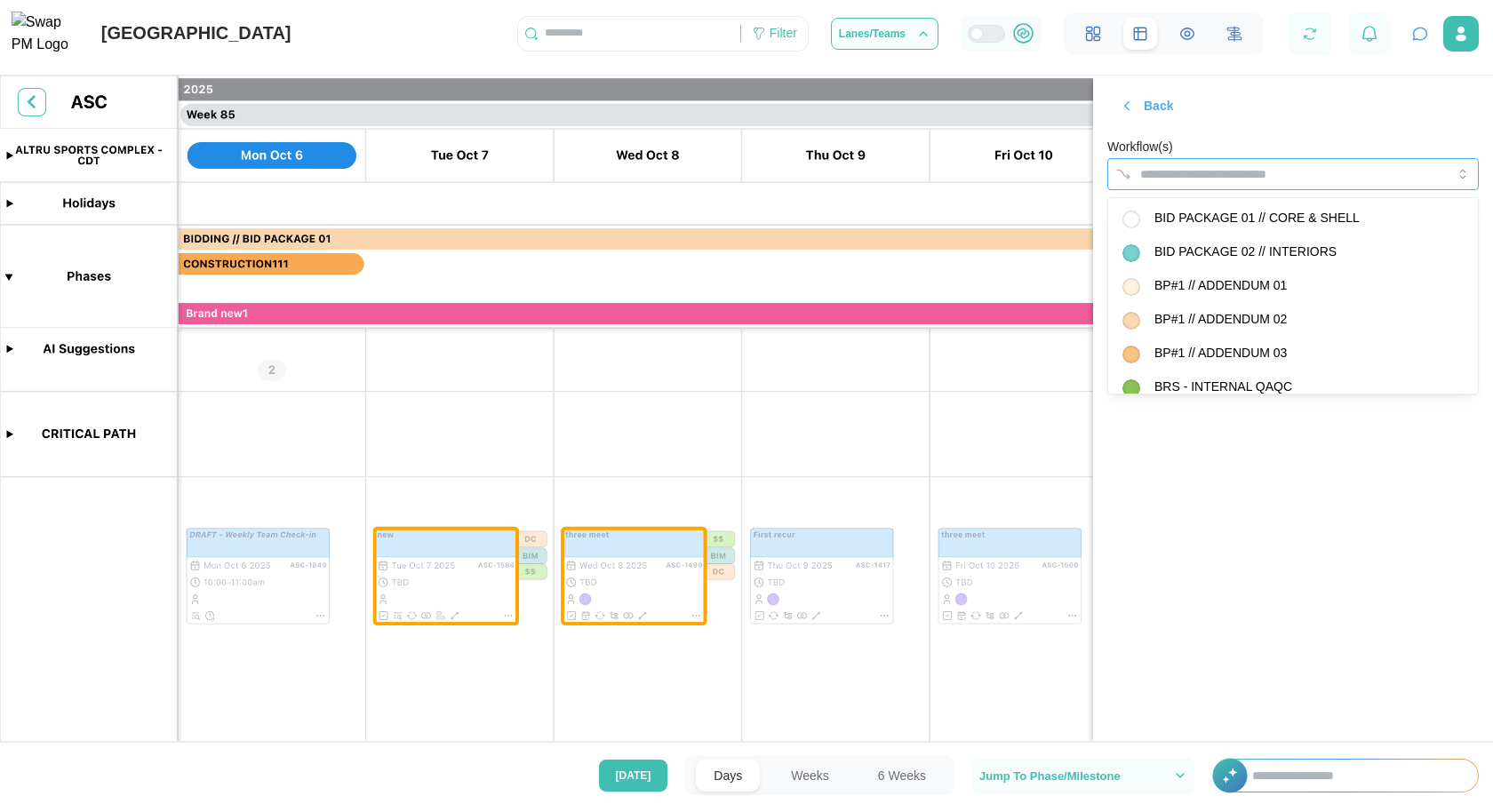
click at [1242, 172] on input "Workflow(s)" at bounding box center [1277, 174] width 274 height 15
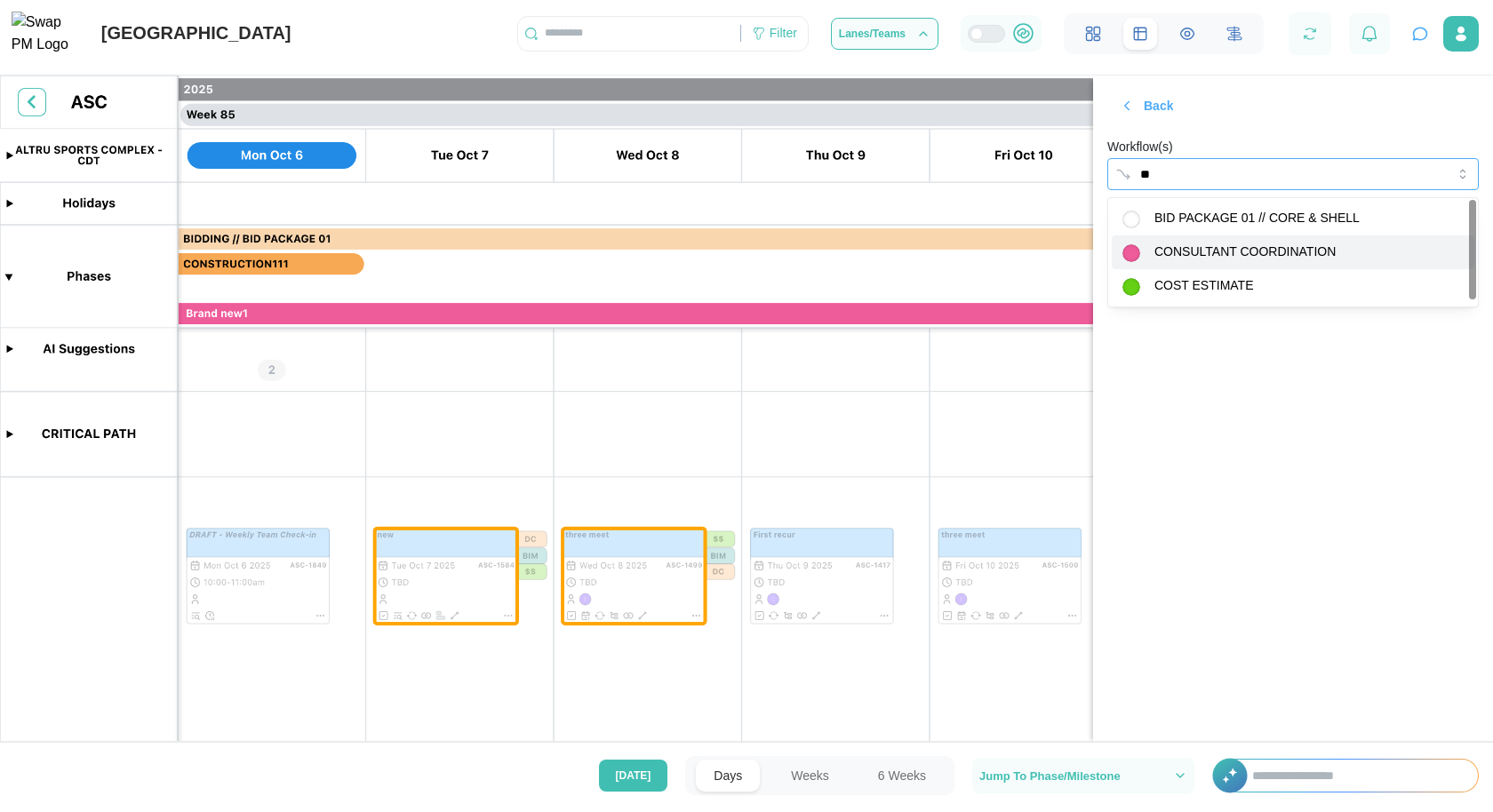
type input "***"
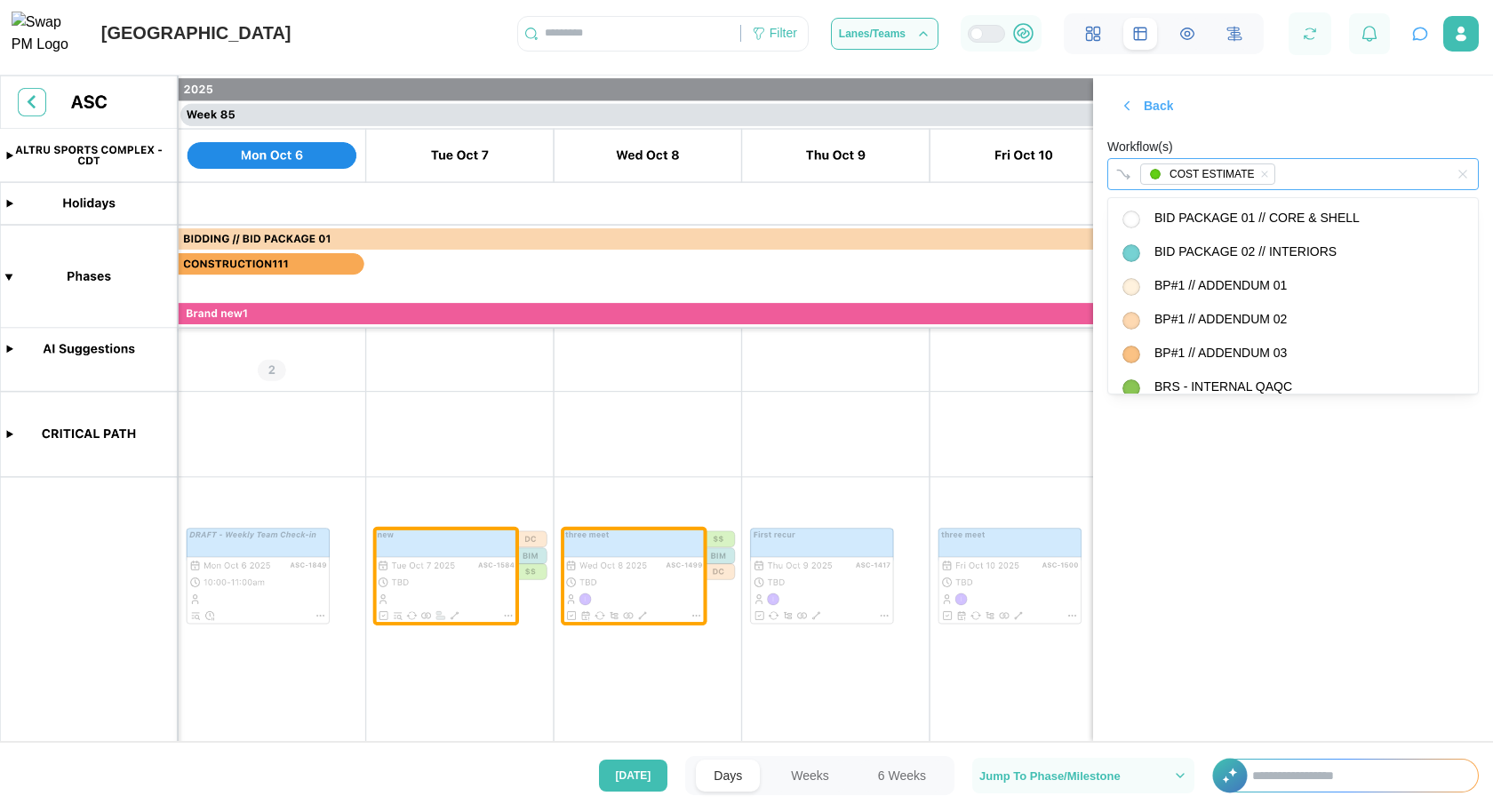
click at [1302, 180] on div "COST ESTIMATE" at bounding box center [1275, 174] width 279 height 30
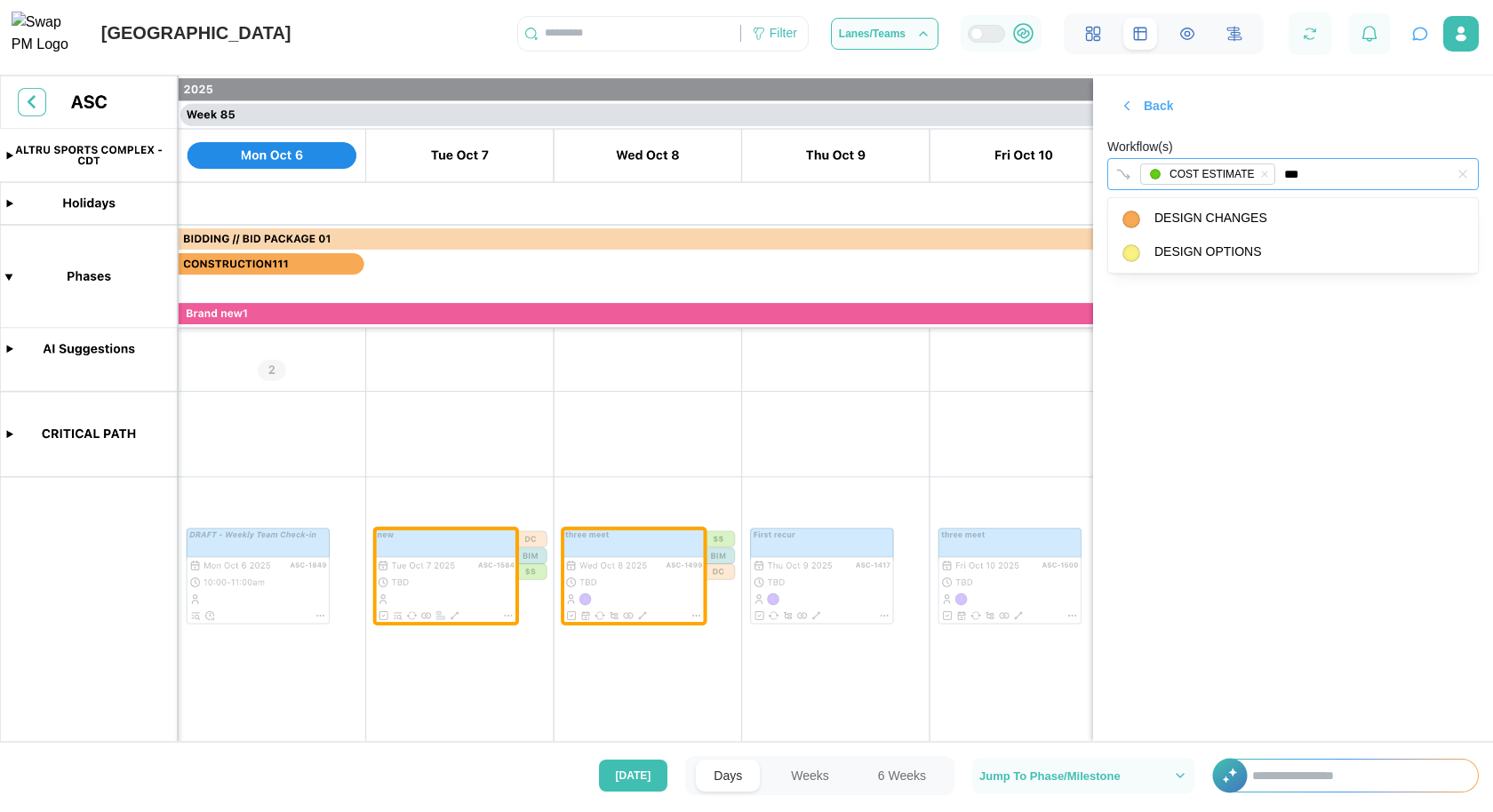
type input "****"
click at [1433, 277] on span "Save" at bounding box center [1448, 278] width 29 height 30
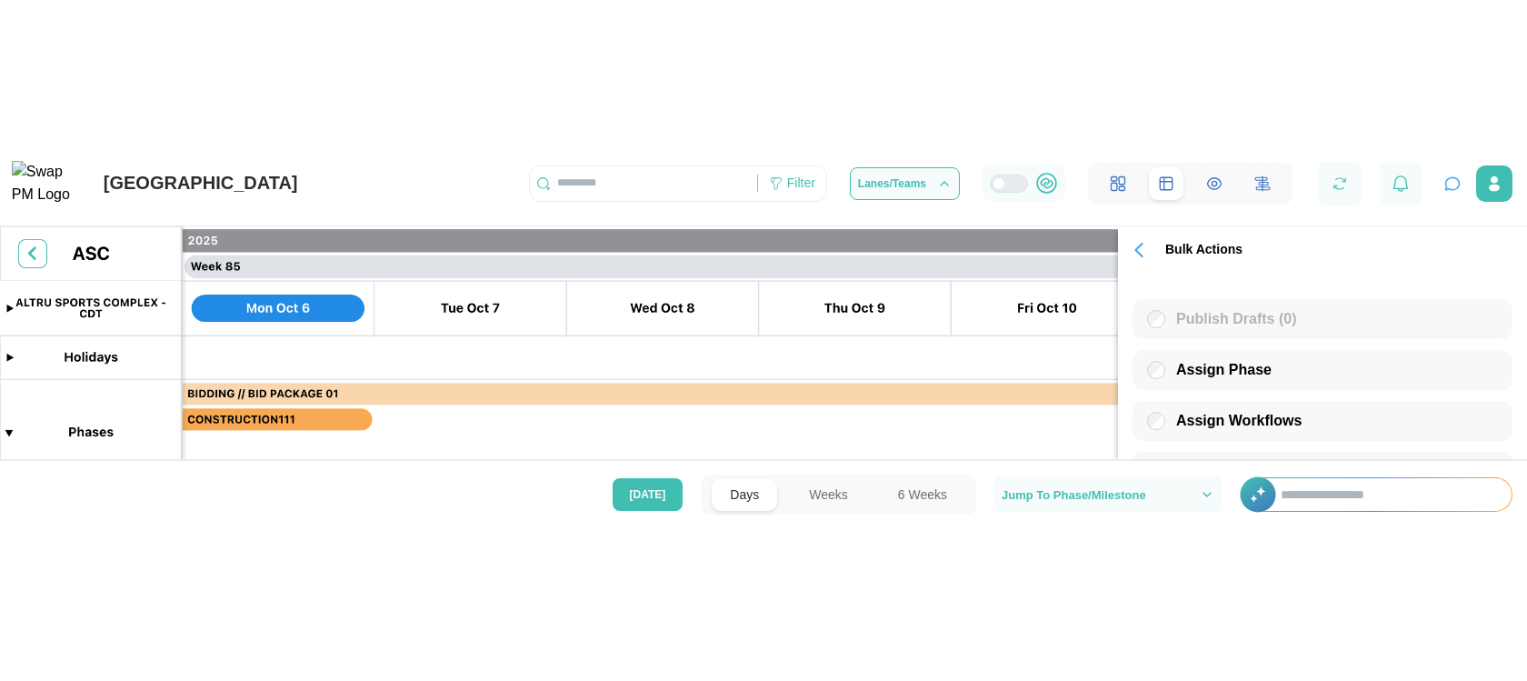
scroll to position [324, 0]
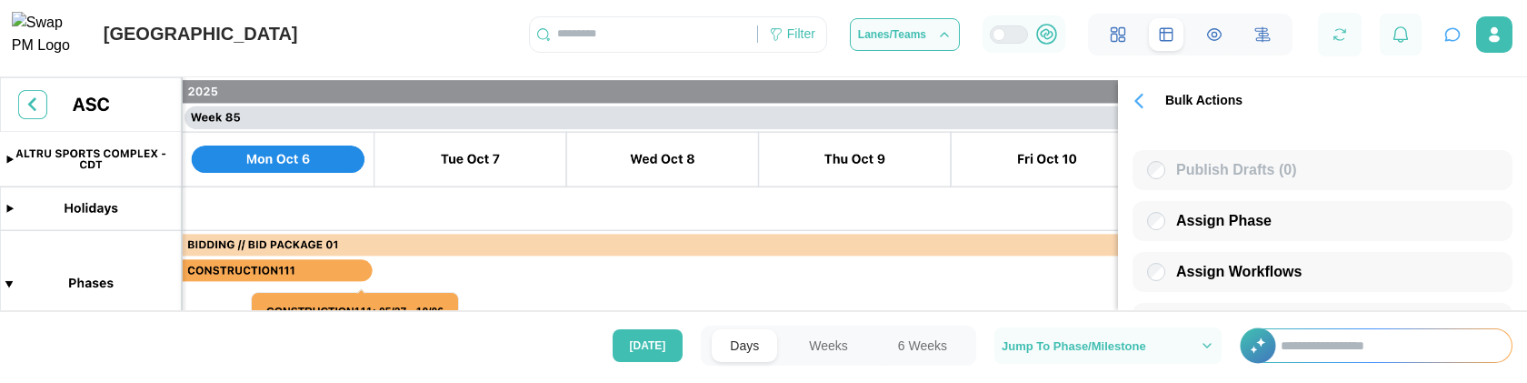
click at [1199, 378] on div "Today Days Weeks 6 Weeks Jump To Phase/Milestone +" at bounding box center [763, 345] width 1527 height 68
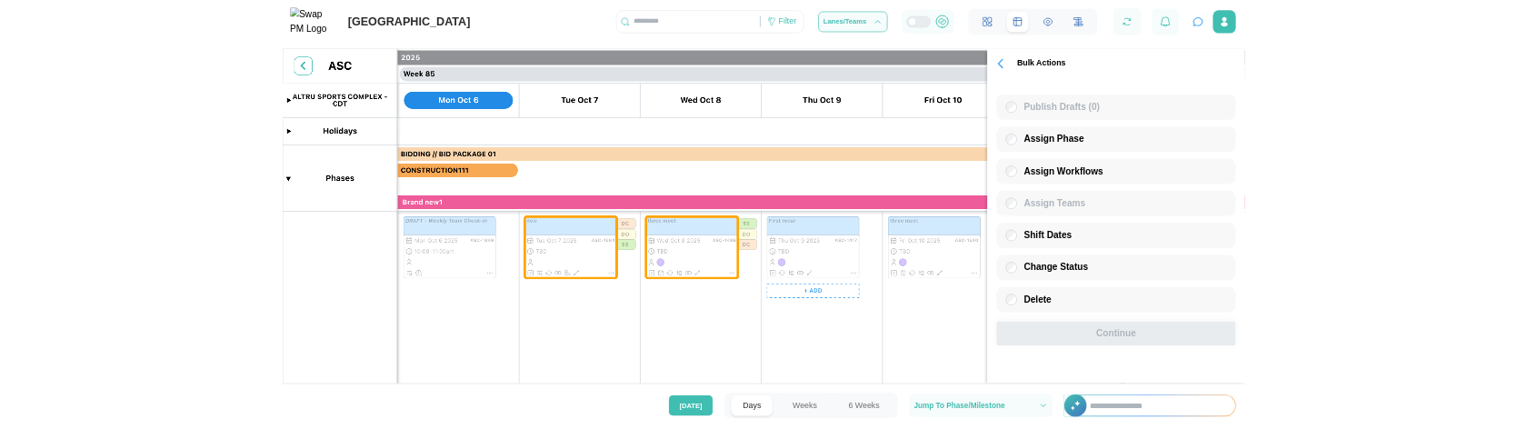
scroll to position [197, 0]
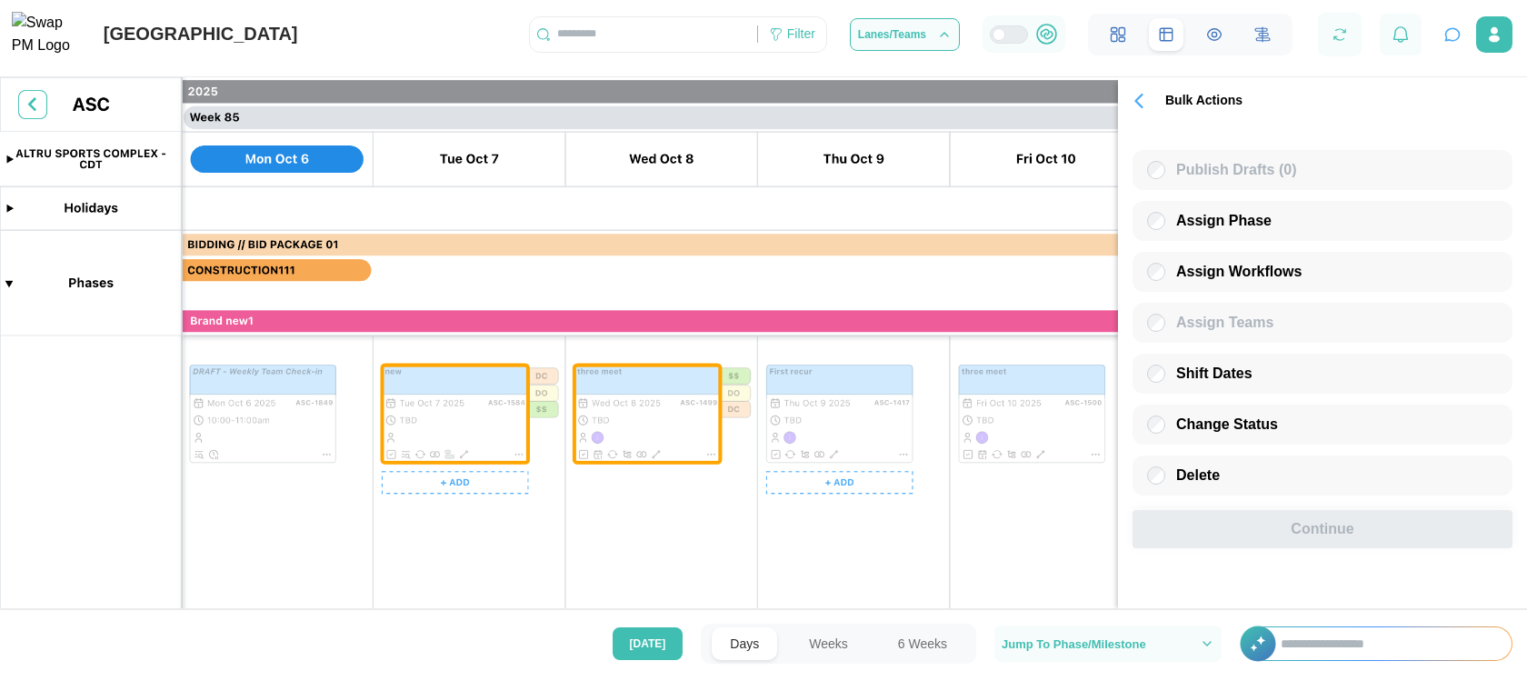
click at [611, 403] on canvas at bounding box center [763, 353] width 1527 height 553
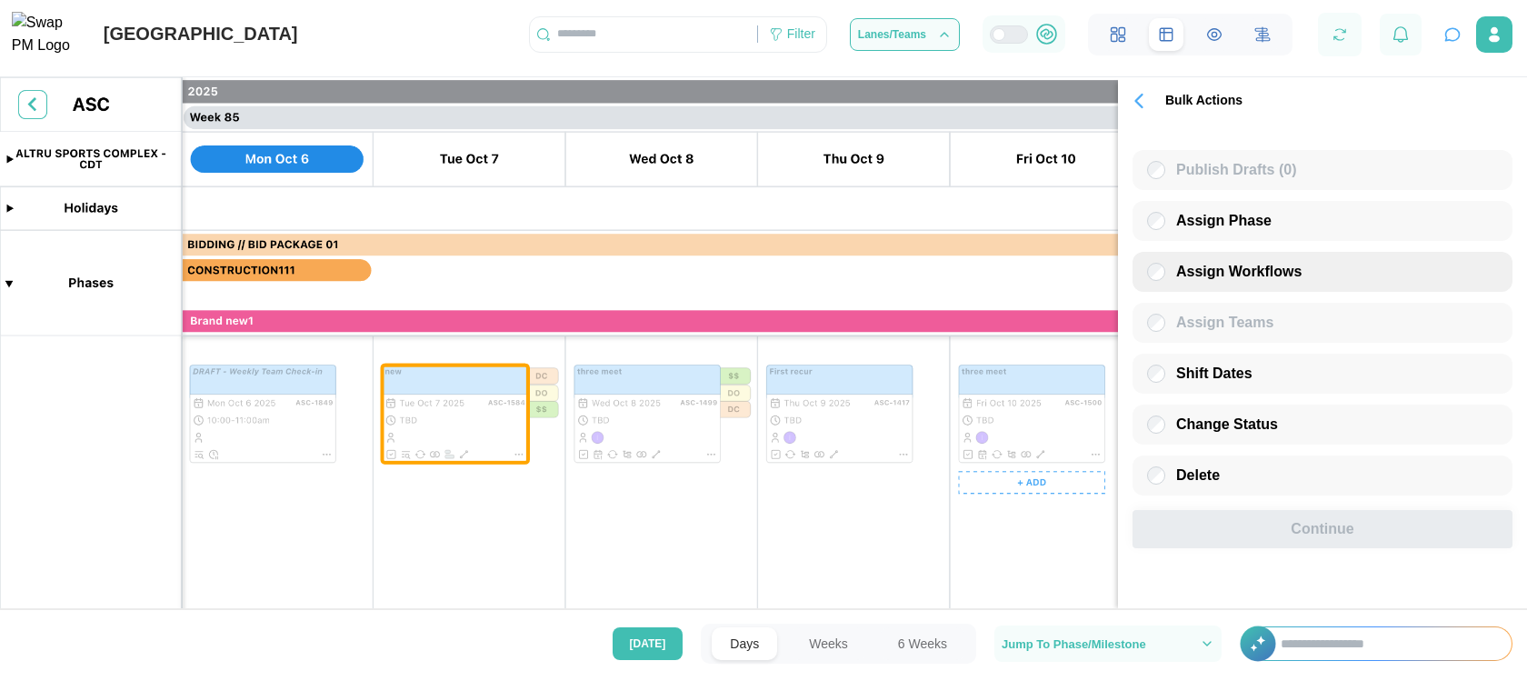
click at [1308, 275] on div "Assign Workflows" at bounding box center [1323, 272] width 380 height 40
click at [1266, 274] on span "Assign Workflows" at bounding box center [1238, 271] width 125 height 15
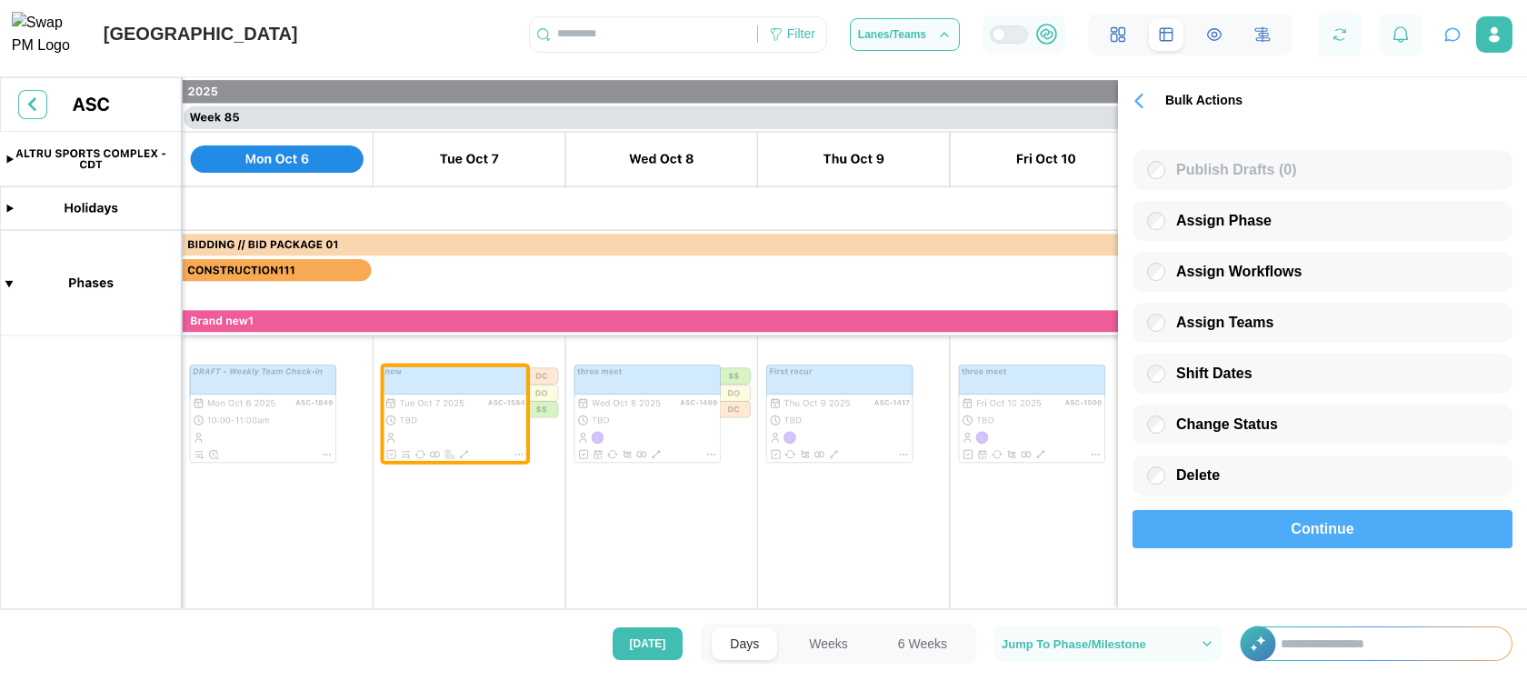
click at [1336, 536] on span "Continue" at bounding box center [1322, 529] width 63 height 36
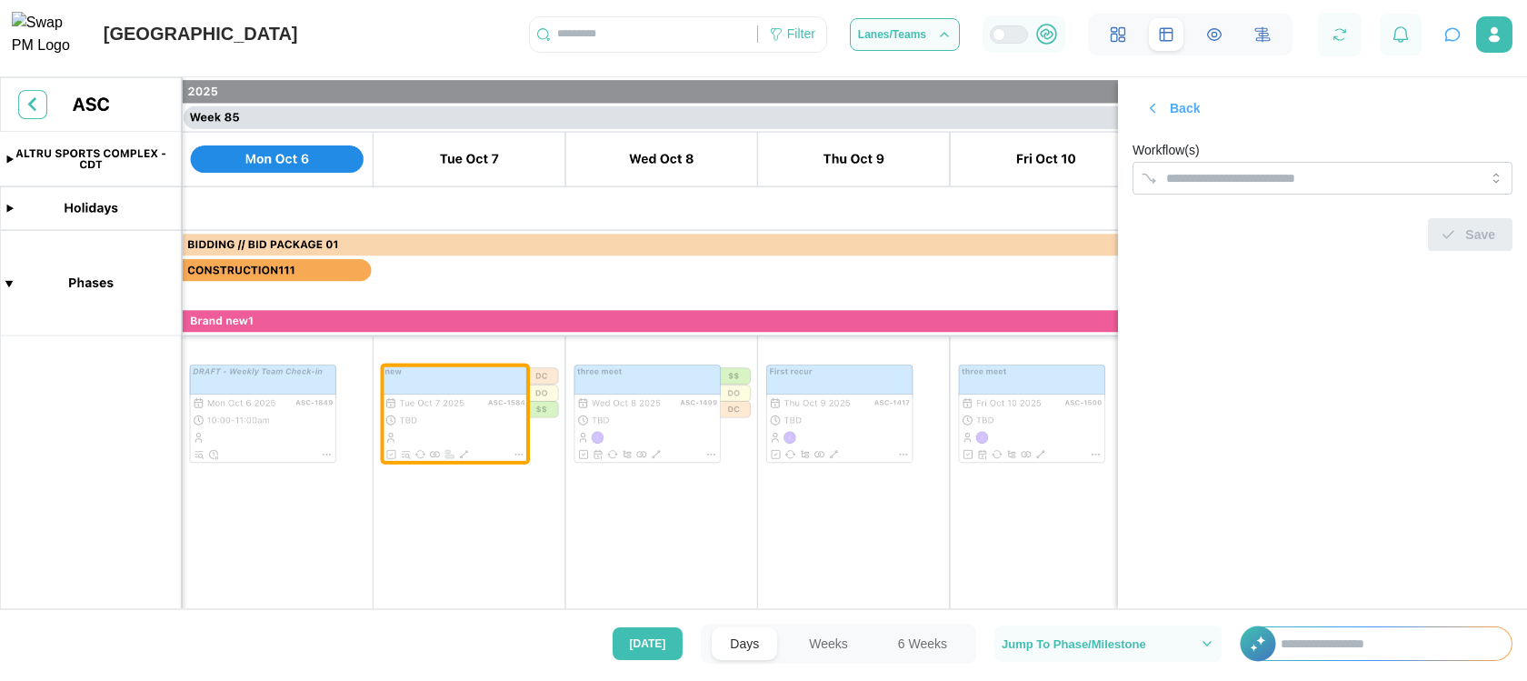
click at [1110, 680] on div "Today Days Weeks 6 Weeks Jump To Phase/Milestone +" at bounding box center [763, 644] width 1527 height 73
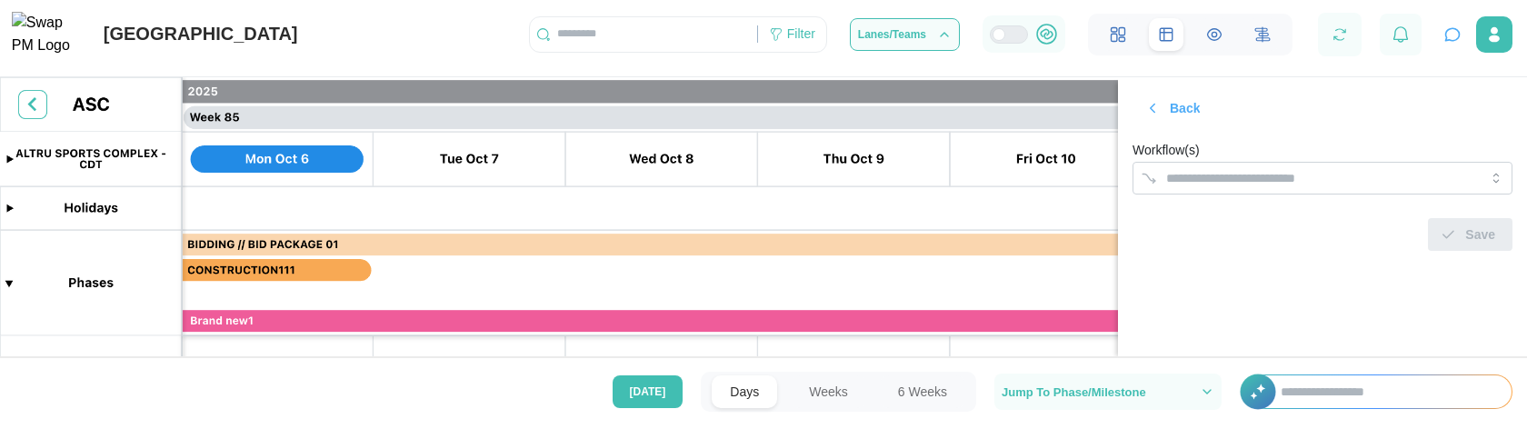
click at [1164, 195] on form "Workflow(s) Save" at bounding box center [1323, 195] width 380 height 112
click at [1242, 175] on input "Workflow(s)" at bounding box center [1306, 178] width 280 height 15
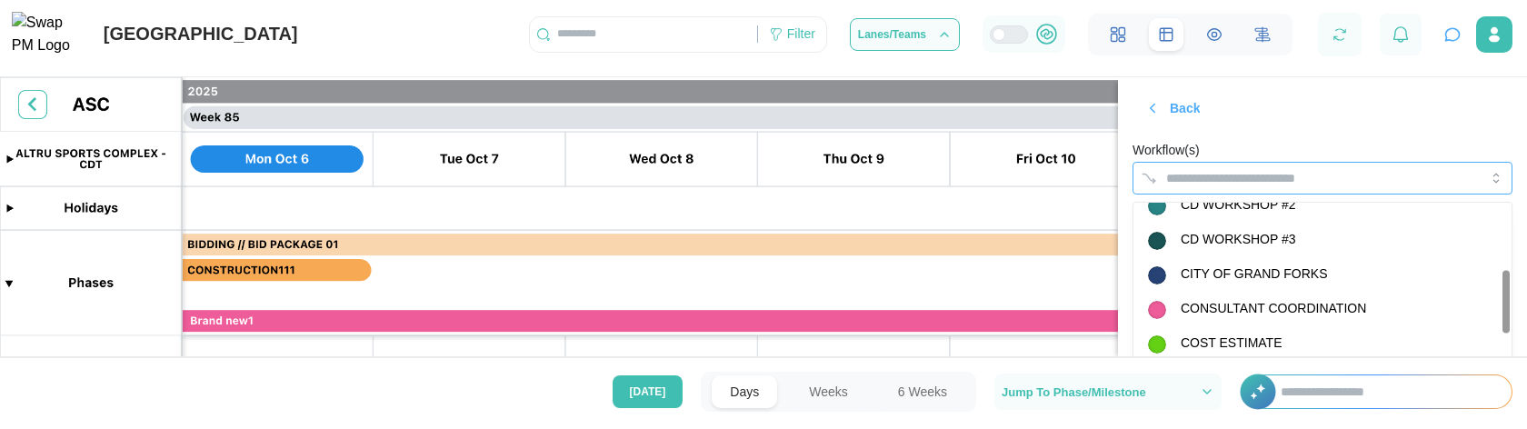
scroll to position [261, 0]
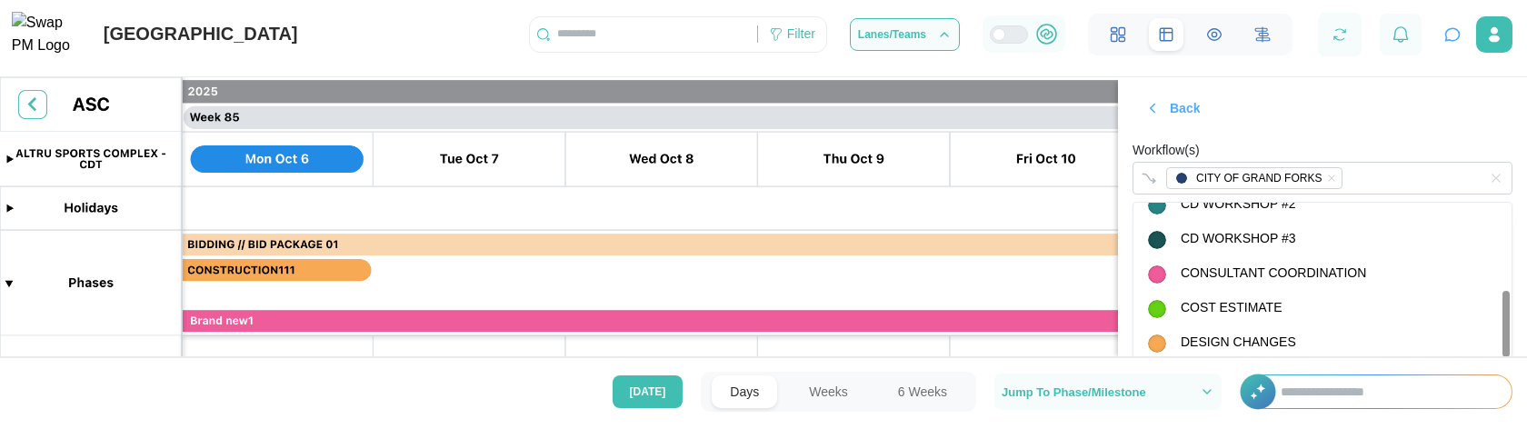
click at [1393, 141] on div "Workflow(s) CITY OF GRAND FORKS" at bounding box center [1323, 166] width 380 height 55
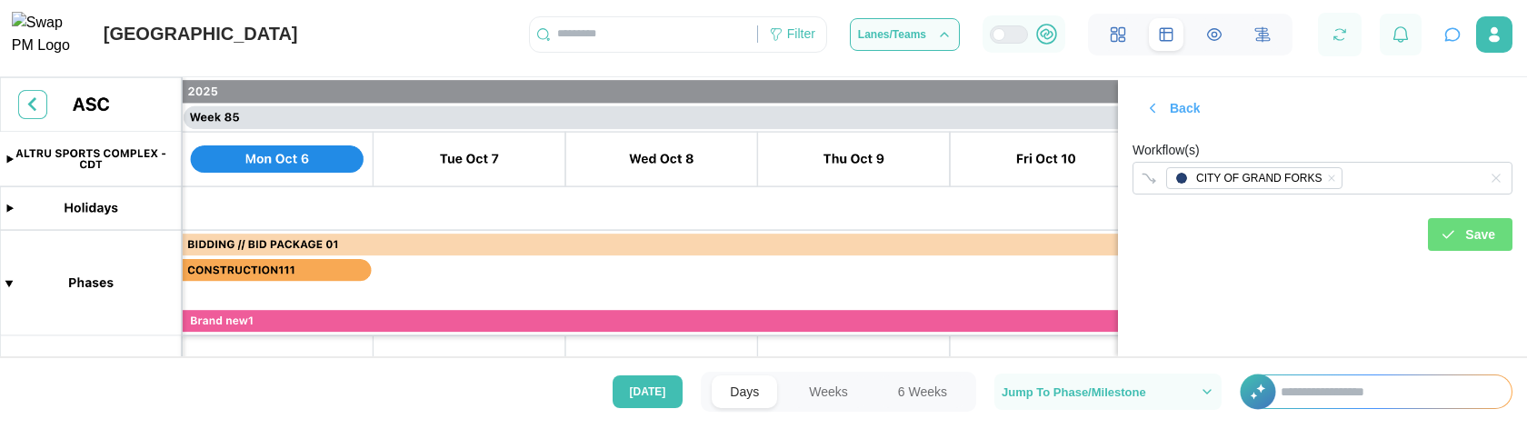
click at [1457, 236] on div "Save" at bounding box center [1467, 234] width 55 height 31
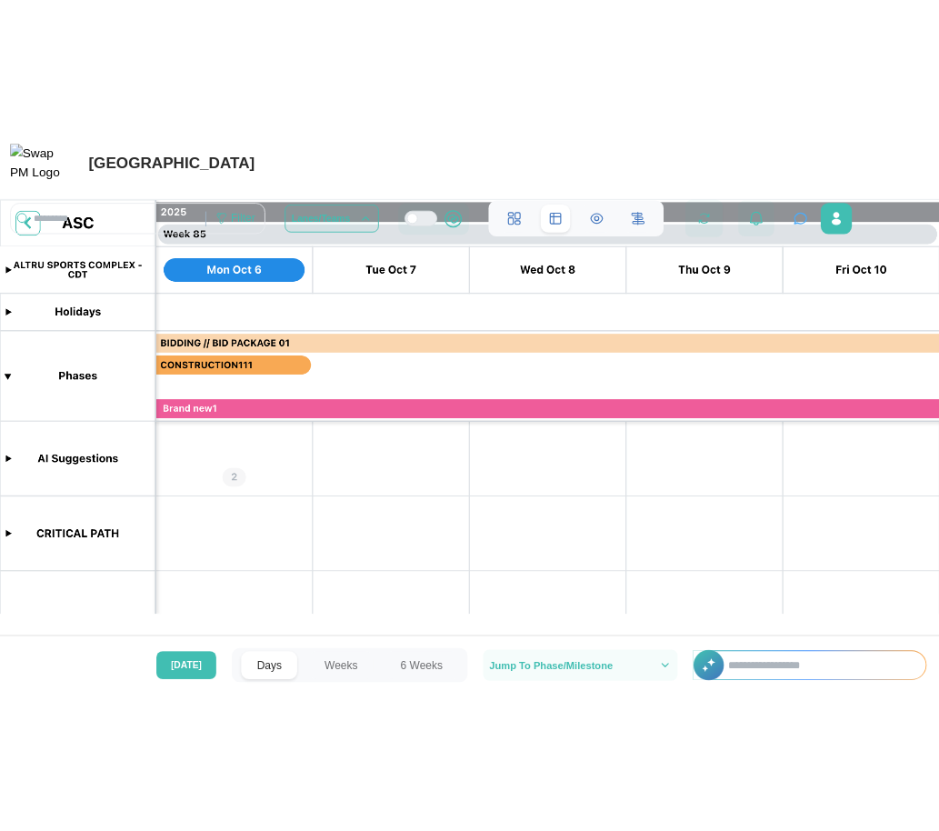
scroll to position [0, 76905]
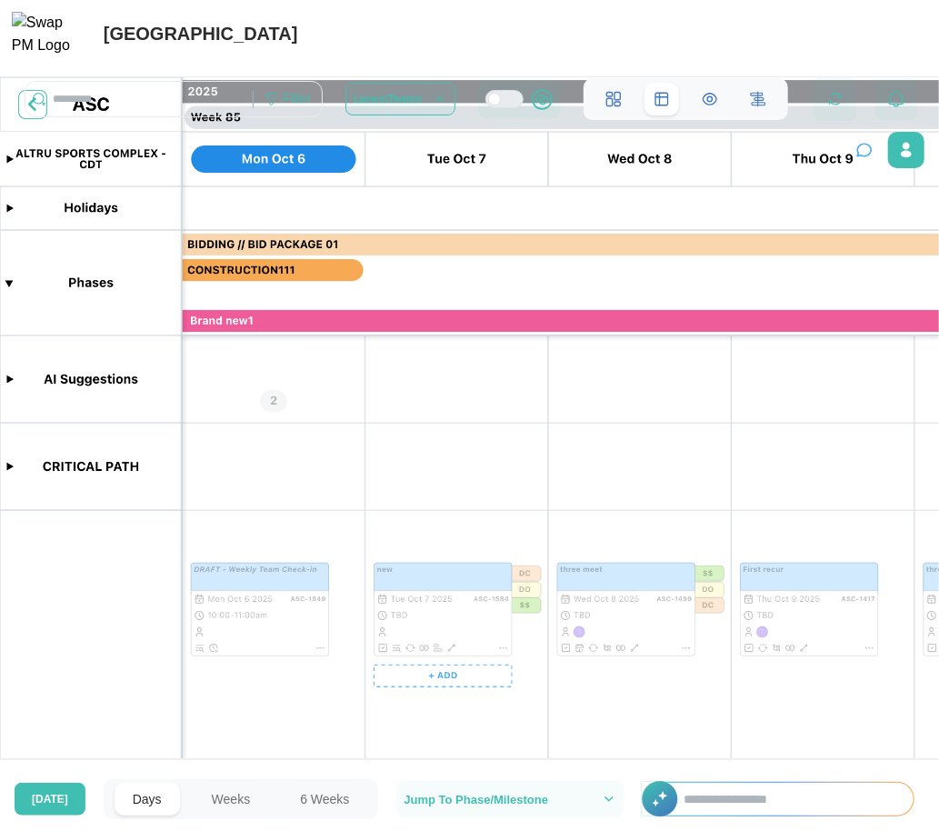
click at [460, 582] on canvas at bounding box center [469, 423] width 939 height 692
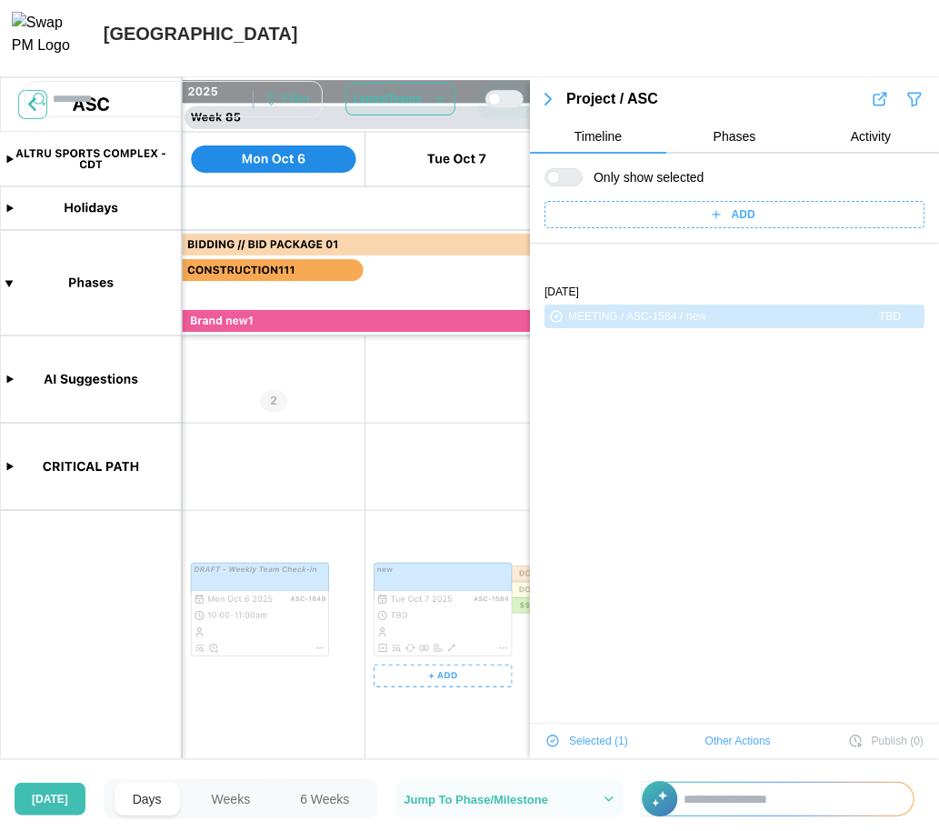
scroll to position [61, 0]
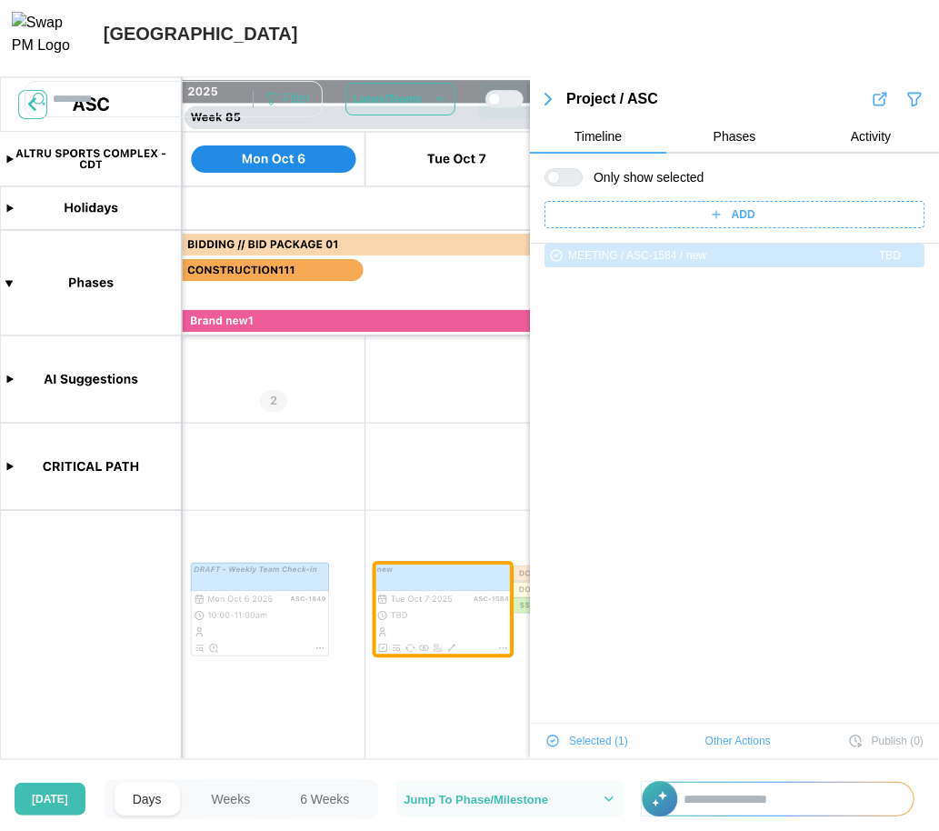
click at [710, 732] on span "Other Actions" at bounding box center [738, 740] width 65 height 25
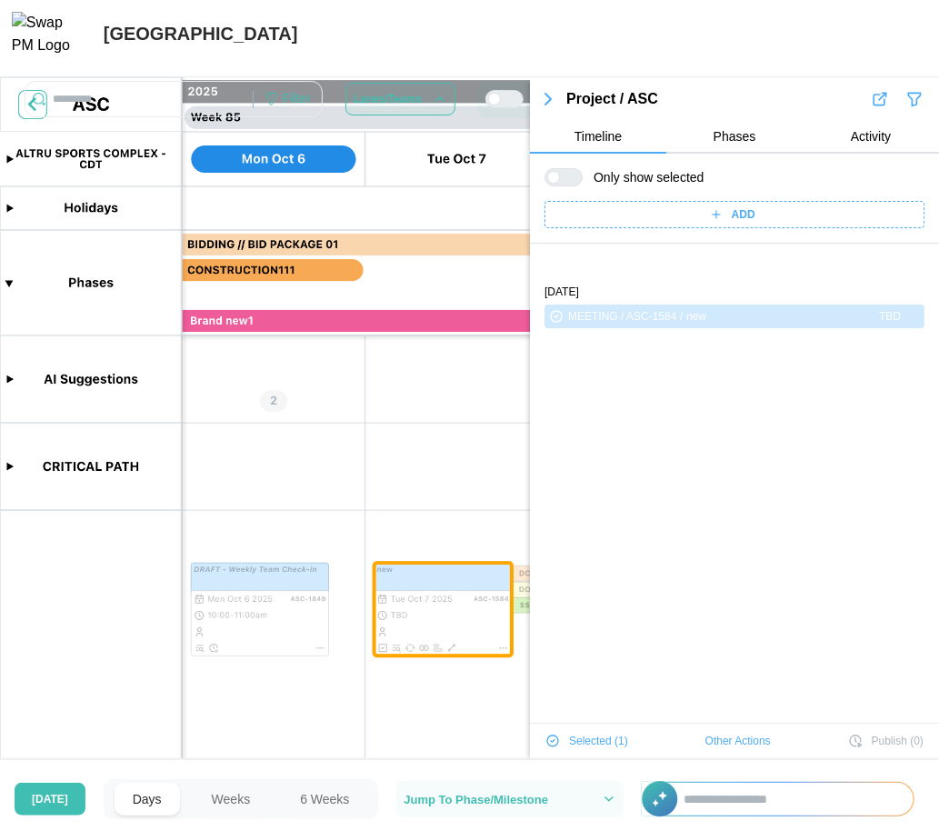
click at [744, 735] on section "Project / ASC Timeline Phases Activity Only show selected ADD TUE OCT 7 2025 ME…" at bounding box center [734, 417] width 409 height 681
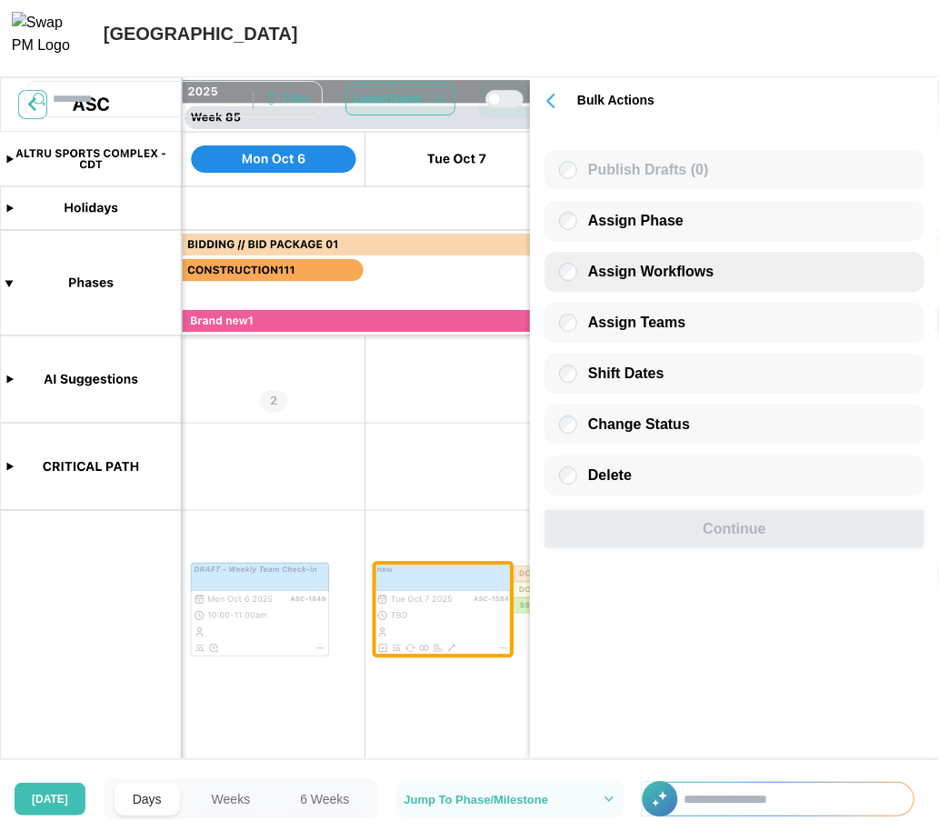
click at [685, 281] on label "Assign Workflows" at bounding box center [645, 272] width 136 height 18
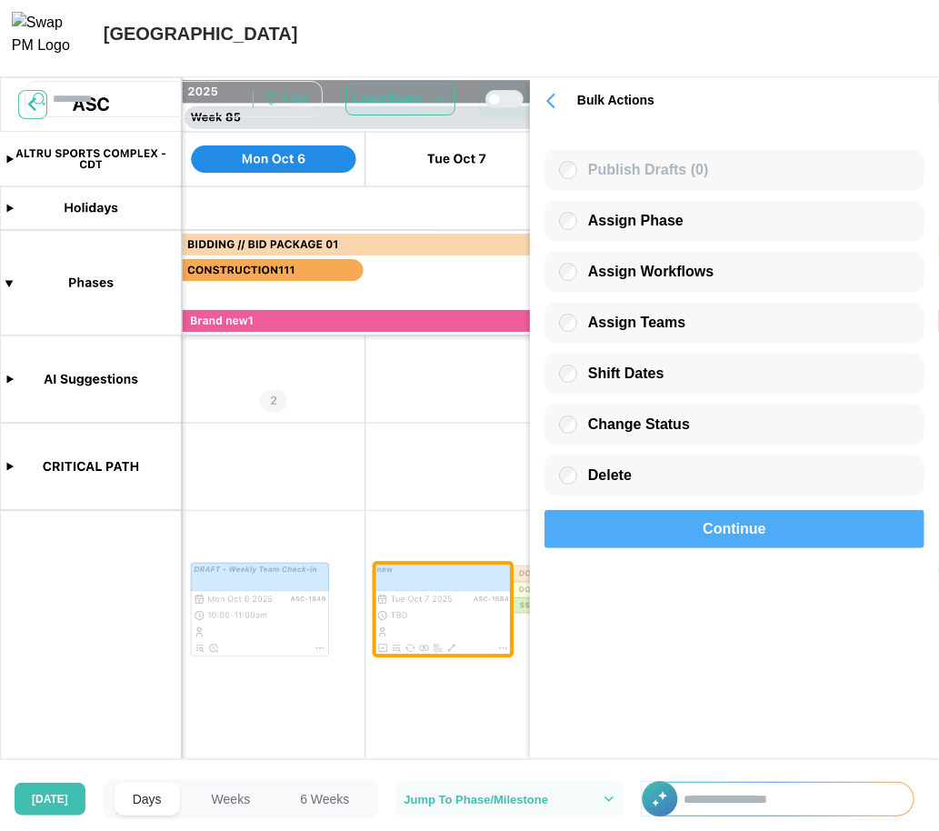
click at [734, 531] on span "Continue" at bounding box center [734, 529] width 63 height 36
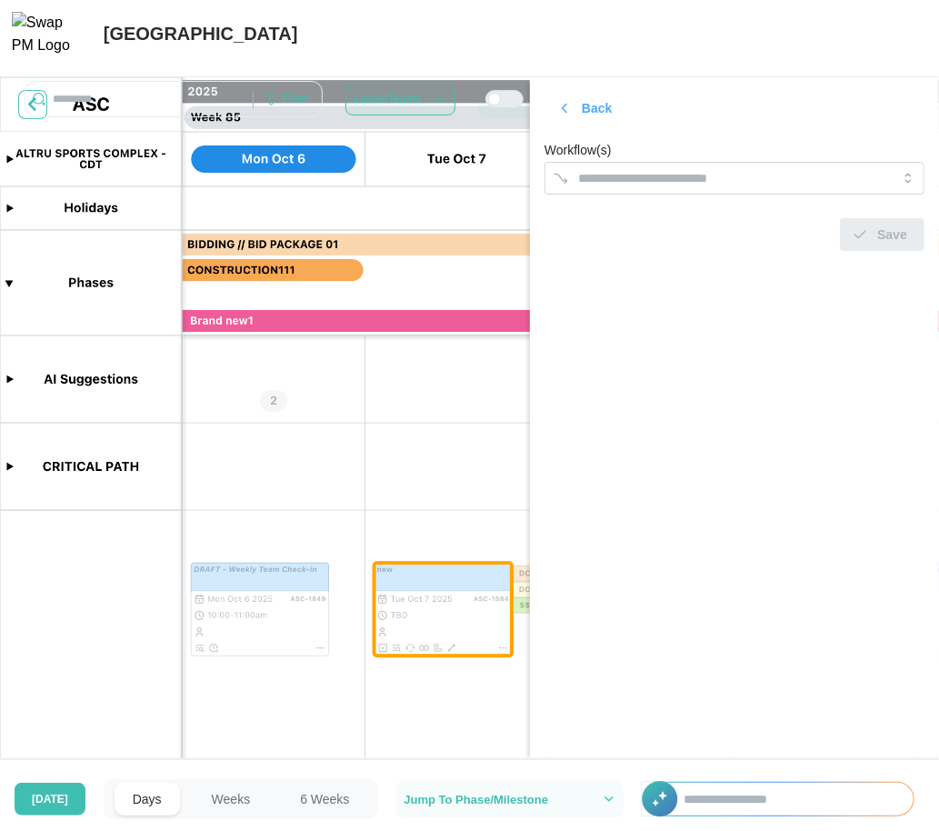
click at [728, 195] on form "Workflow(s) Save" at bounding box center [735, 195] width 380 height 112
click at [728, 184] on input "Workflow(s)" at bounding box center [718, 178] width 280 height 15
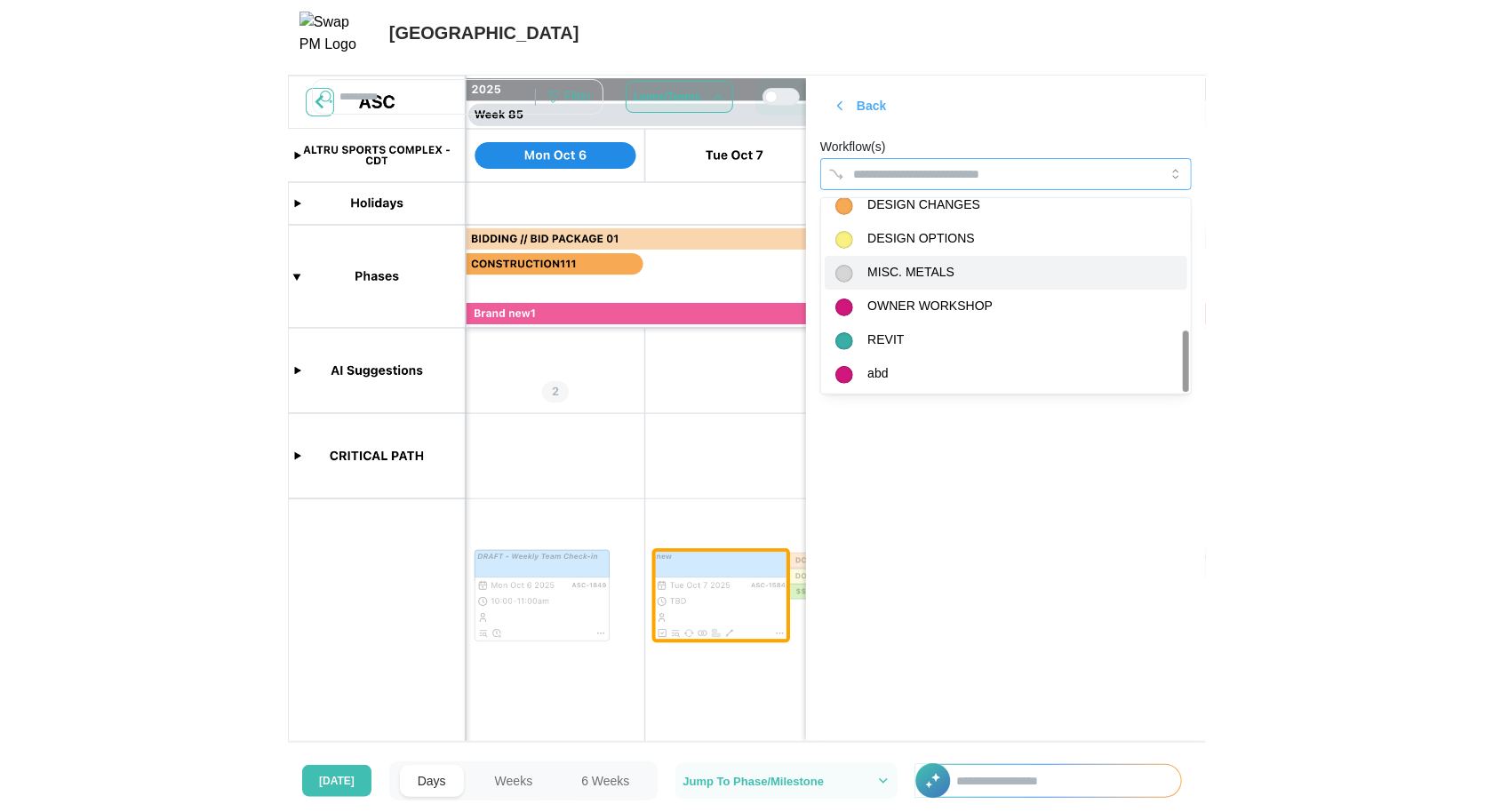
scroll to position [385, 0]
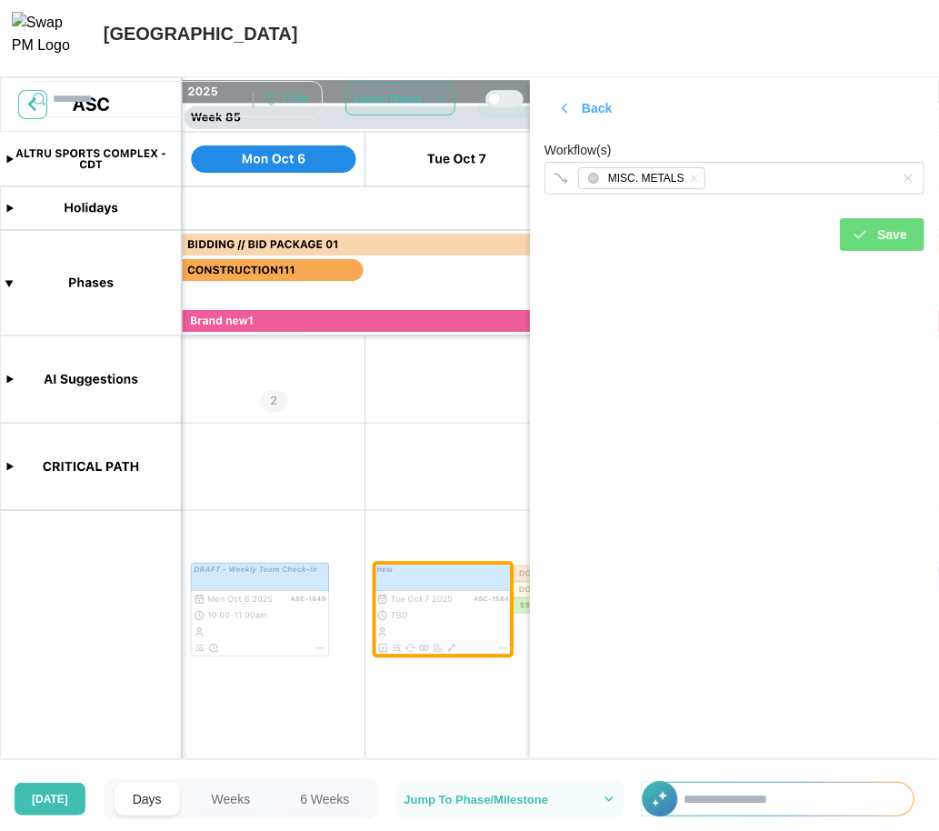
click at [836, 527] on section "Back Workflow(s) MISC. METALS Save" at bounding box center [734, 417] width 409 height 681
click at [887, 229] on span "Save" at bounding box center [892, 234] width 30 height 31
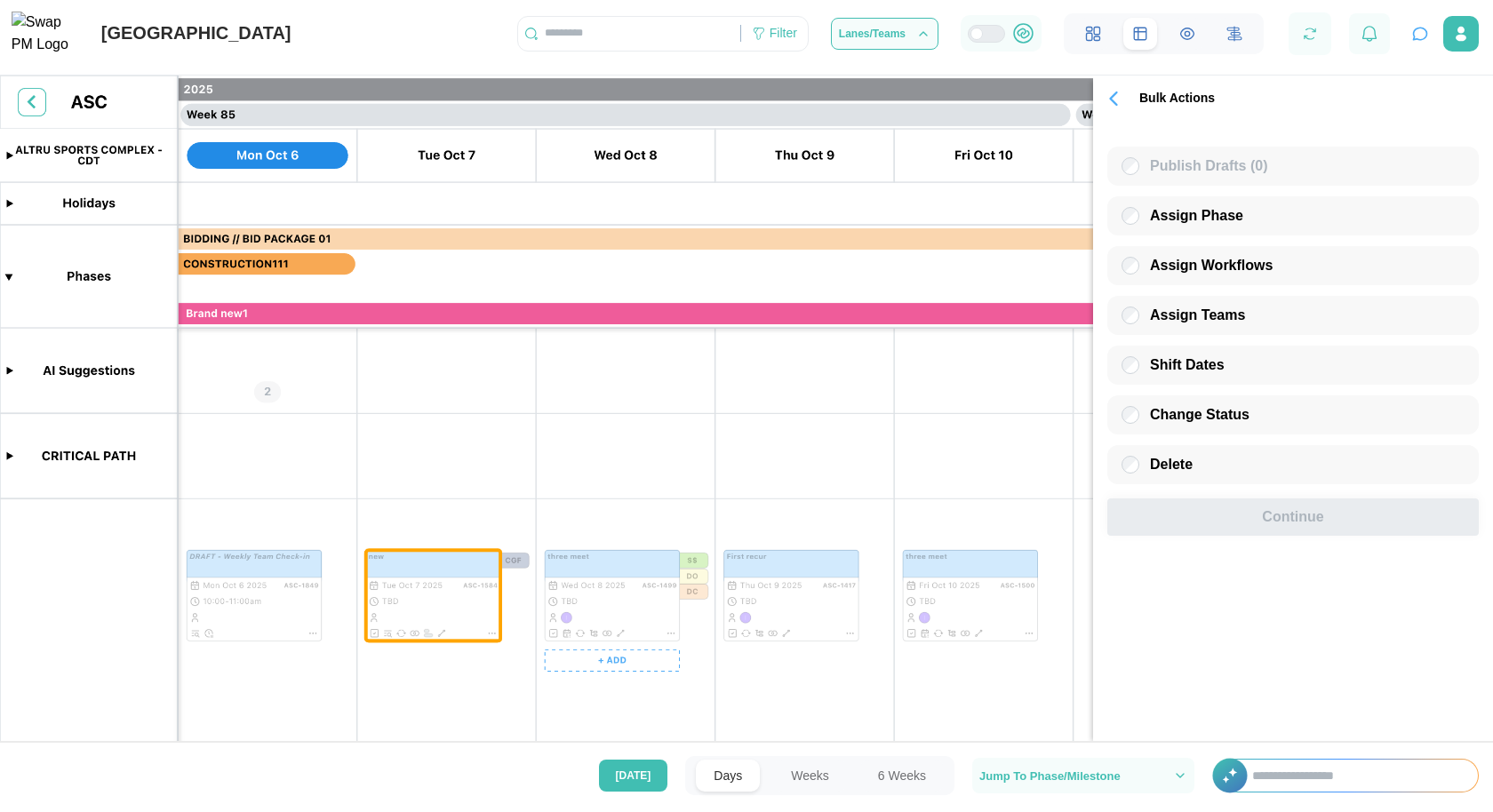
click at [598, 574] on canvas at bounding box center [746, 413] width 1493 height 676
click at [1204, 268] on span "Assign Workflows" at bounding box center [1210, 265] width 122 height 15
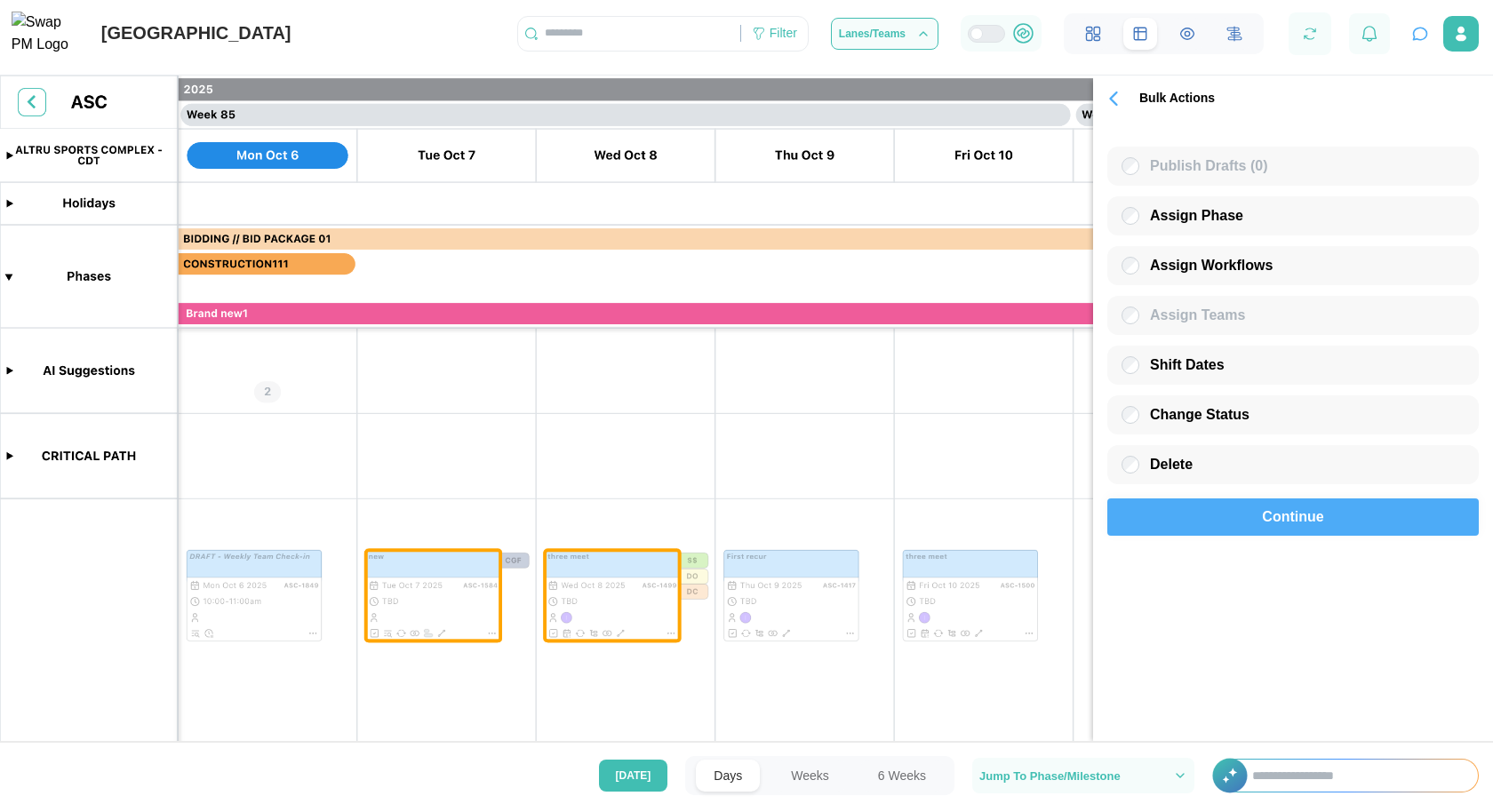
click at [1270, 516] on span "Continue" at bounding box center [1293, 517] width 62 height 35
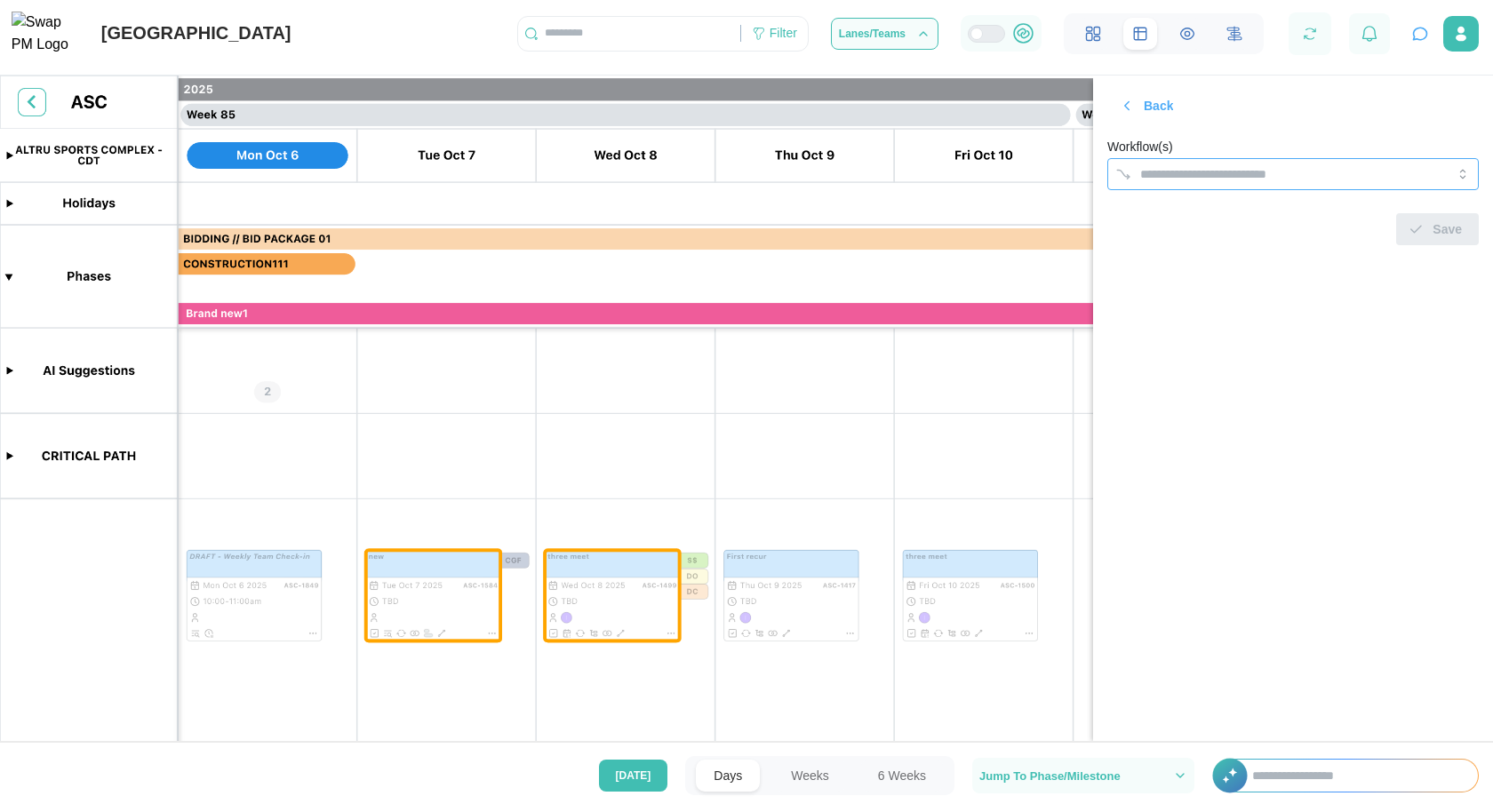
click at [1192, 178] on input "Workflow(s)" at bounding box center [1277, 174] width 274 height 15
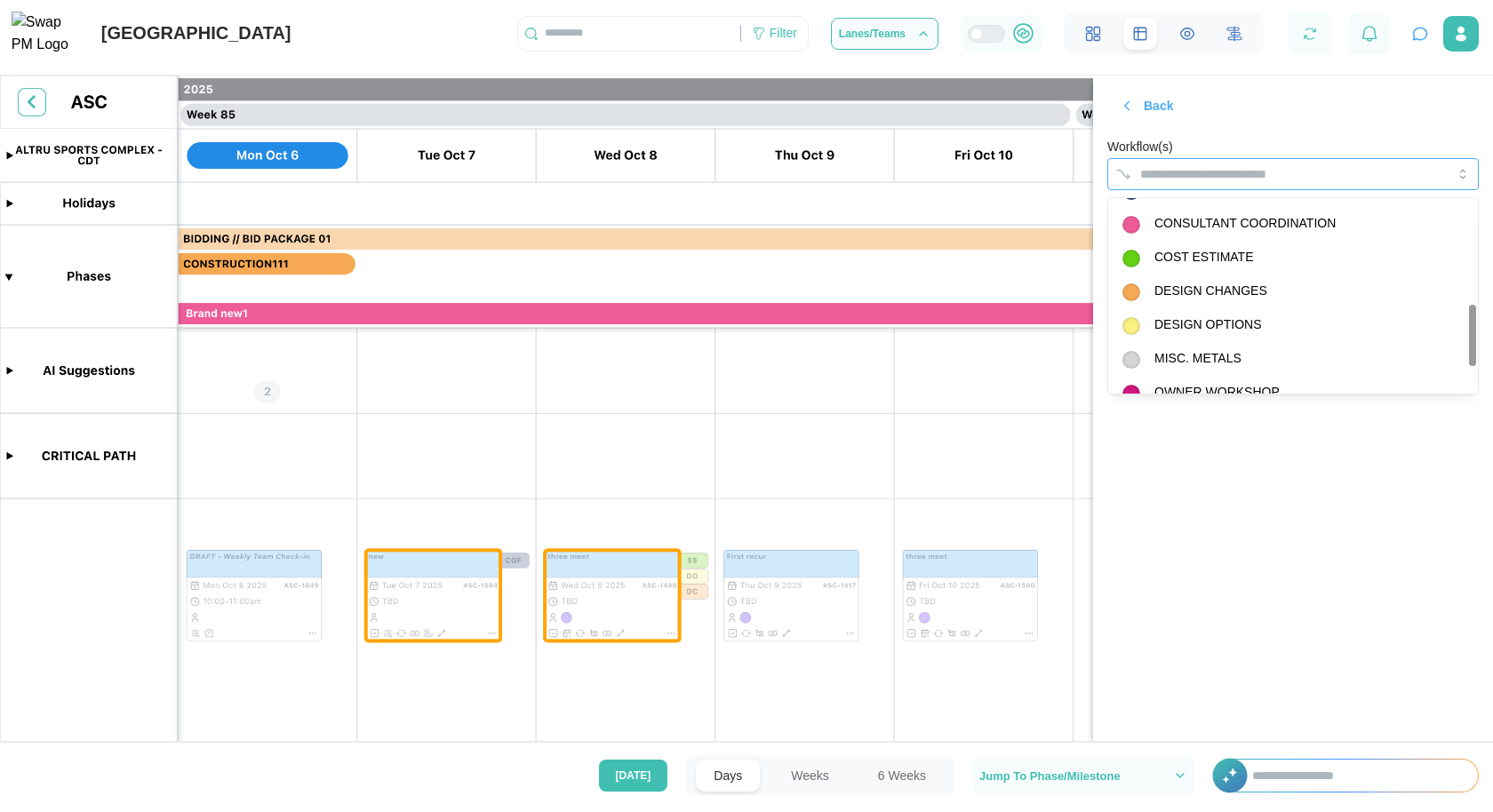
scroll to position [335, 0]
click at [1299, 661] on section "Back Workflow(s) MISC. METALS Save" at bounding box center [1293, 407] width 400 height 665
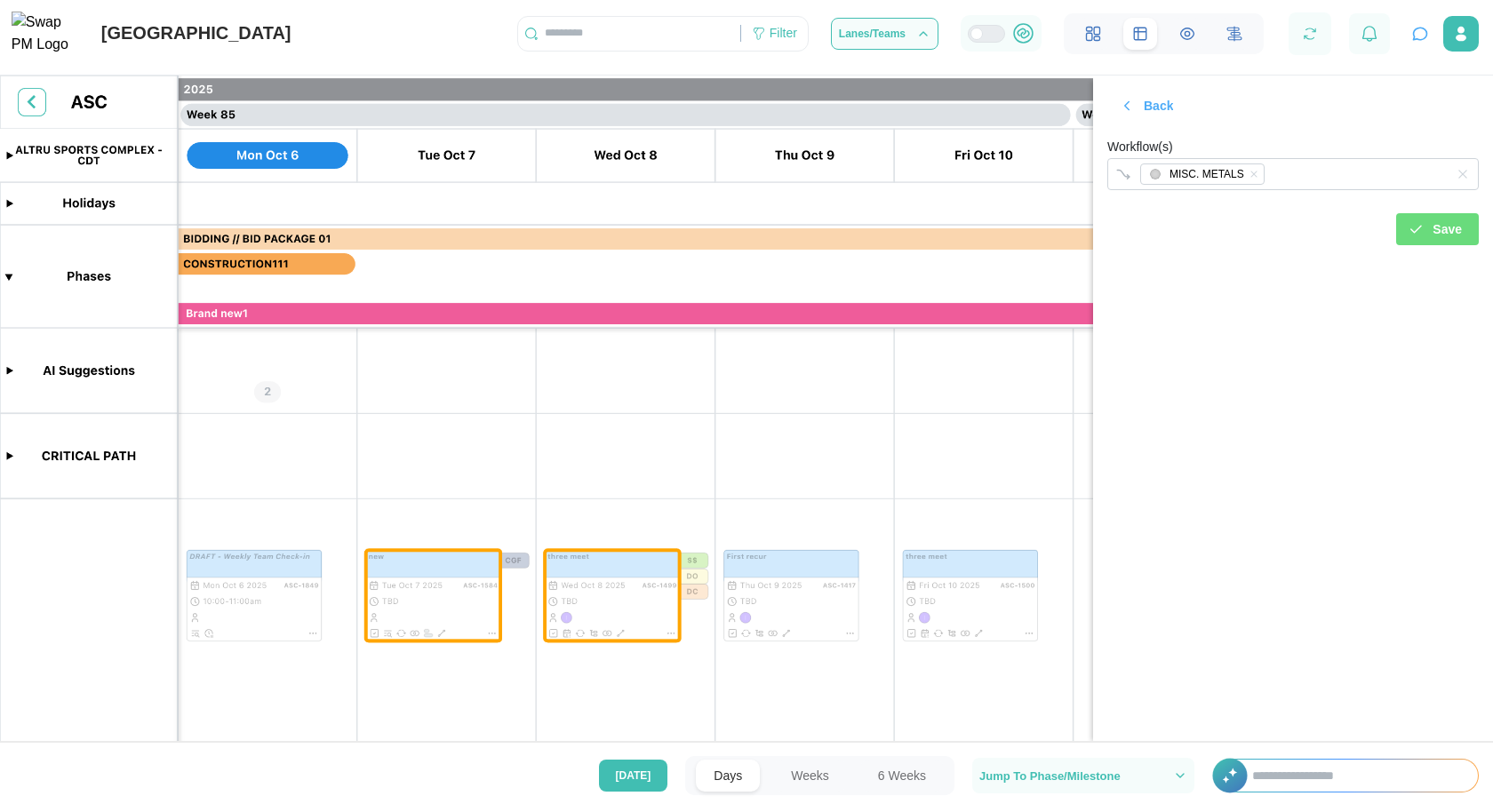
click at [1450, 231] on span "Save" at bounding box center [1448, 229] width 29 height 30
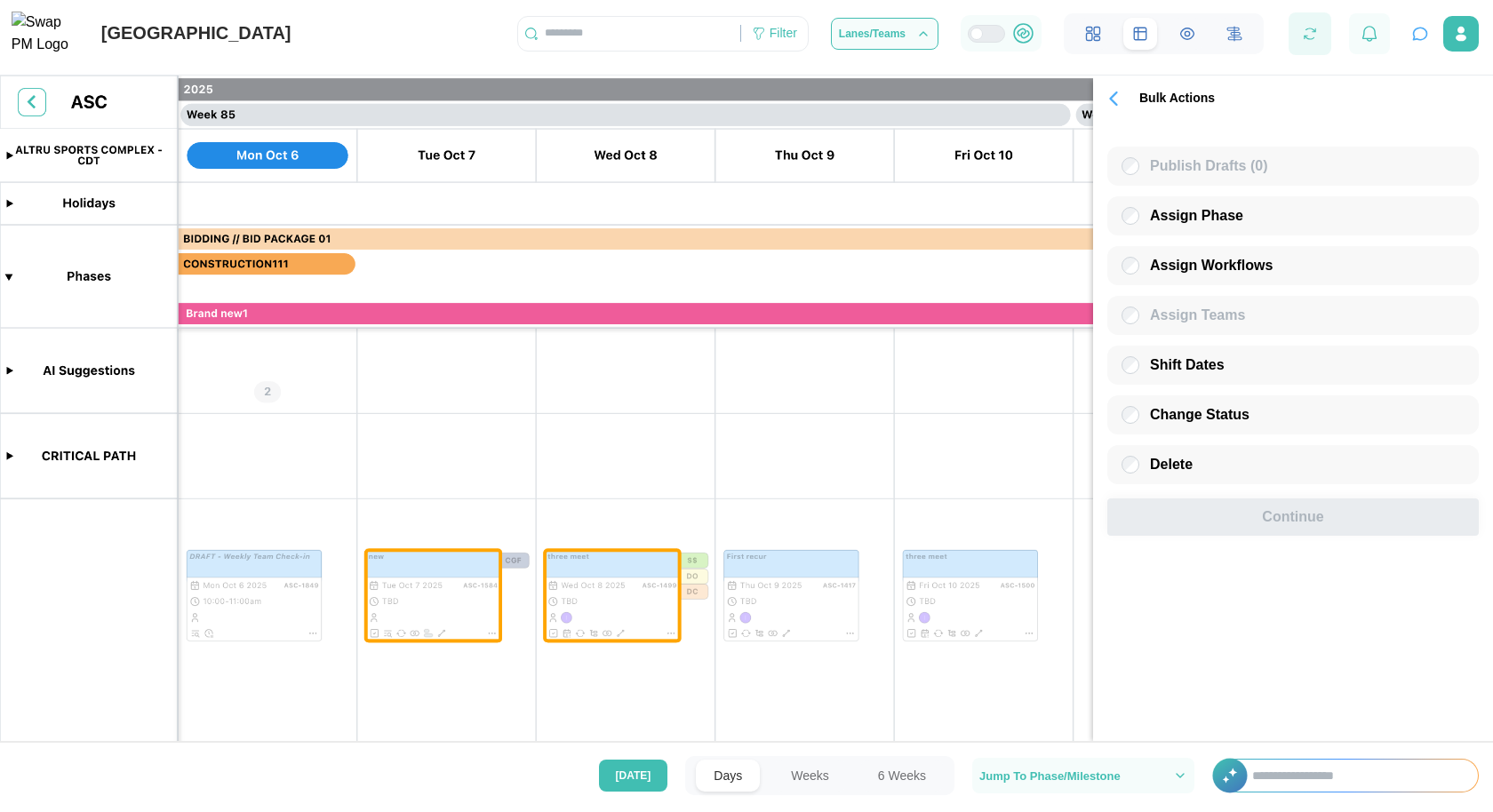
click at [1305, 39] on icon "button" at bounding box center [1310, 33] width 18 height 18
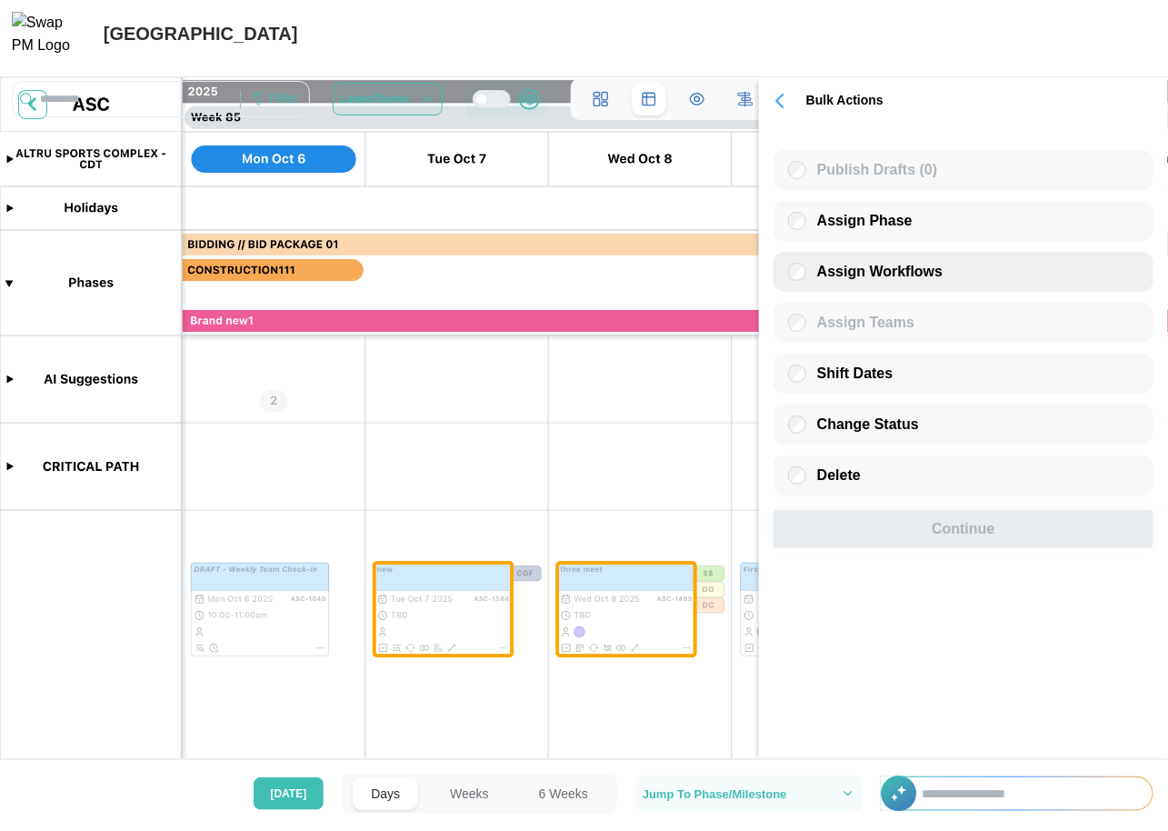
click at [945, 272] on div "Assign Workflows" at bounding box center [964, 272] width 380 height 40
click at [834, 281] on label "Assign Workflows" at bounding box center [874, 272] width 136 height 18
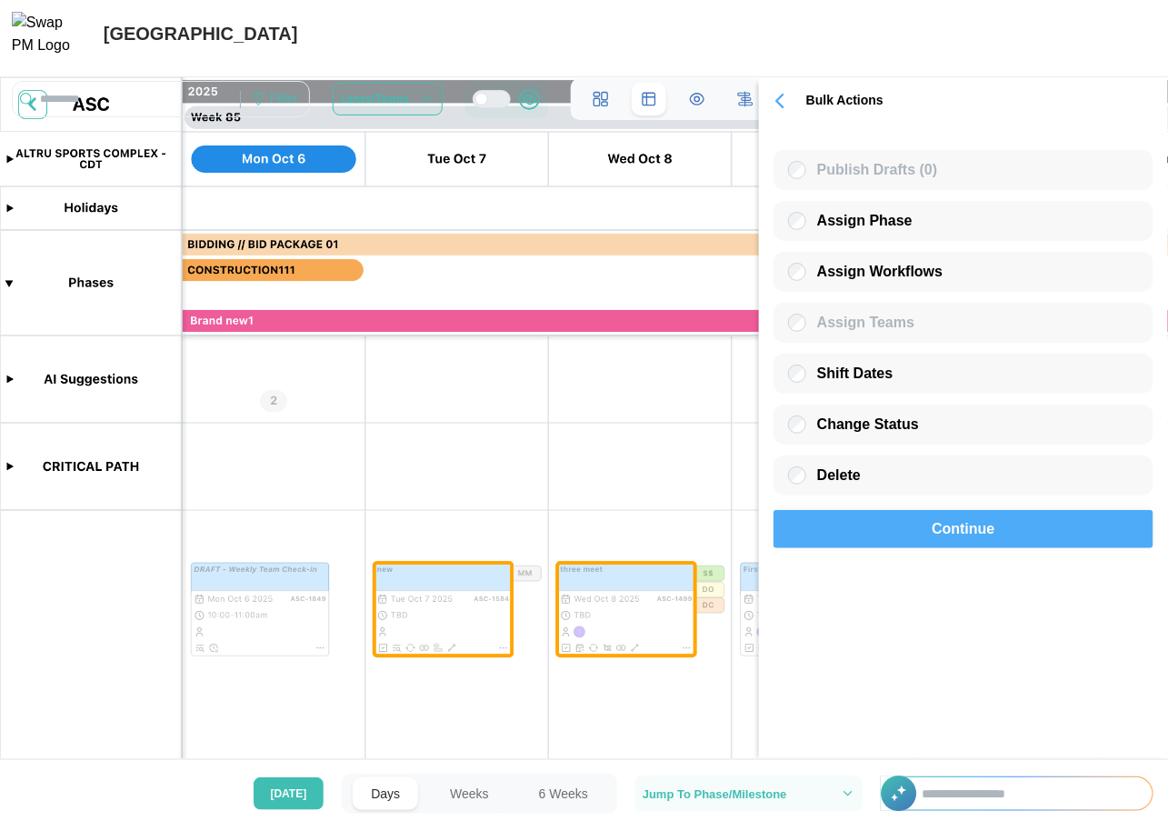
click at [939, 544] on span "Continue" at bounding box center [963, 529] width 63 height 36
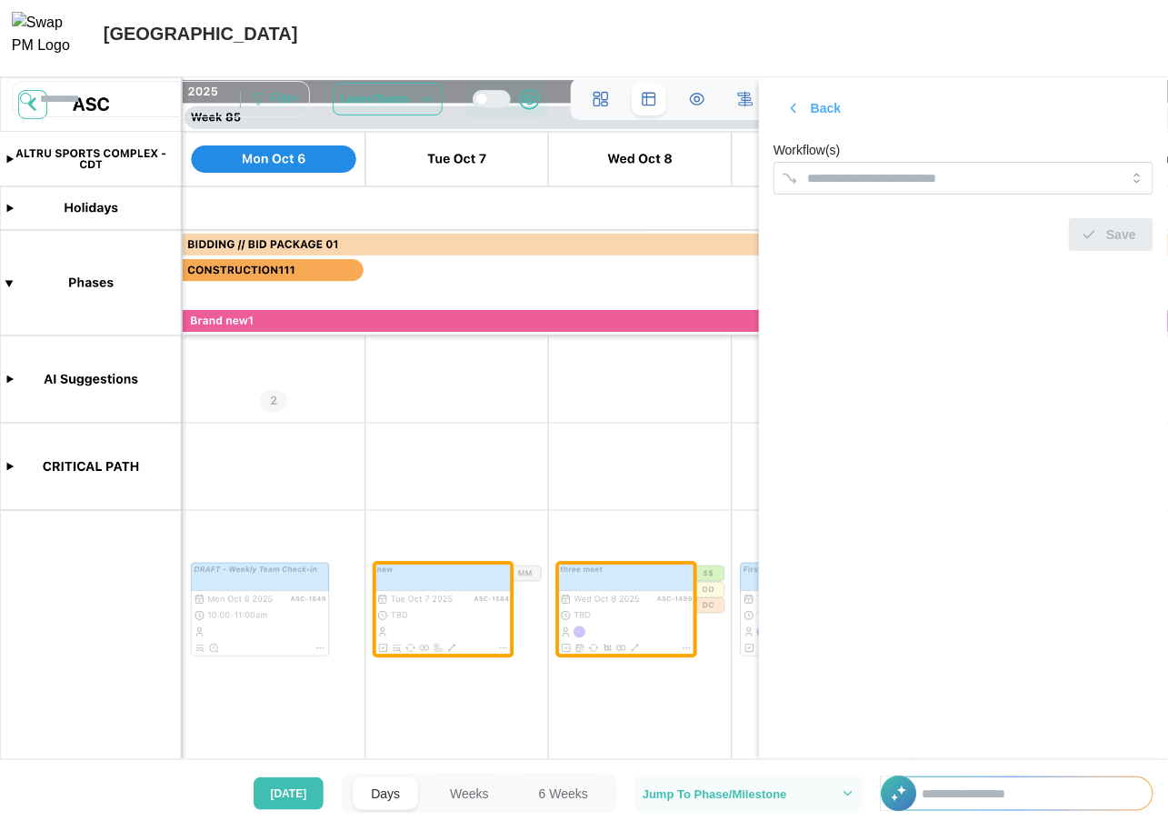
click at [976, 139] on div "Workflow(s)" at bounding box center [964, 166] width 380 height 55
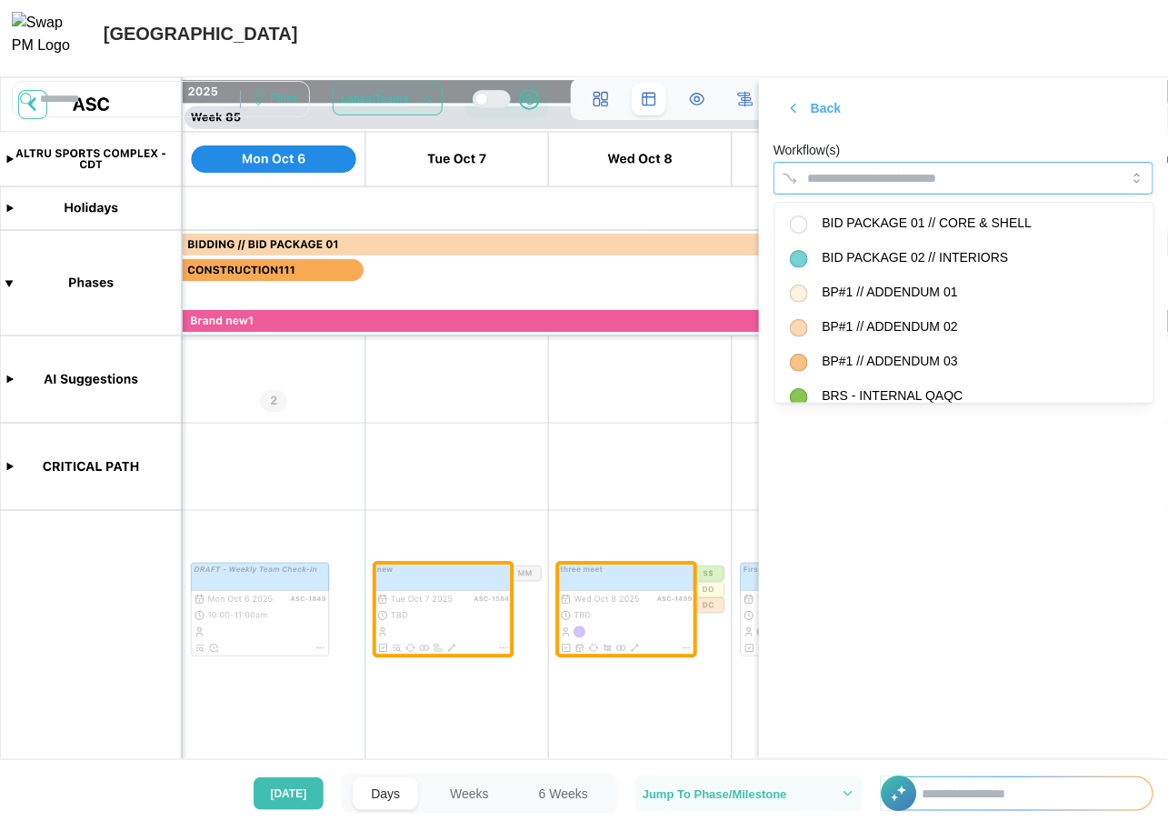
click at [975, 164] on div at bounding box center [945, 178] width 285 height 31
click at [1049, 550] on section "Back Workflow(s) BP#1 // ADDENDUM 02 Save" at bounding box center [963, 417] width 409 height 681
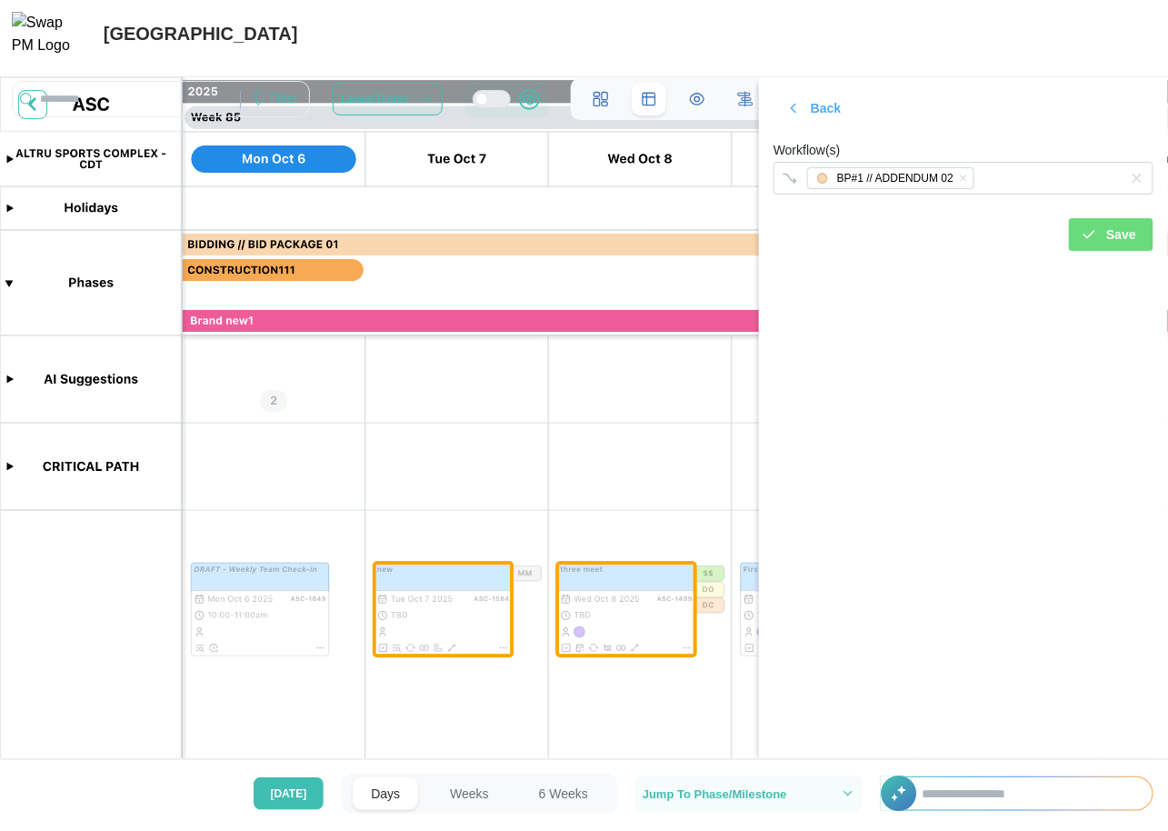
click at [1103, 238] on div "Save" at bounding box center [1108, 234] width 55 height 31
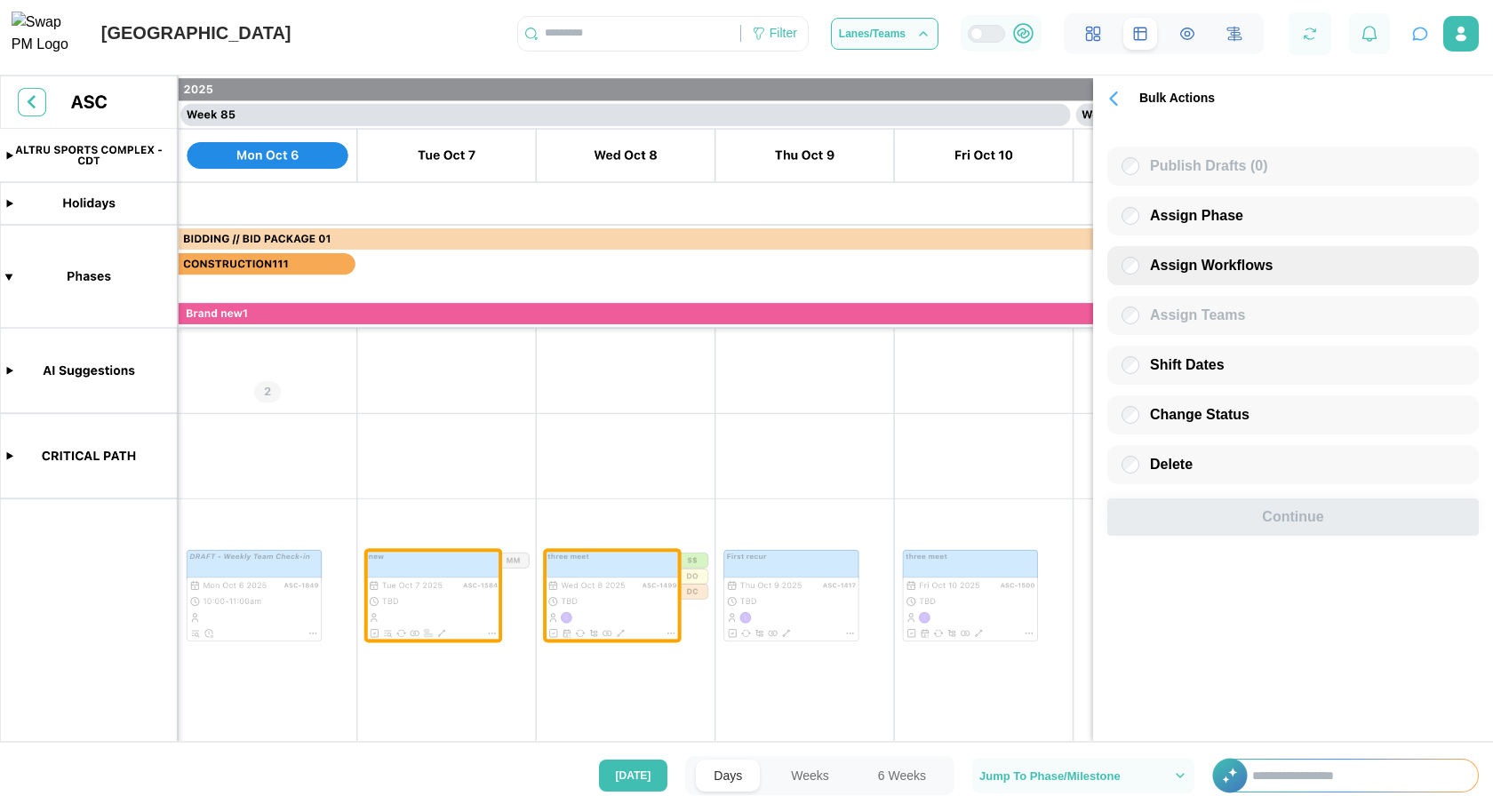
click at [1230, 268] on span "Assign Workflows" at bounding box center [1210, 265] width 122 height 15
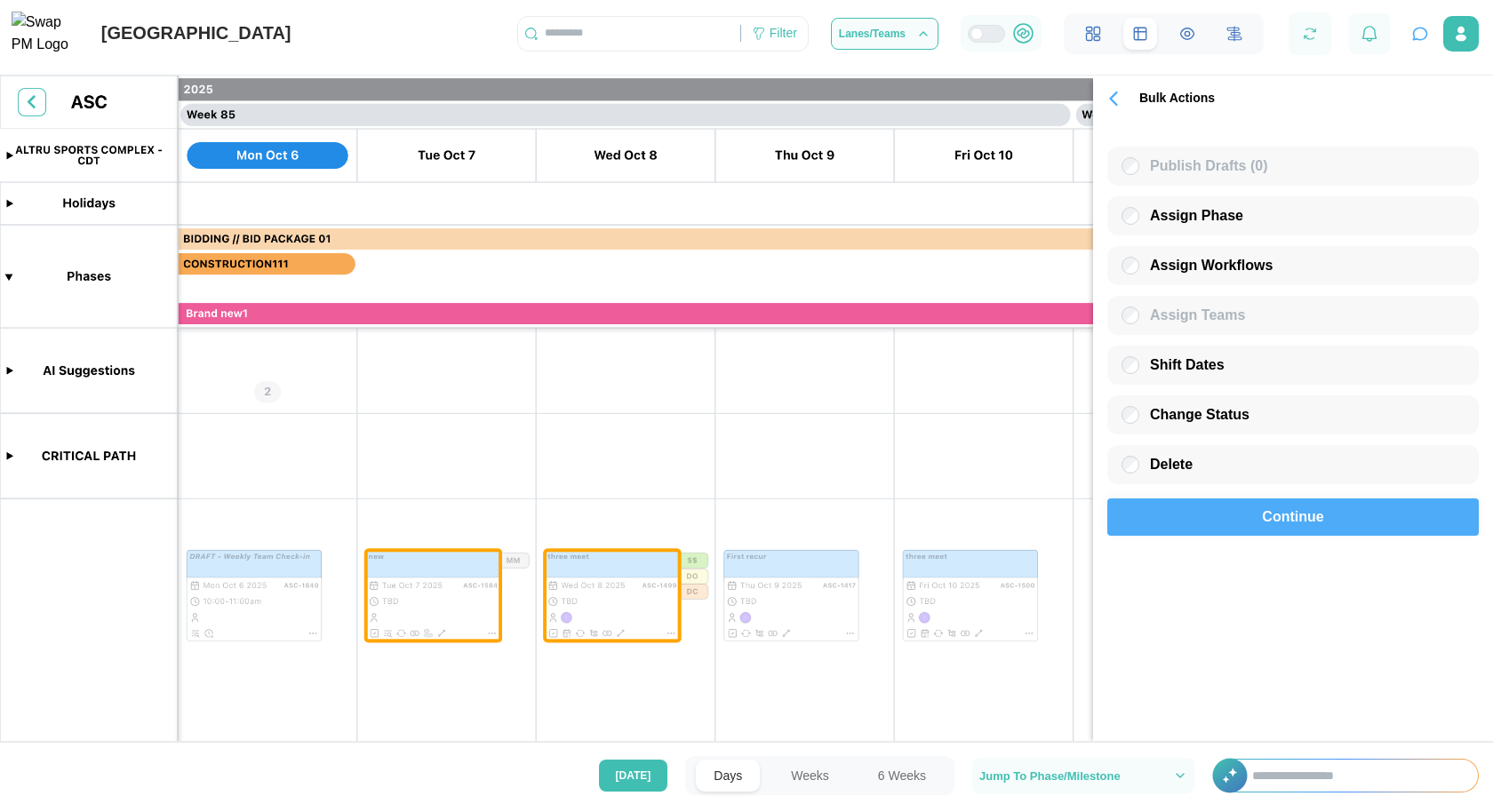
click at [1262, 522] on span "Continue" at bounding box center [1293, 517] width 62 height 35
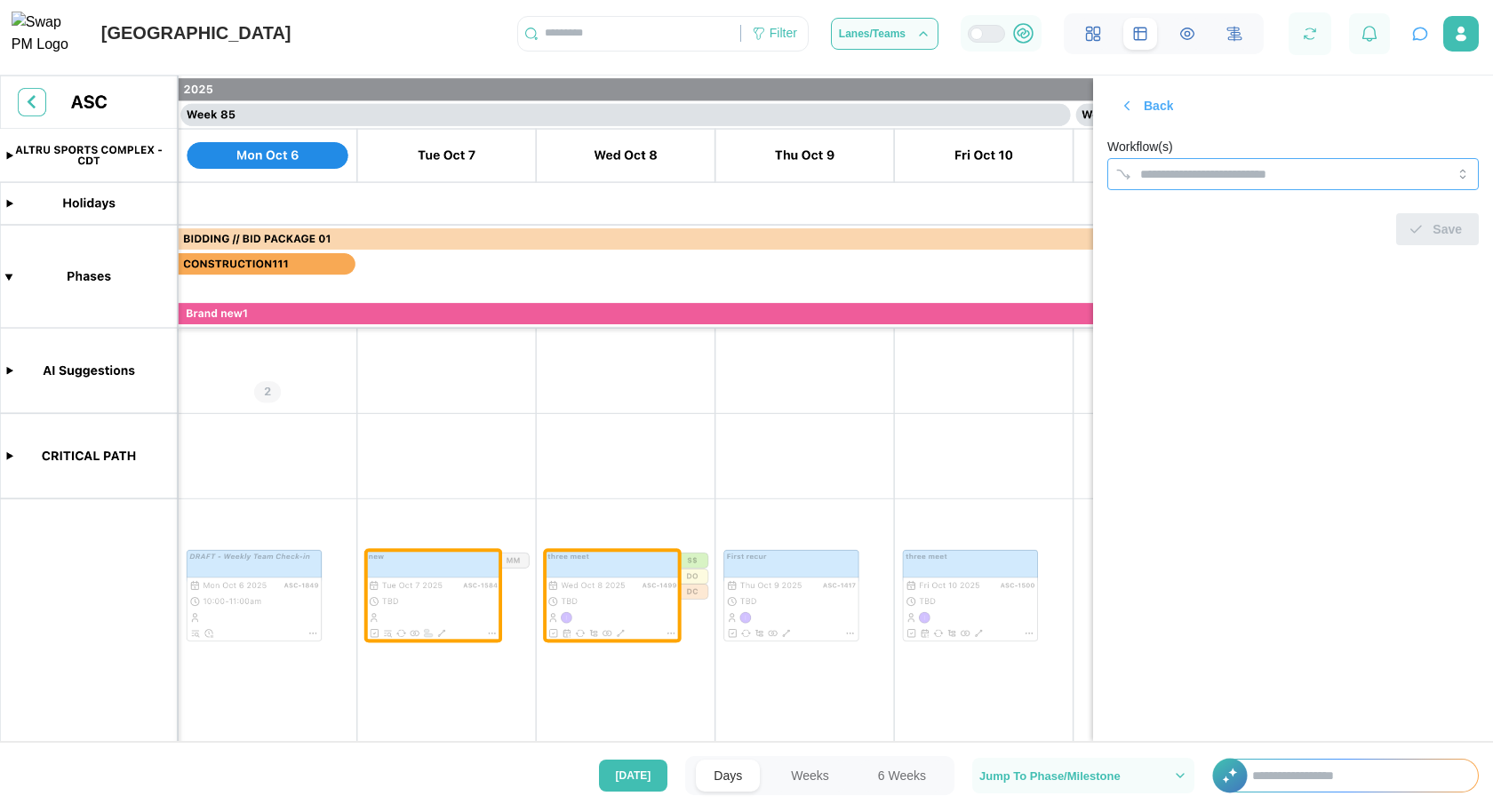
click at [1188, 176] on input "Workflow(s)" at bounding box center [1277, 174] width 274 height 15
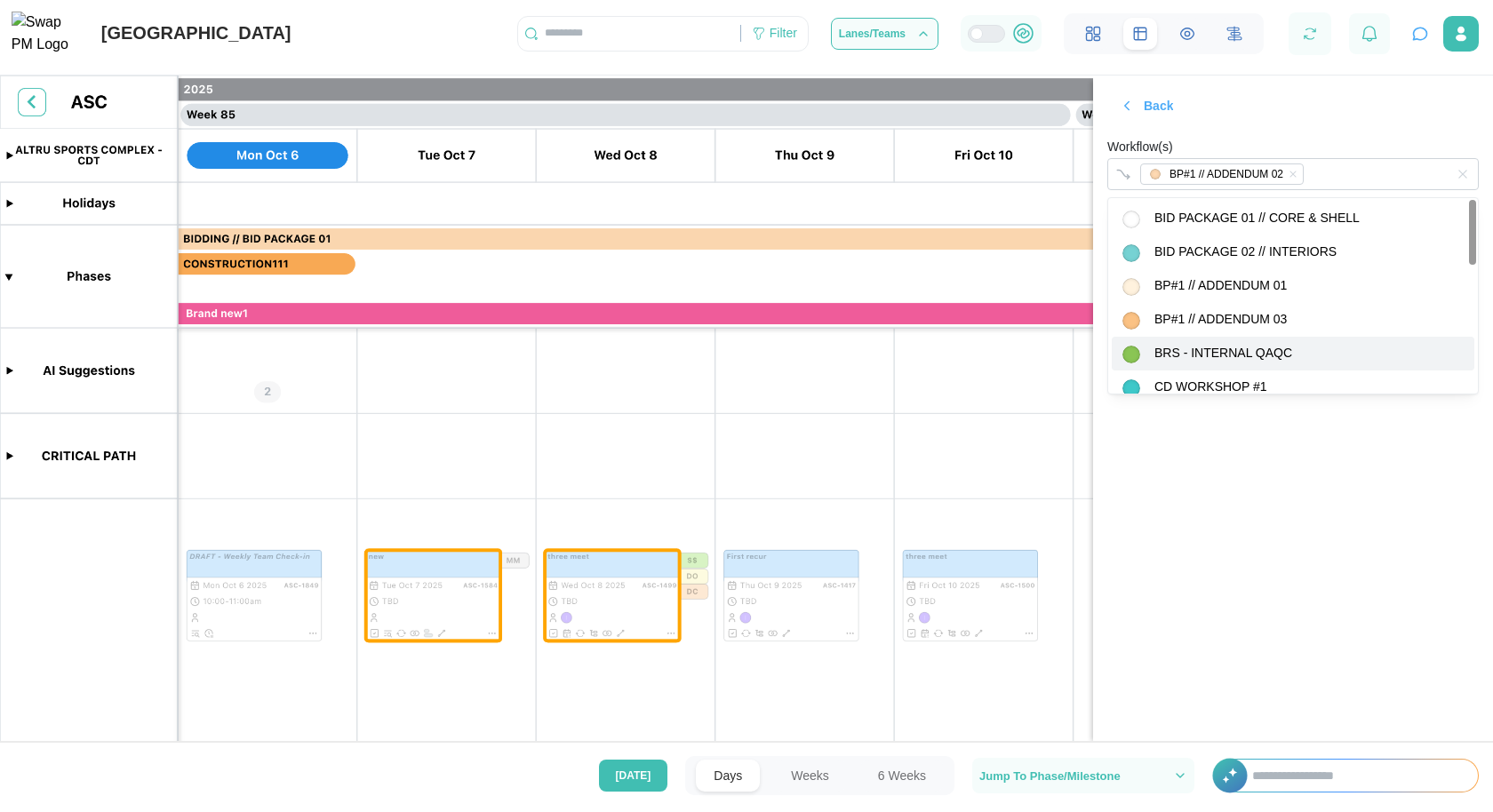
click at [1305, 509] on section "Back Workflow(s) BP#1 // ADDENDUM 02 Save" at bounding box center [1293, 407] width 400 height 665
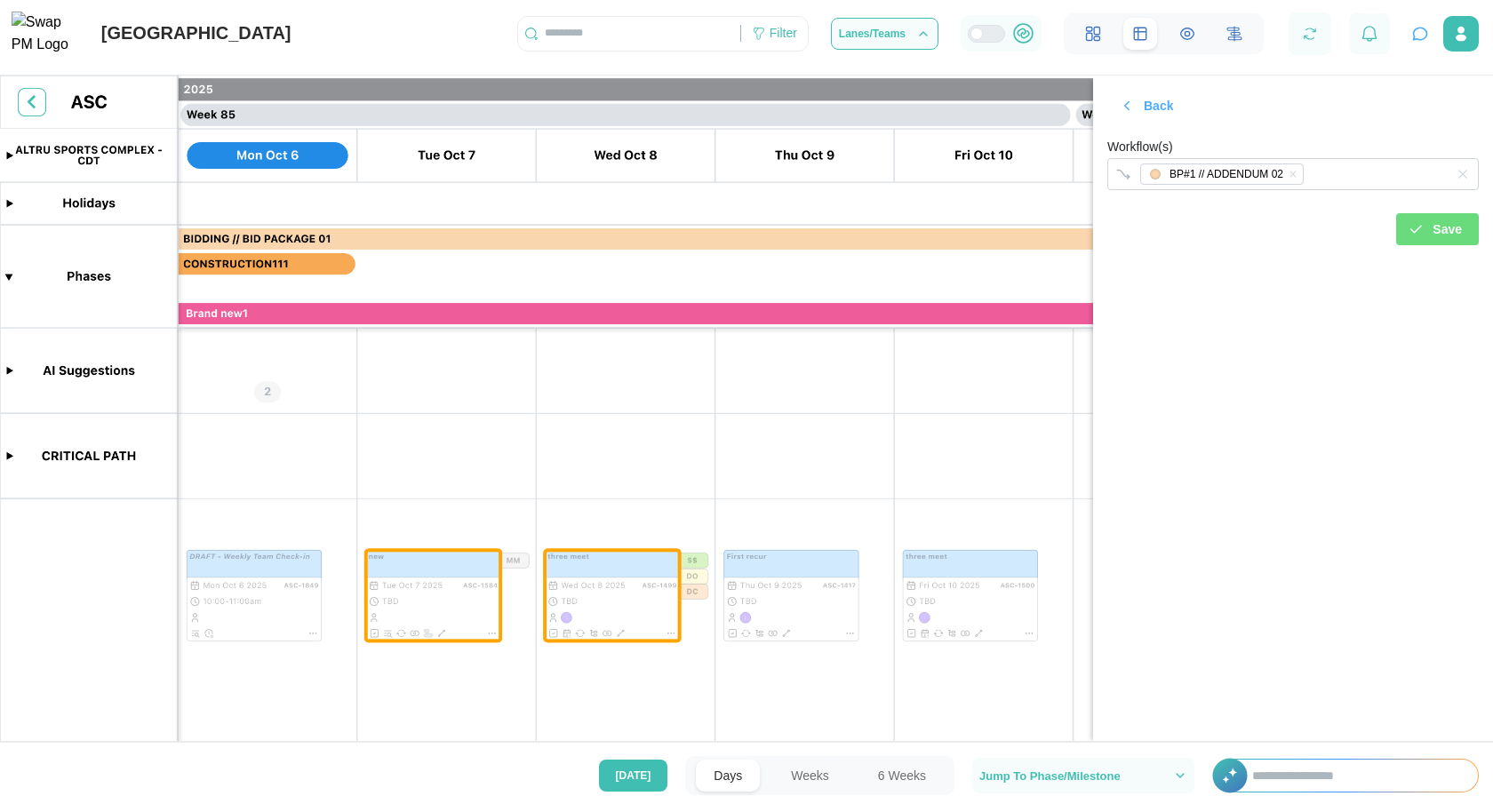
click at [1457, 238] on span "Save" at bounding box center [1448, 229] width 29 height 30
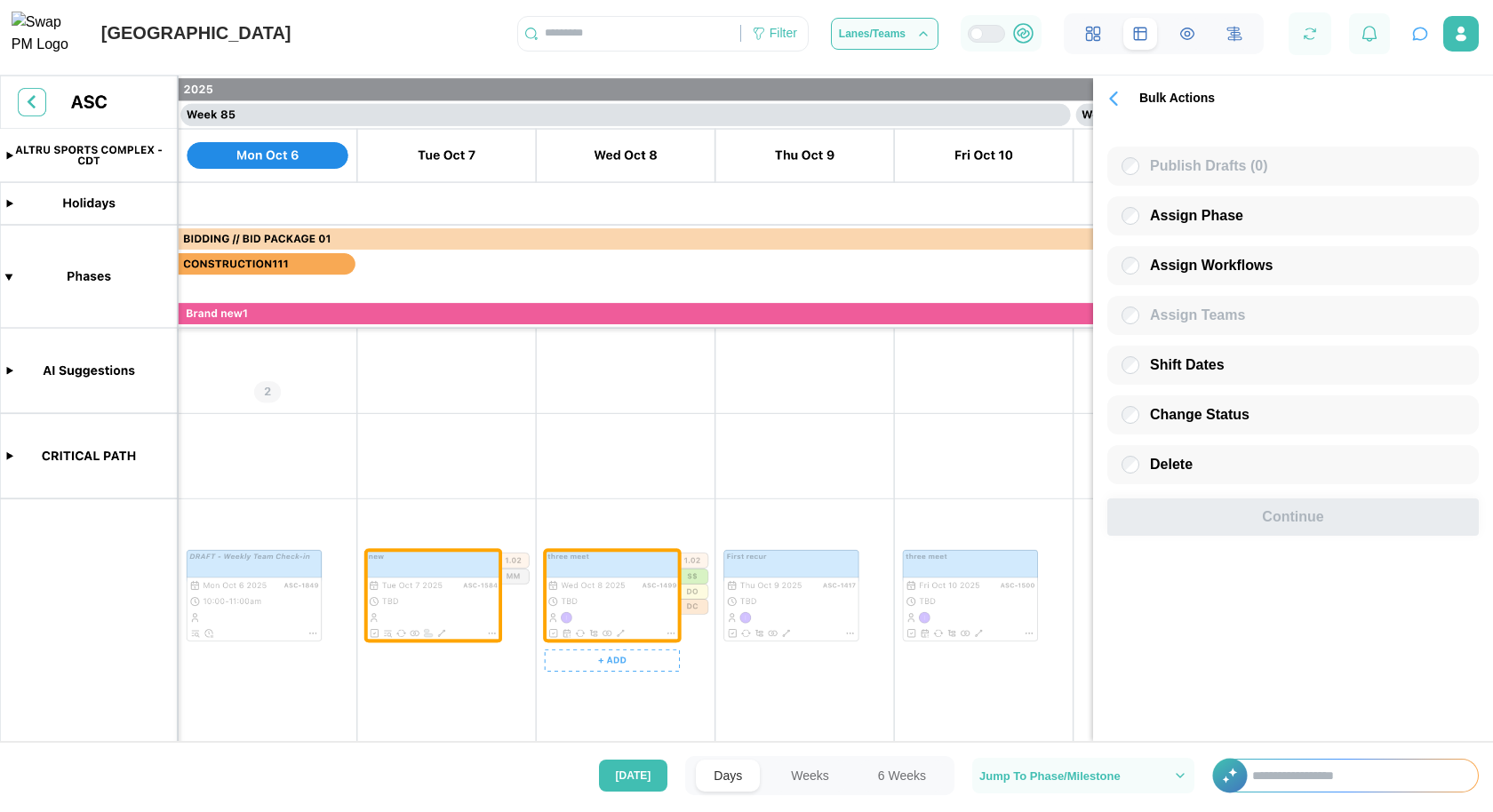
click at [626, 589] on canvas at bounding box center [746, 413] width 1493 height 676
click at [1280, 272] on div "Assign Workflows" at bounding box center [1294, 266] width 372 height 39
click at [1218, 275] on label "Assign Workflows" at bounding box center [1207, 266] width 133 height 18
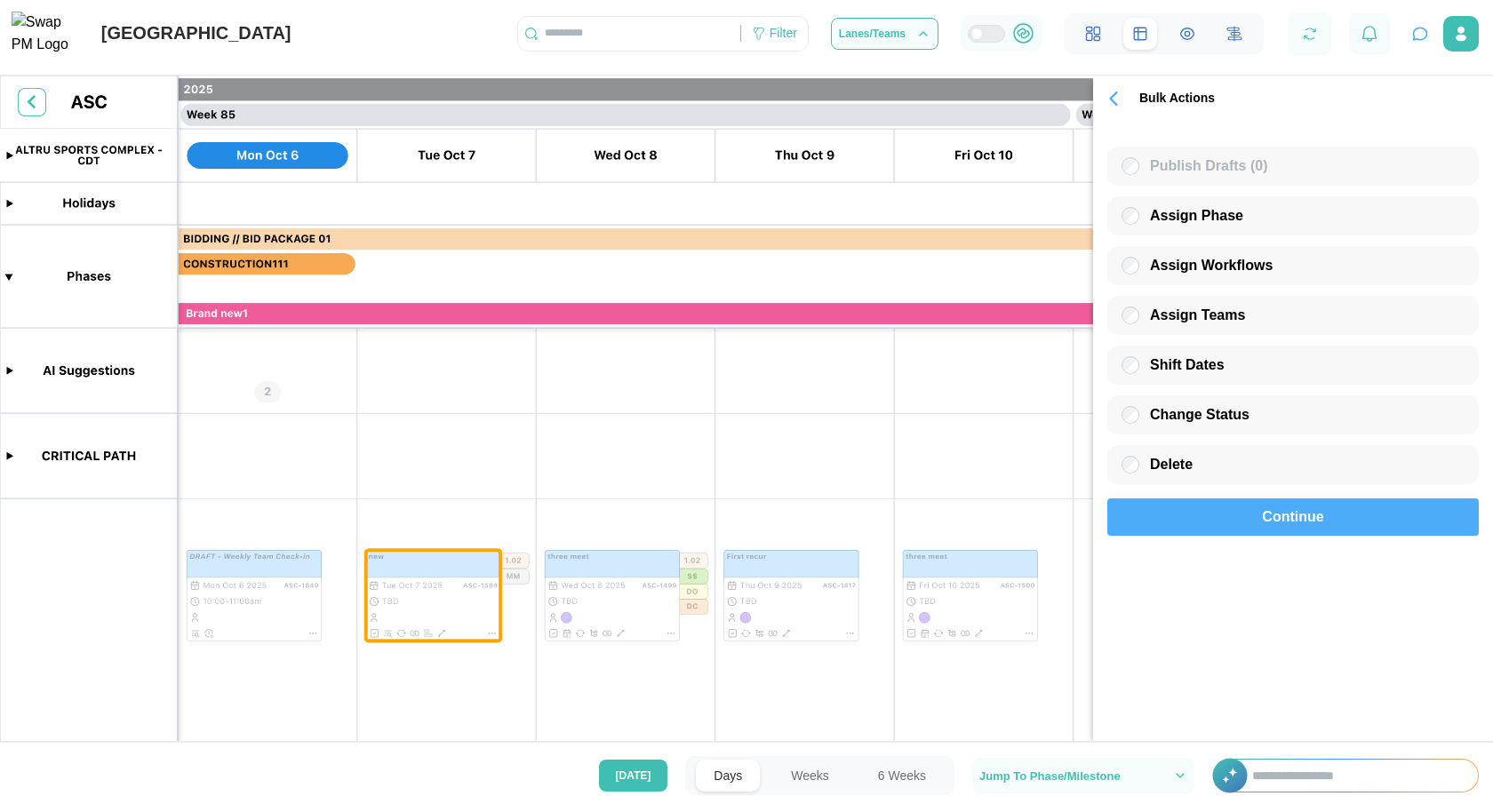
click at [1299, 524] on span "Continue" at bounding box center [1293, 517] width 62 height 35
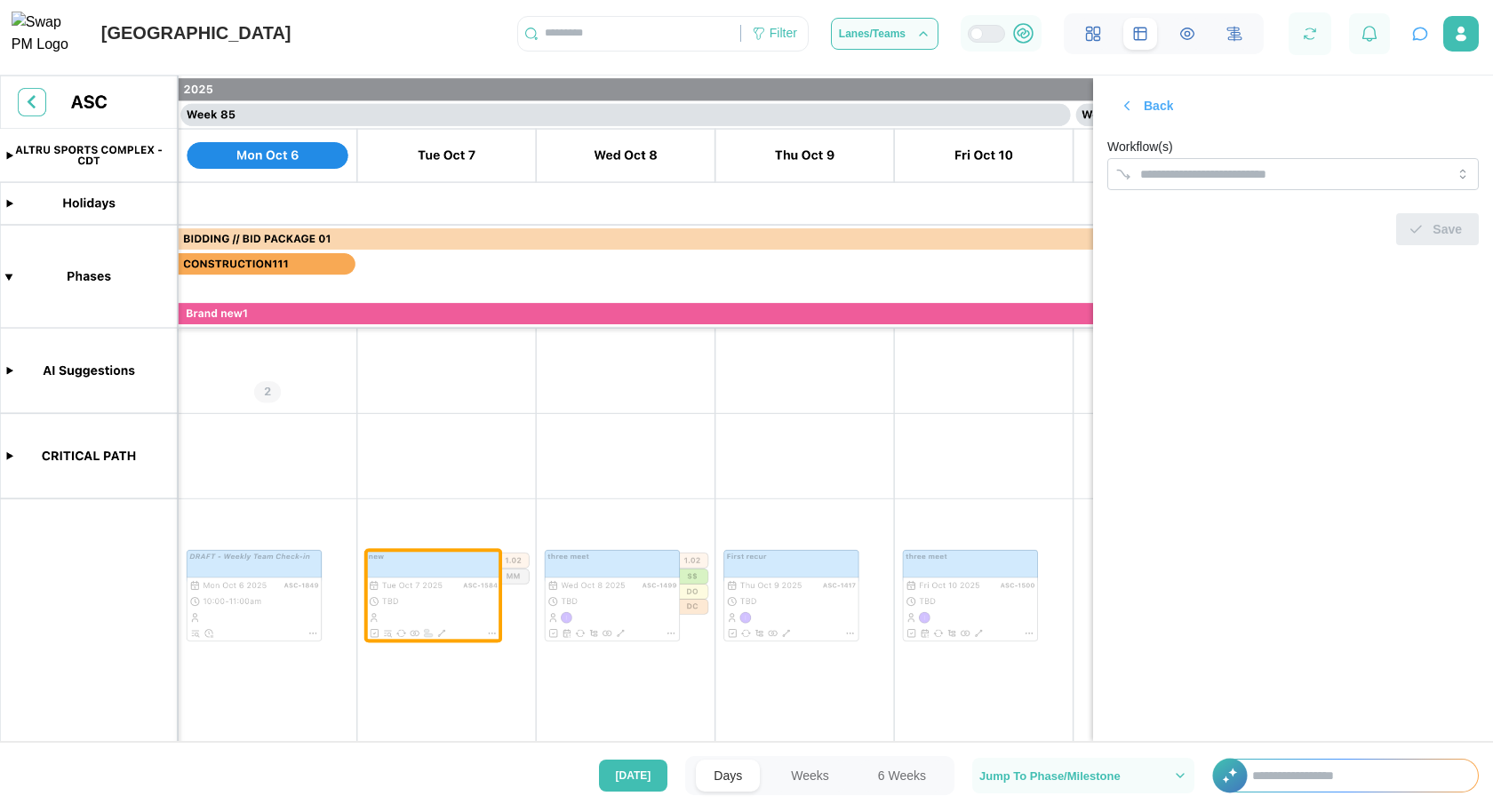
click at [1230, 149] on div "Workflow(s)" at bounding box center [1294, 162] width 372 height 54
click at [1240, 191] on form "Workflow(s) Save" at bounding box center [1294, 191] width 372 height 109
click at [1236, 171] on input "Workflow(s)" at bounding box center [1277, 174] width 274 height 15
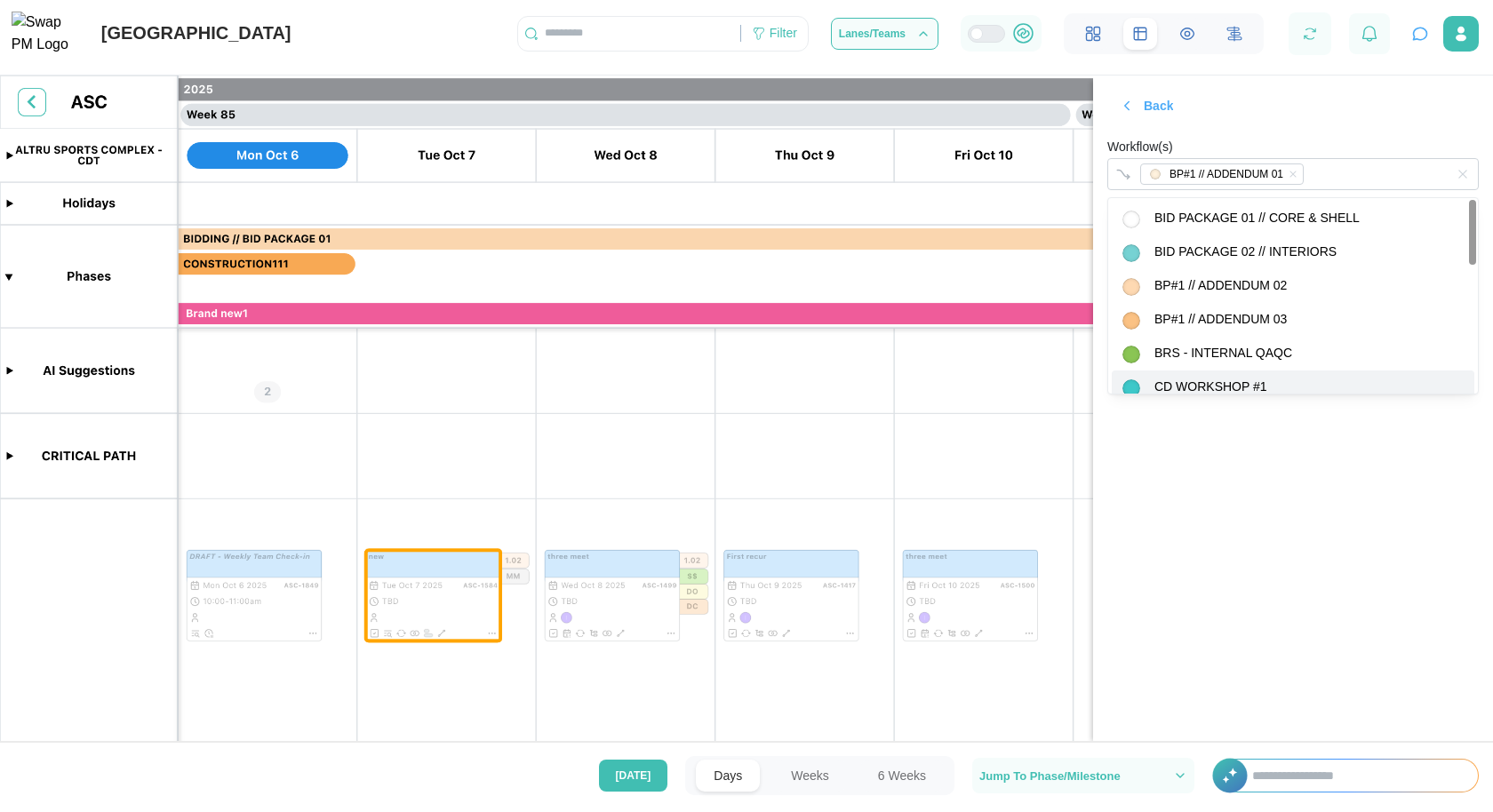
click at [1326, 517] on section "Back Workflow(s) BP#1 // ADDENDUM 01 Save" at bounding box center [1293, 407] width 400 height 665
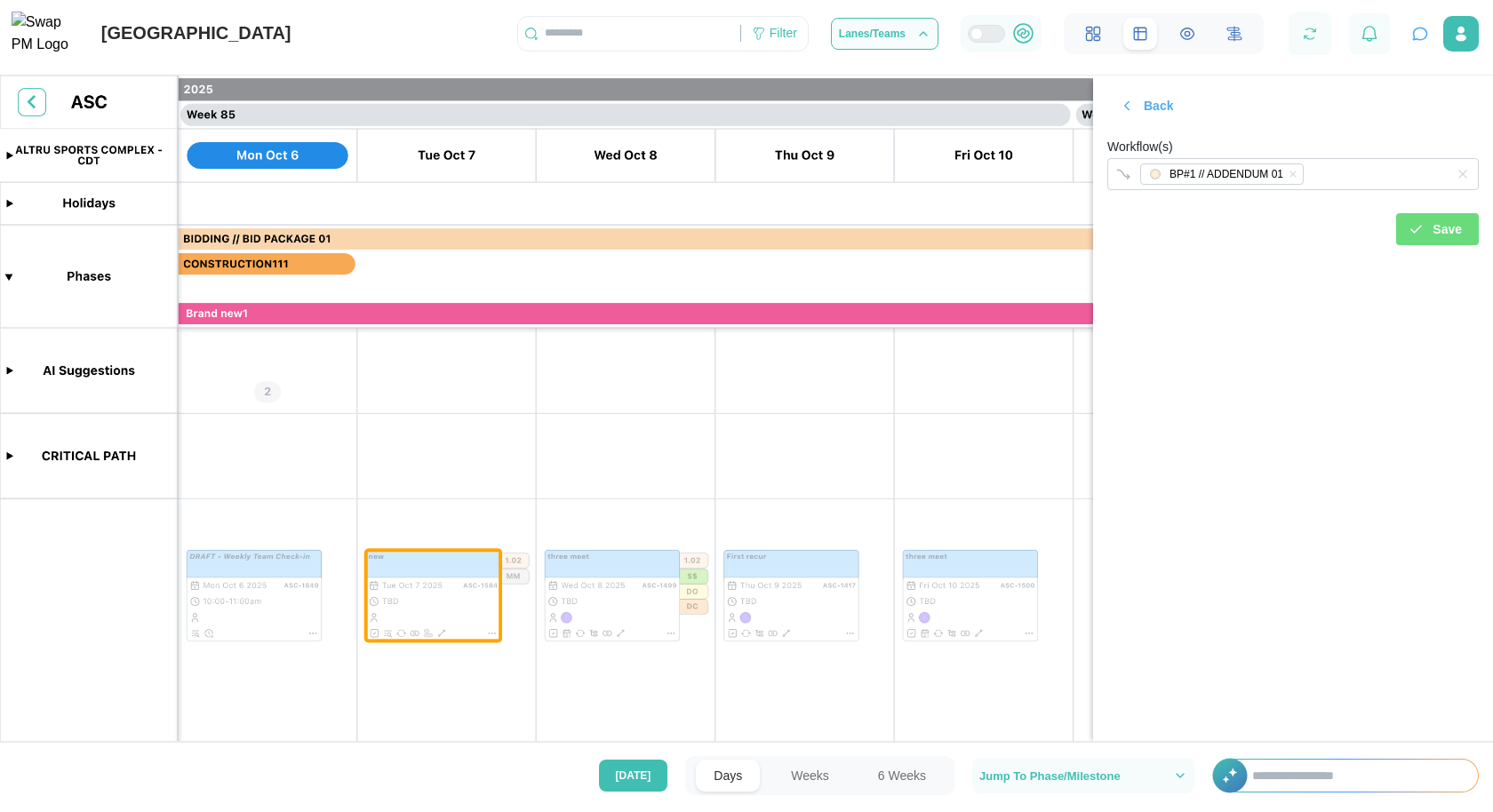
click at [1427, 237] on div "Save" at bounding box center [1434, 229] width 54 height 30
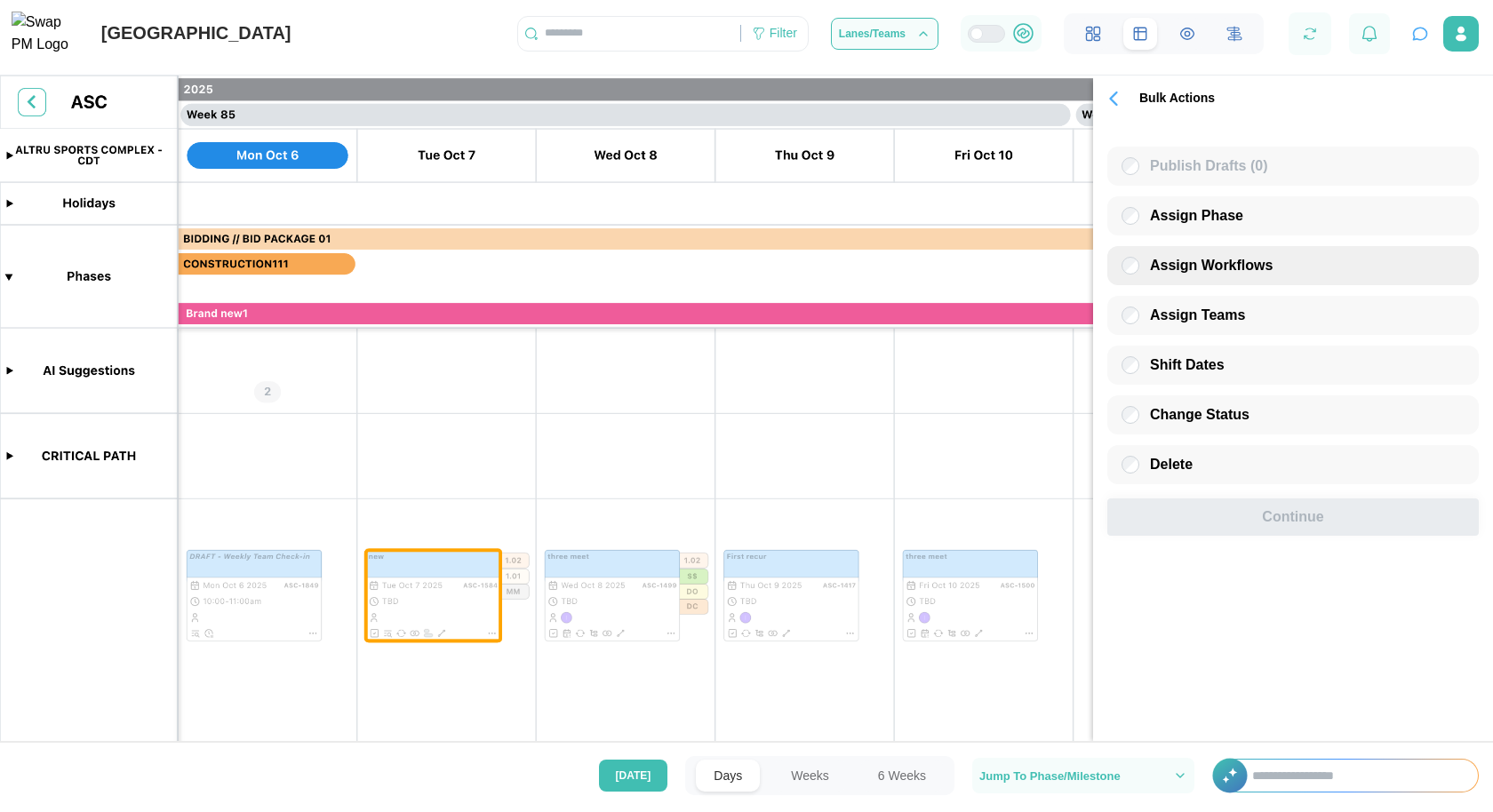
click at [1175, 266] on span "Assign Workflows" at bounding box center [1210, 265] width 122 height 15
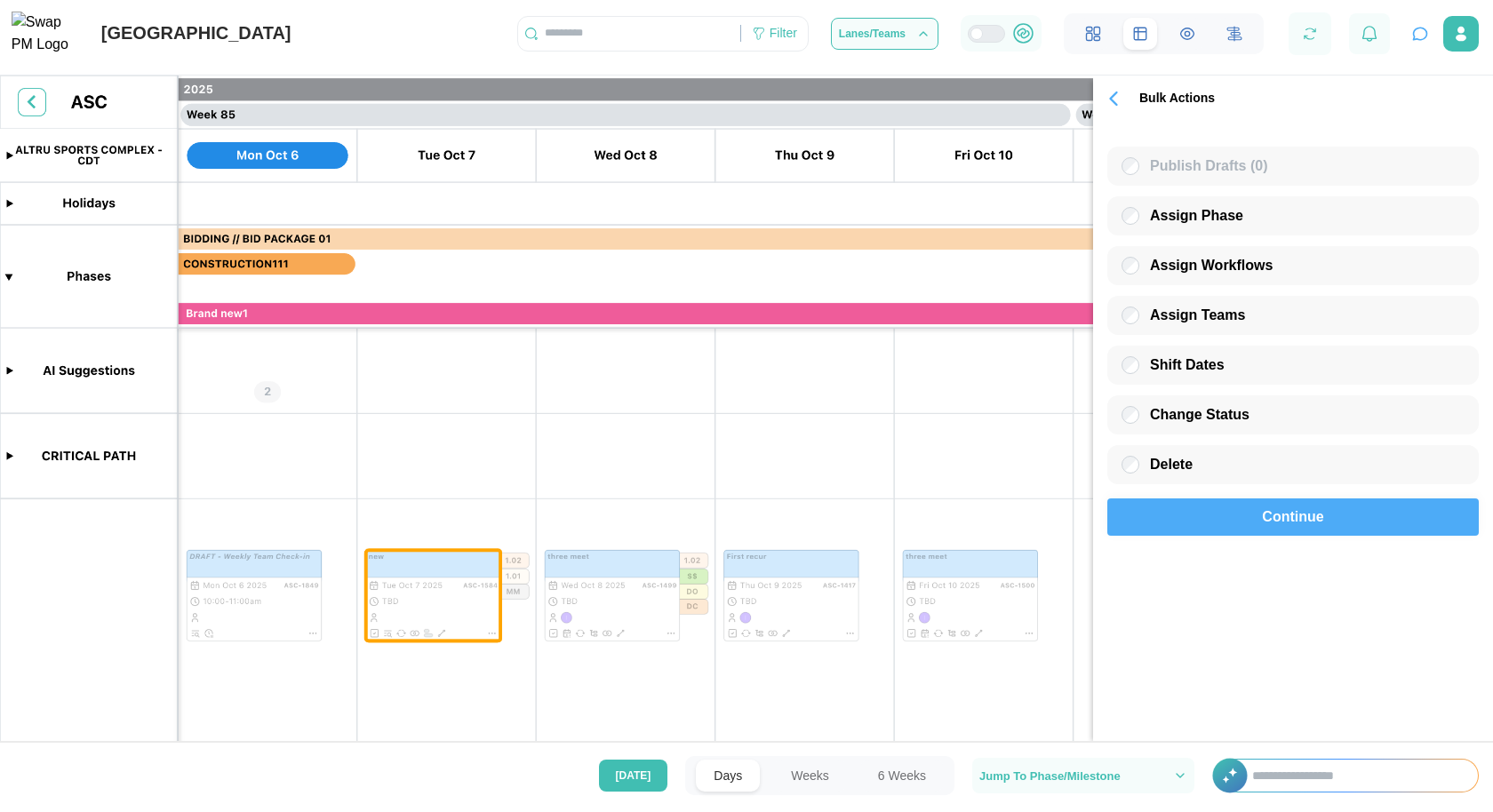
click at [1276, 529] on span "Continue" at bounding box center [1293, 517] width 62 height 35
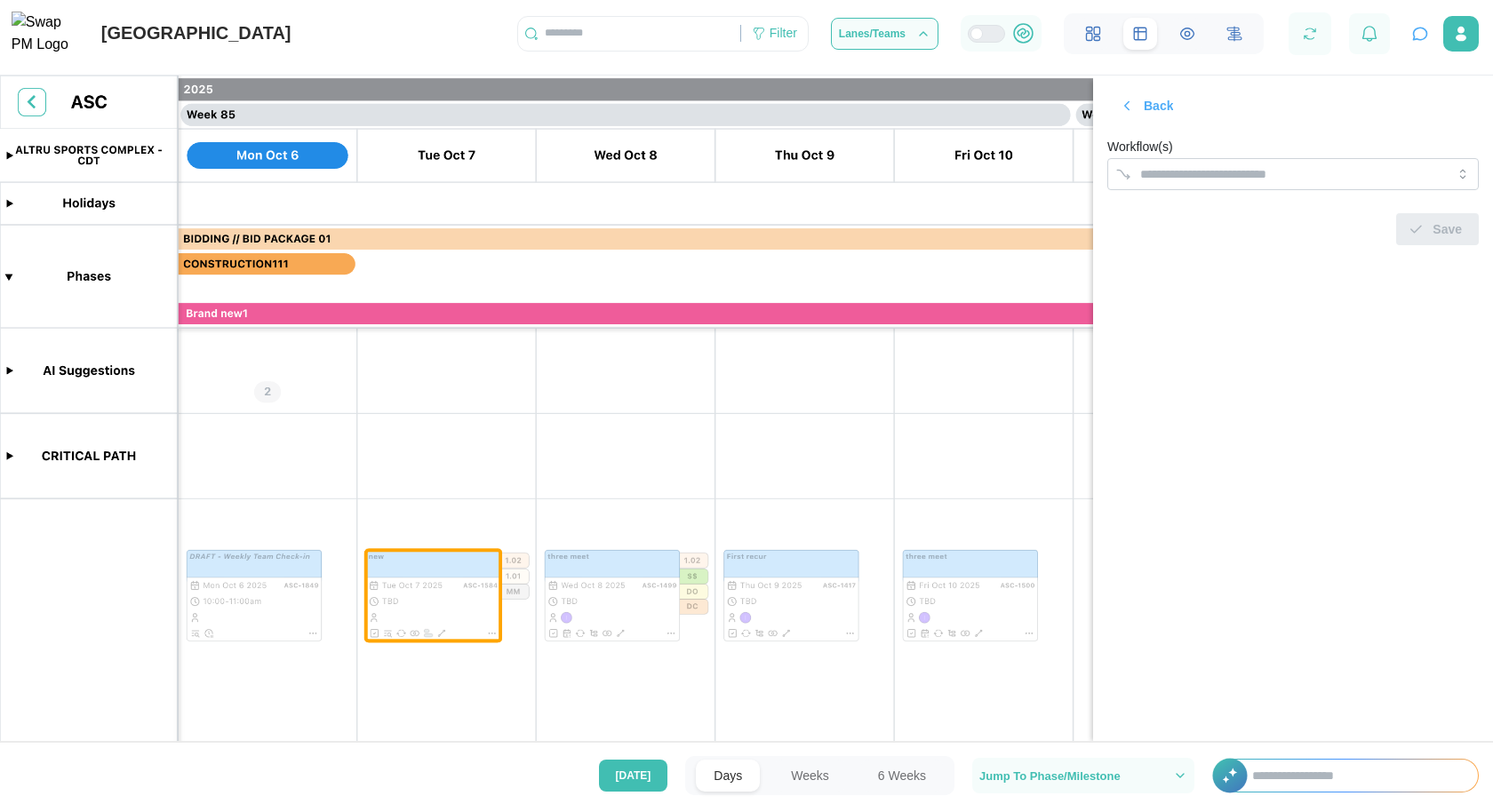
click at [1216, 200] on div "Save" at bounding box center [1294, 222] width 372 height 46
click at [1216, 186] on div at bounding box center [1275, 174] width 279 height 30
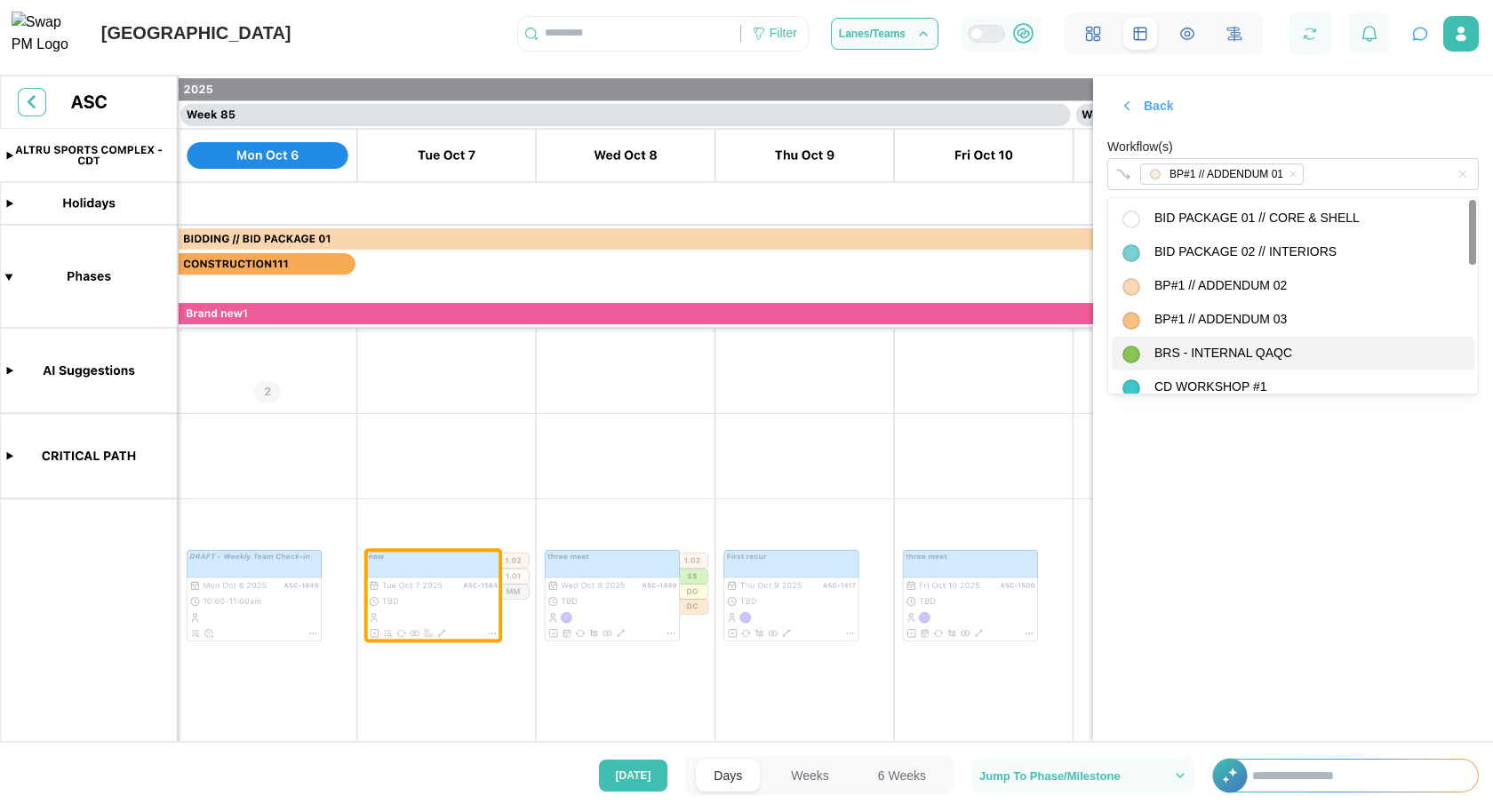
click at [1328, 479] on section "Back Workflow(s) BP#1 // ADDENDUM 01 Save" at bounding box center [1293, 407] width 400 height 665
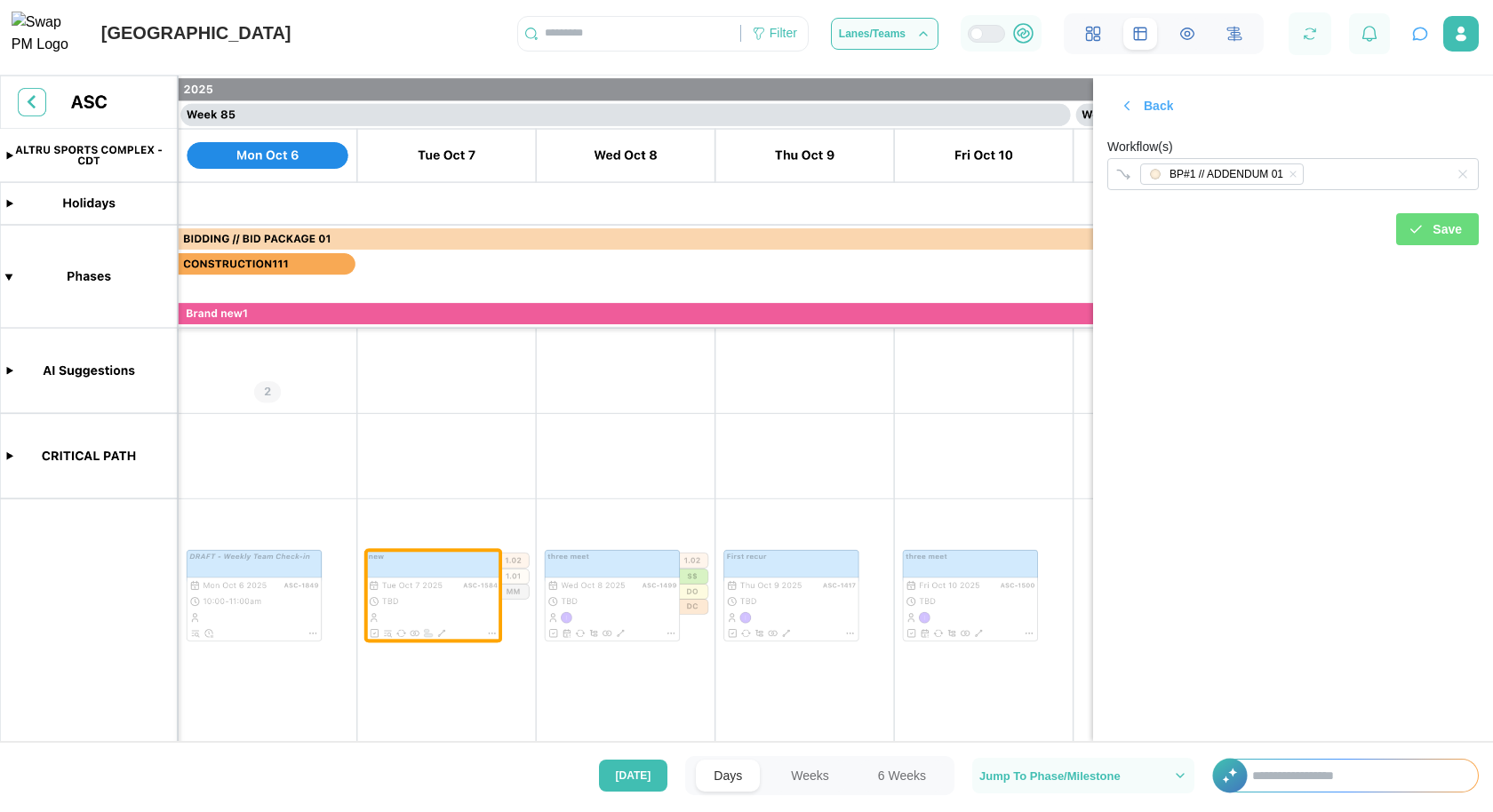
click at [1433, 228] on span "Save" at bounding box center [1448, 229] width 29 height 30
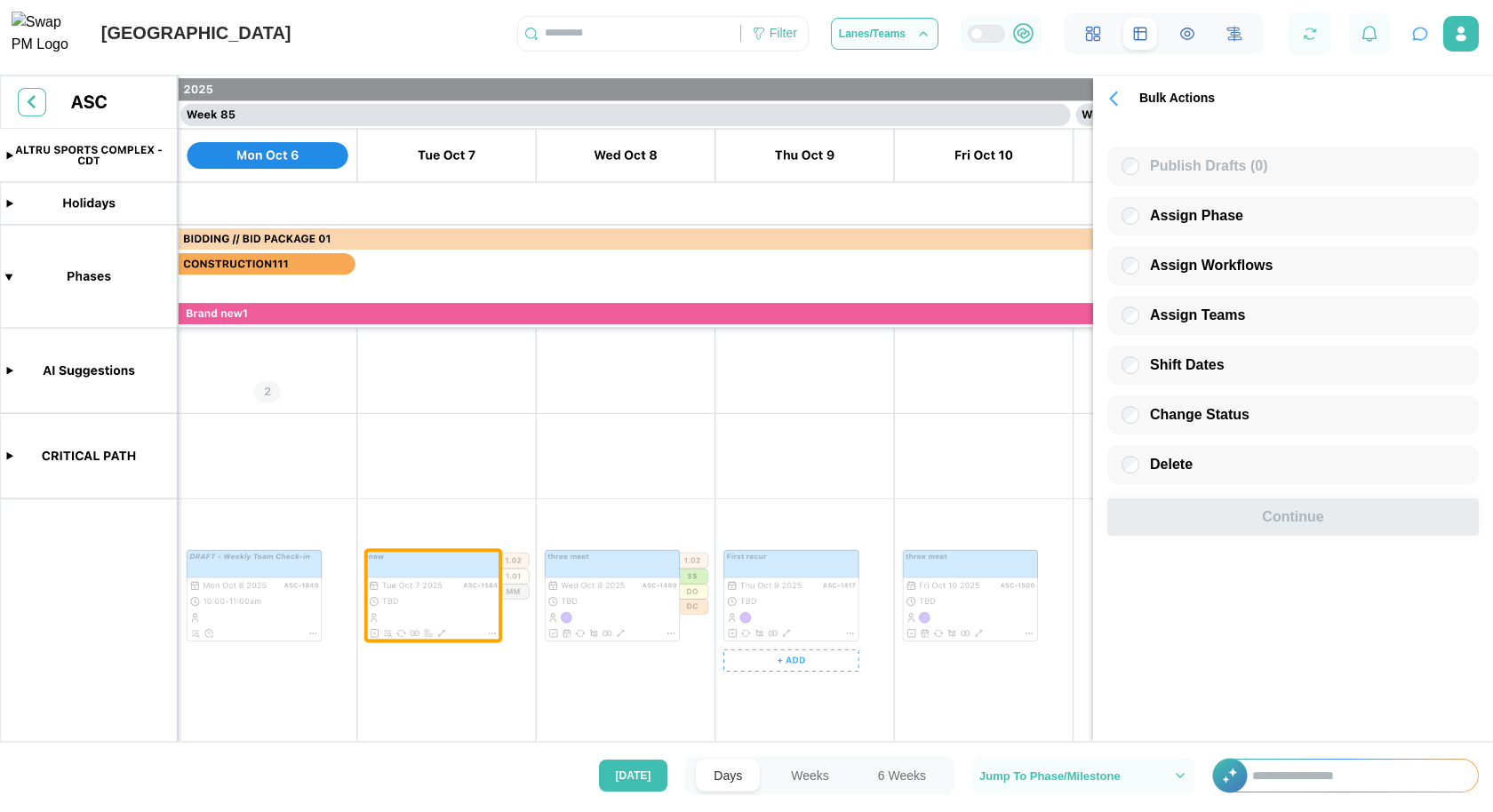
click at [649, 594] on canvas at bounding box center [746, 413] width 1493 height 676
click at [1209, 264] on span "Assign Workflows" at bounding box center [1210, 265] width 122 height 15
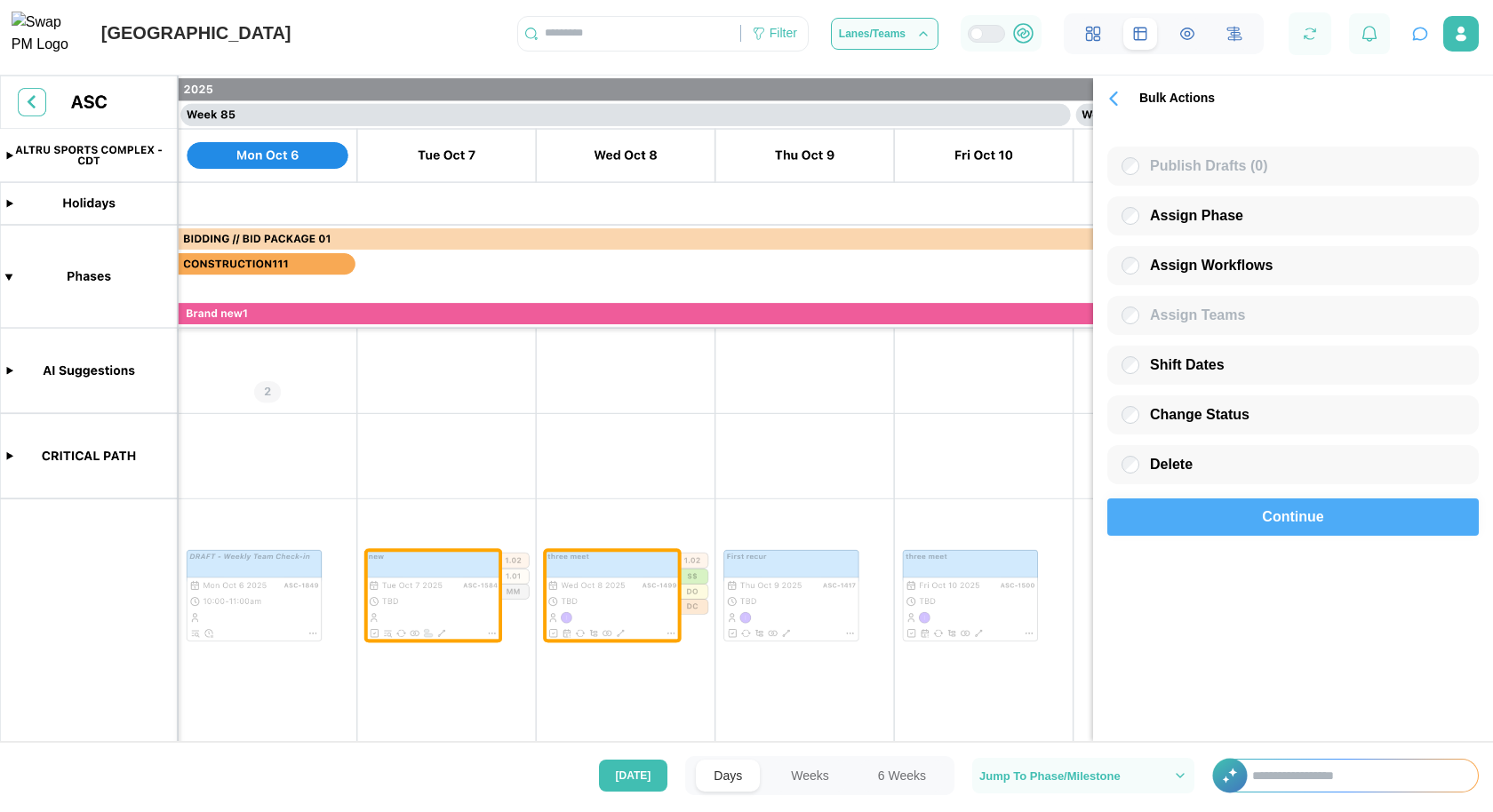
click at [1274, 534] on span "Continue" at bounding box center [1293, 517] width 62 height 35
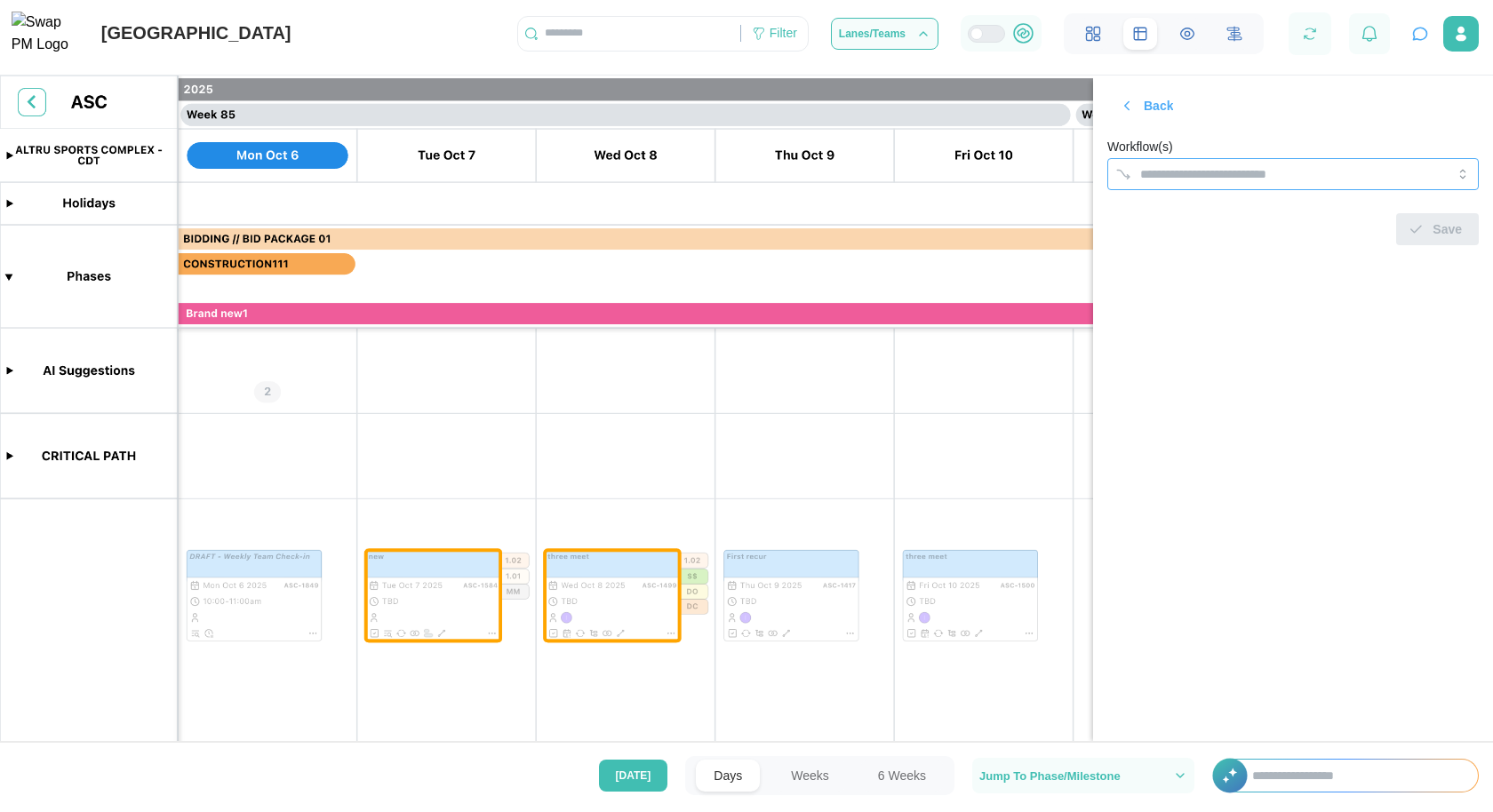
click at [1249, 190] on div at bounding box center [1294, 174] width 372 height 32
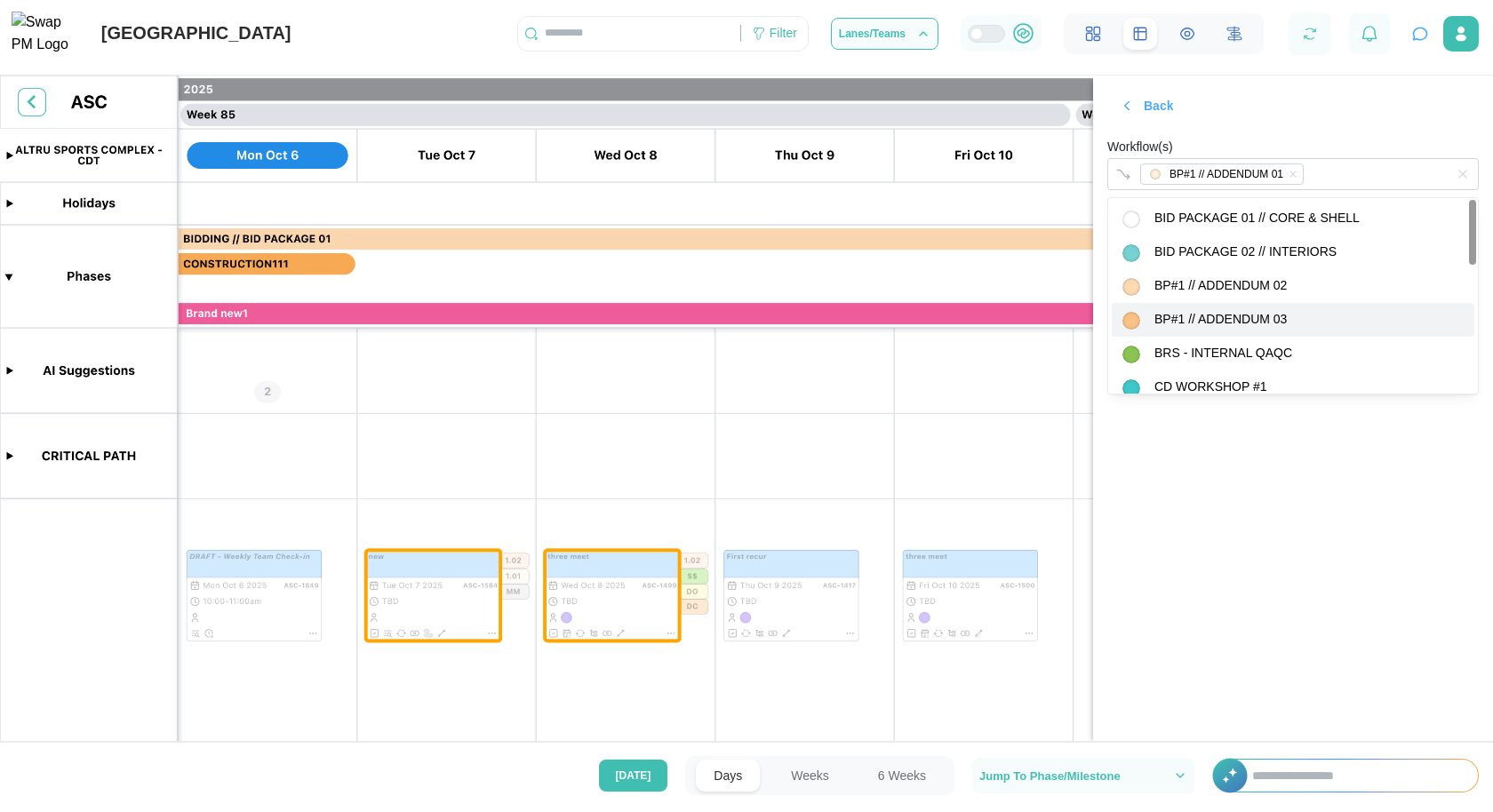
click at [1332, 503] on section "Back Workflow(s) BP#1 // ADDENDUM 01 Save" at bounding box center [1293, 407] width 400 height 665
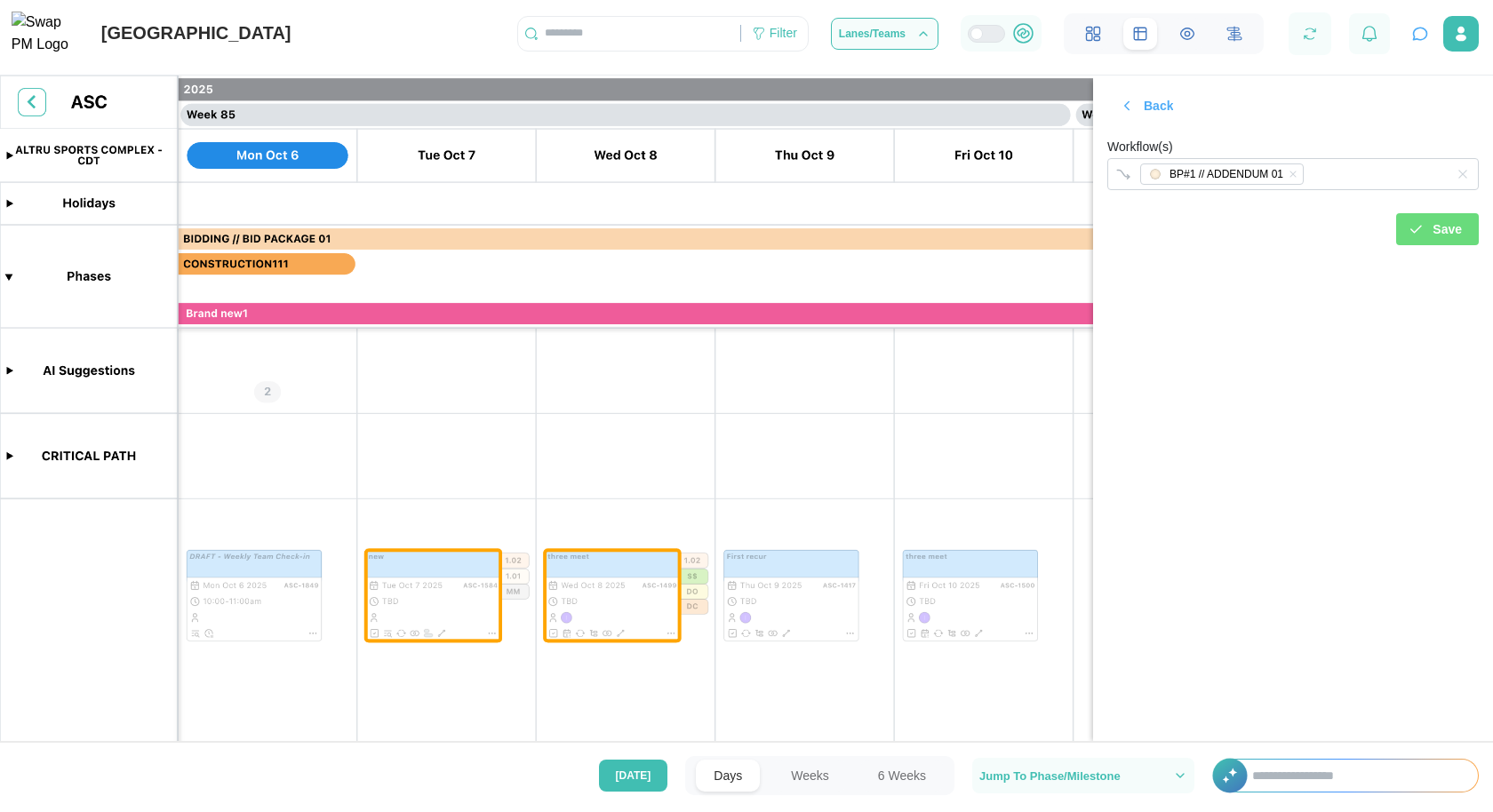
click at [1428, 241] on div "Save" at bounding box center [1434, 229] width 54 height 30
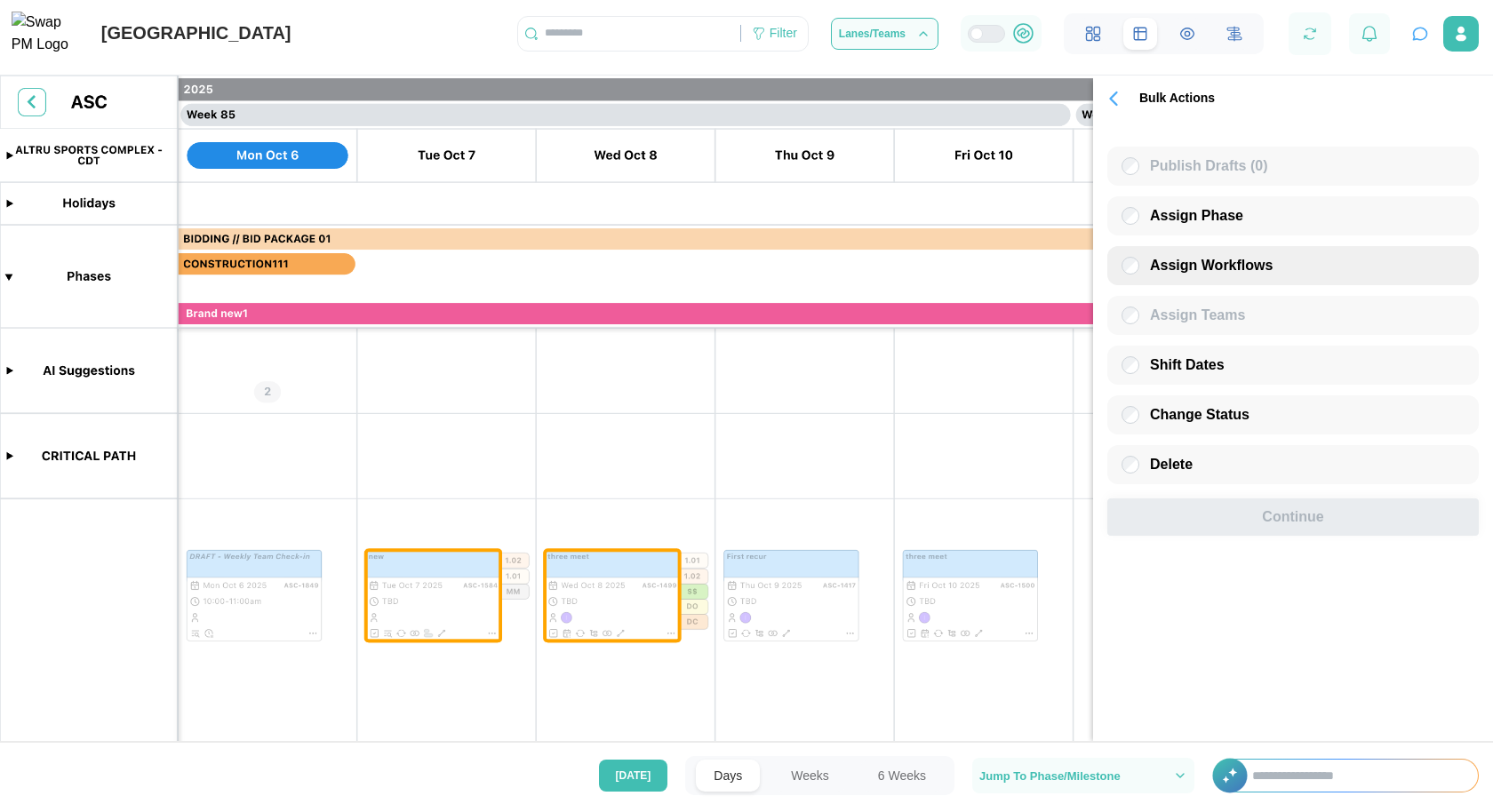
click at [1218, 253] on div "Assign Workflows" at bounding box center [1294, 266] width 372 height 39
click at [1228, 266] on span "Assign Workflows" at bounding box center [1210, 265] width 122 height 15
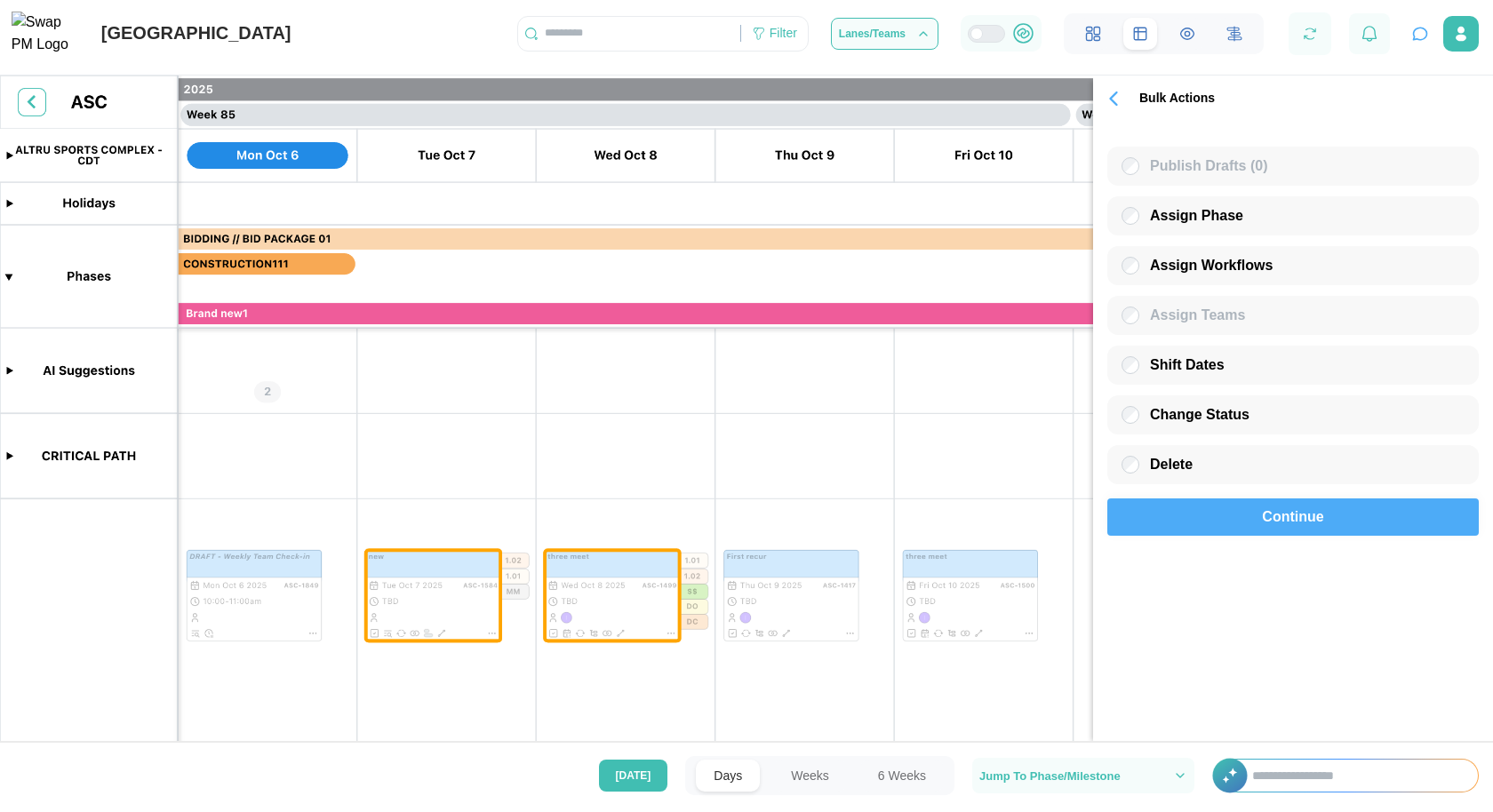
click at [1266, 514] on span "Continue" at bounding box center [1293, 517] width 62 height 35
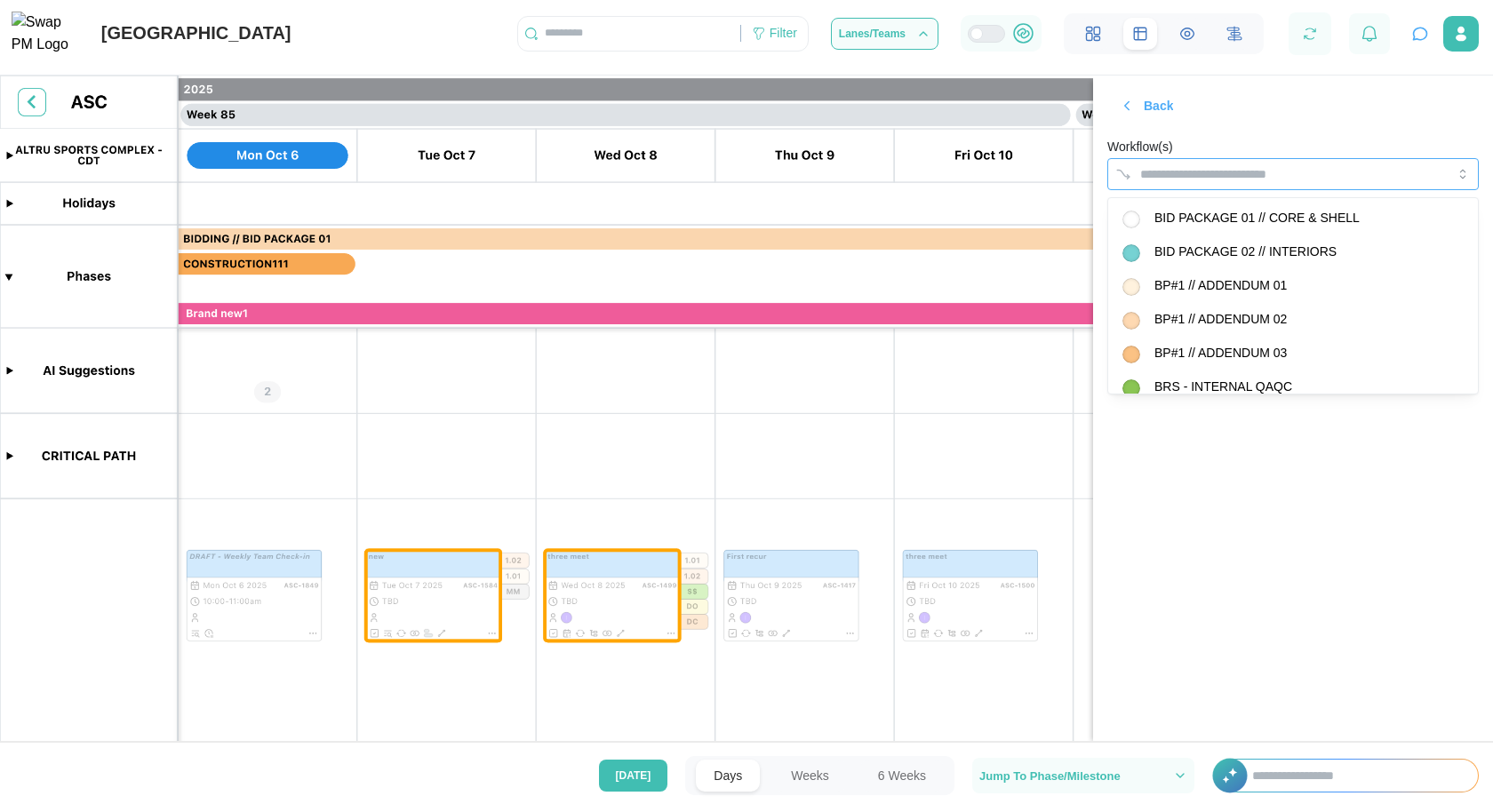
click at [1251, 161] on div at bounding box center [1275, 174] width 279 height 30
click at [1326, 477] on section "Back Workflow(s) BRS - INTERNAL QAQC Save" at bounding box center [1293, 407] width 400 height 665
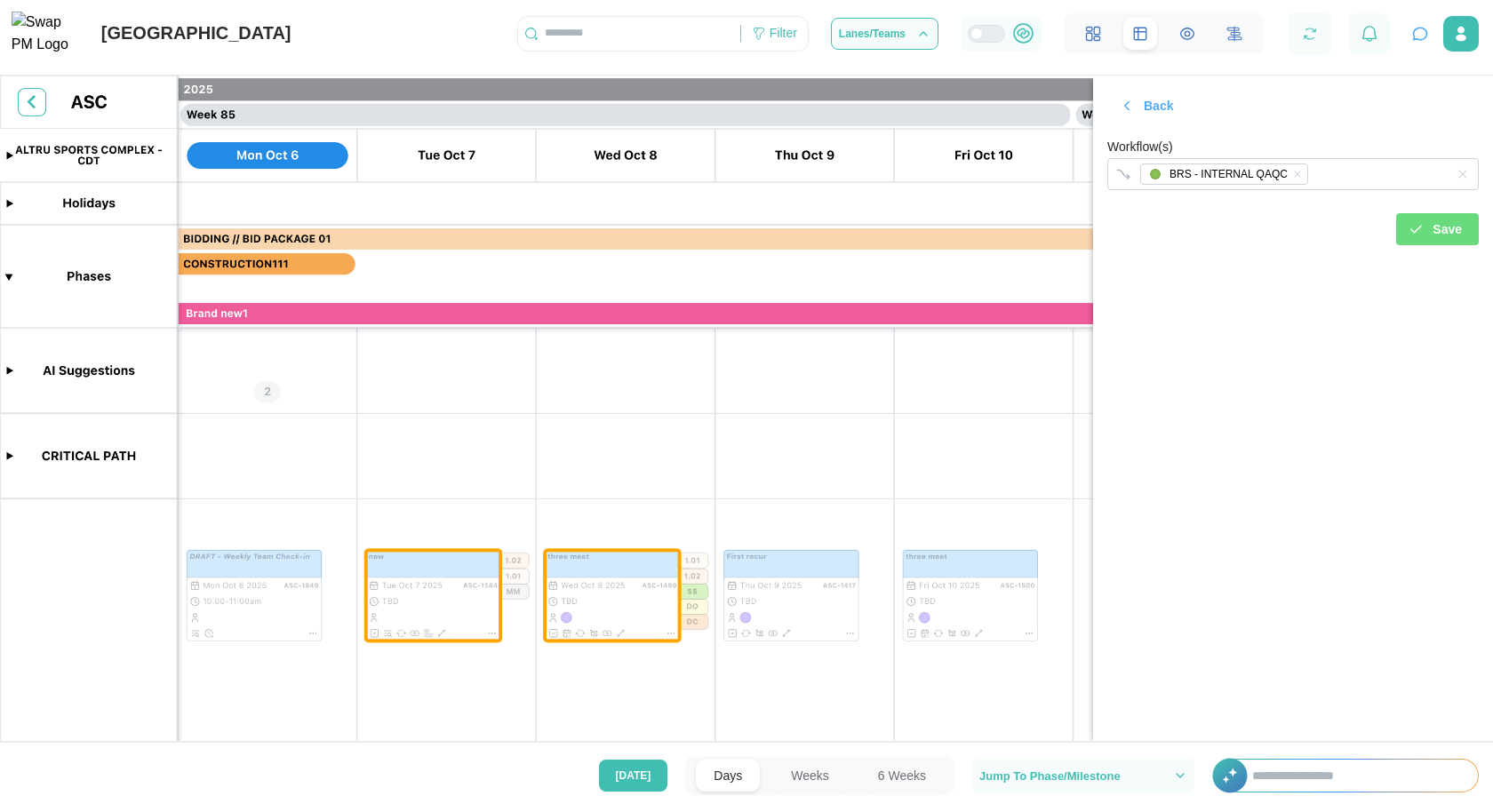
click at [1437, 236] on span "Save" at bounding box center [1448, 229] width 29 height 30
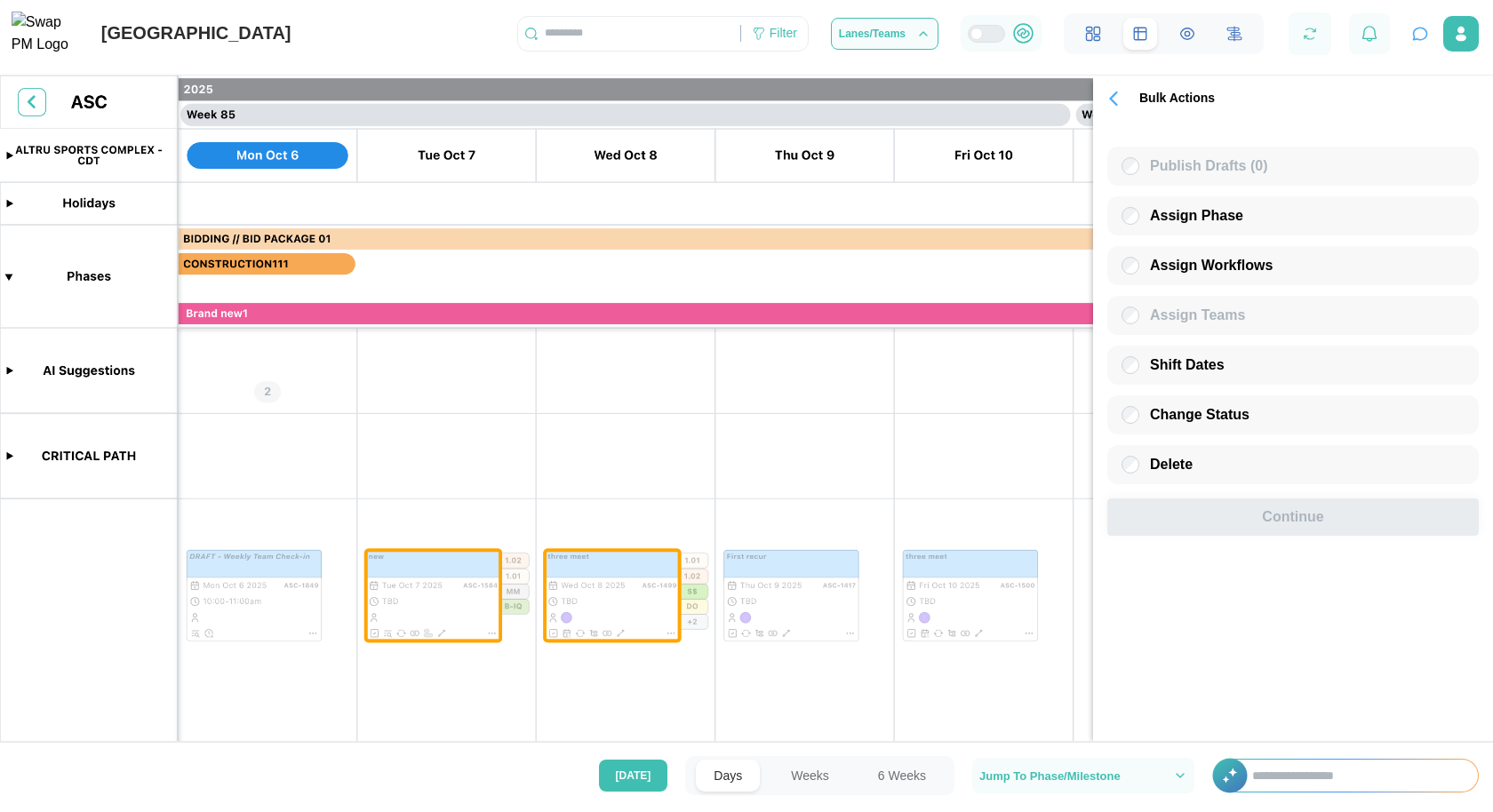
click at [1108, 106] on icon "button" at bounding box center [1113, 98] width 24 height 24
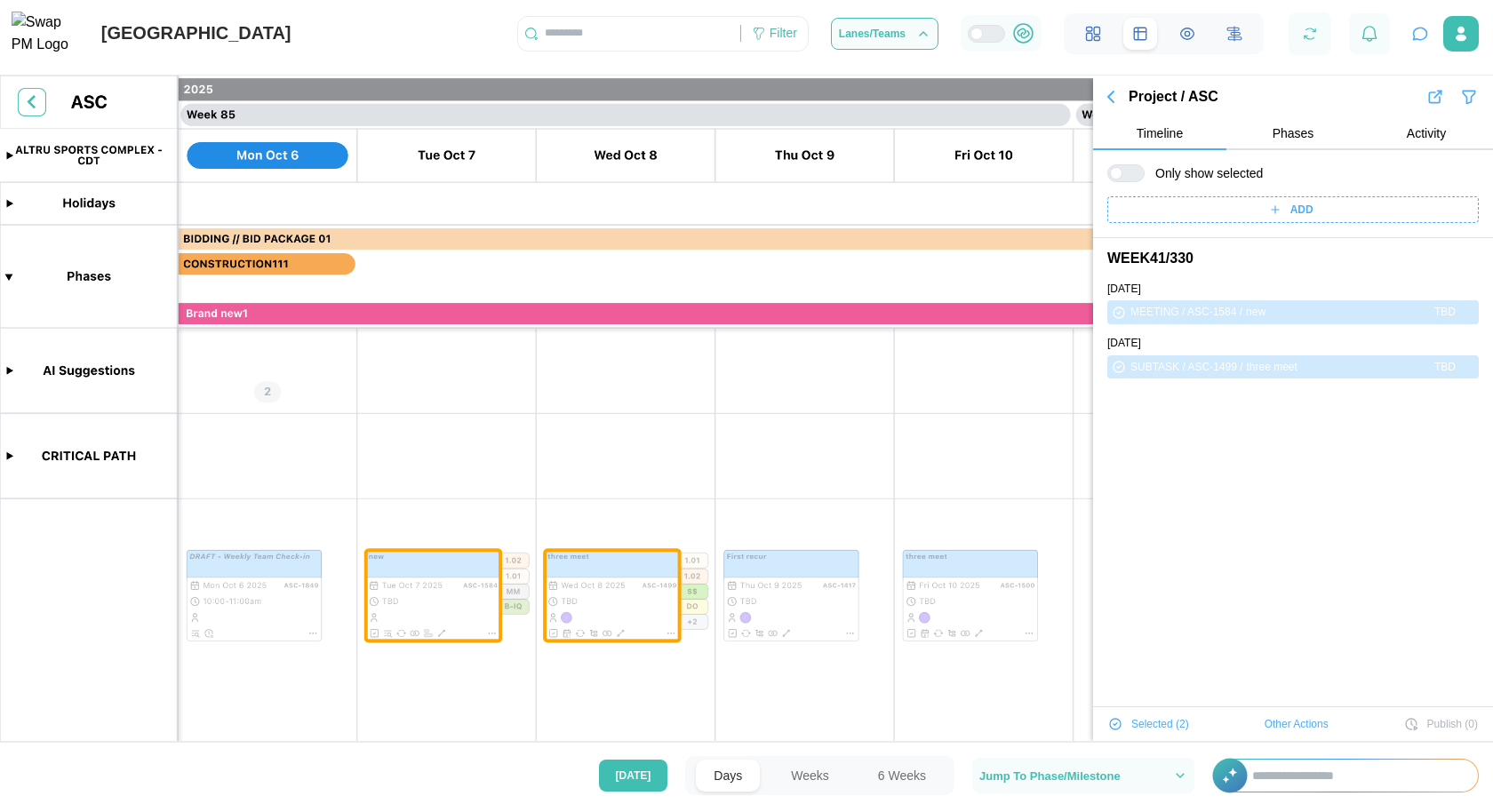
scroll to position [0, 0]
click at [1111, 102] on icon "button" at bounding box center [1112, 97] width 22 height 21
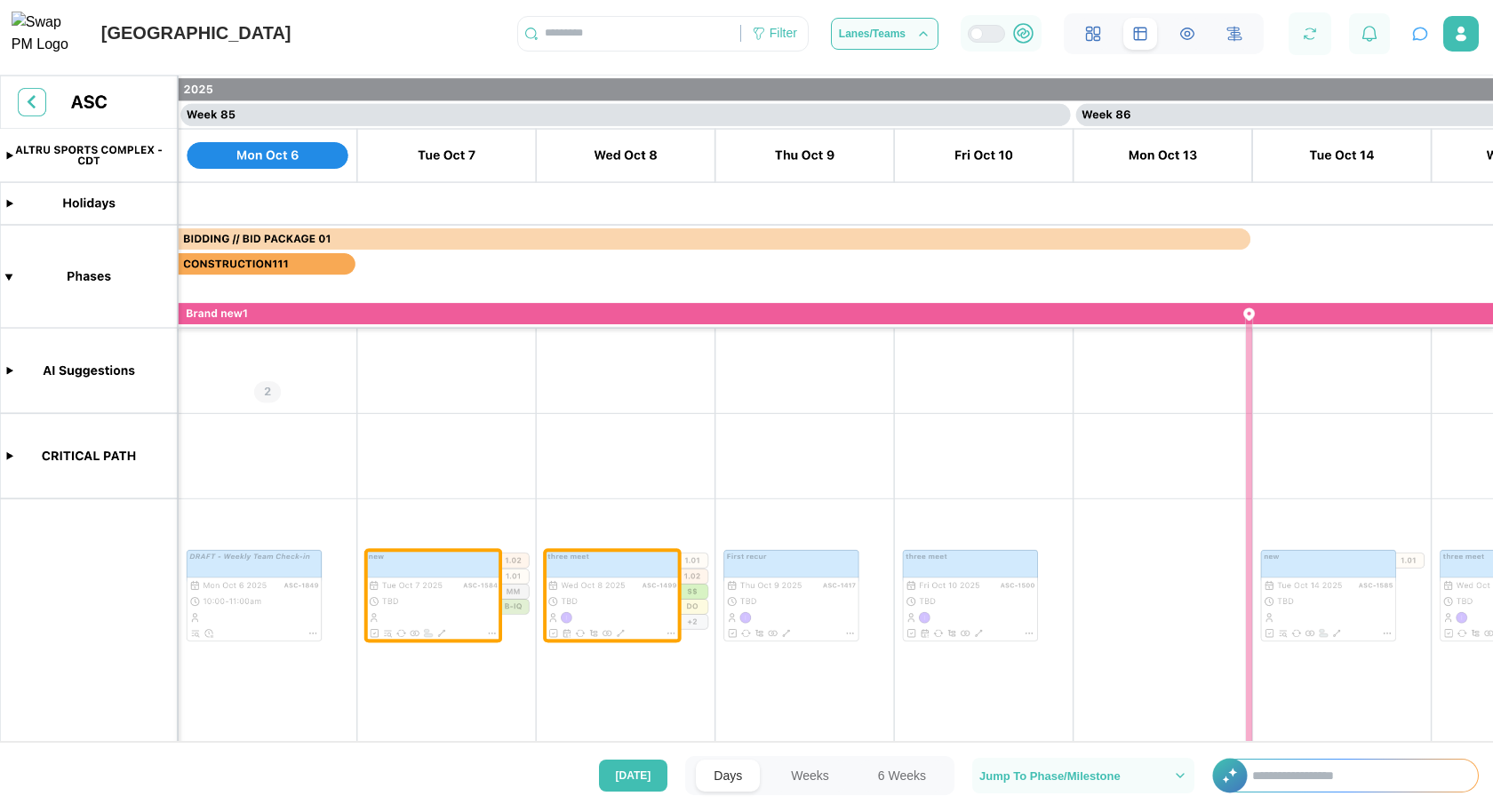
scroll to position [65803, 0]
